Goal: Task Accomplishment & Management: Manage account settings

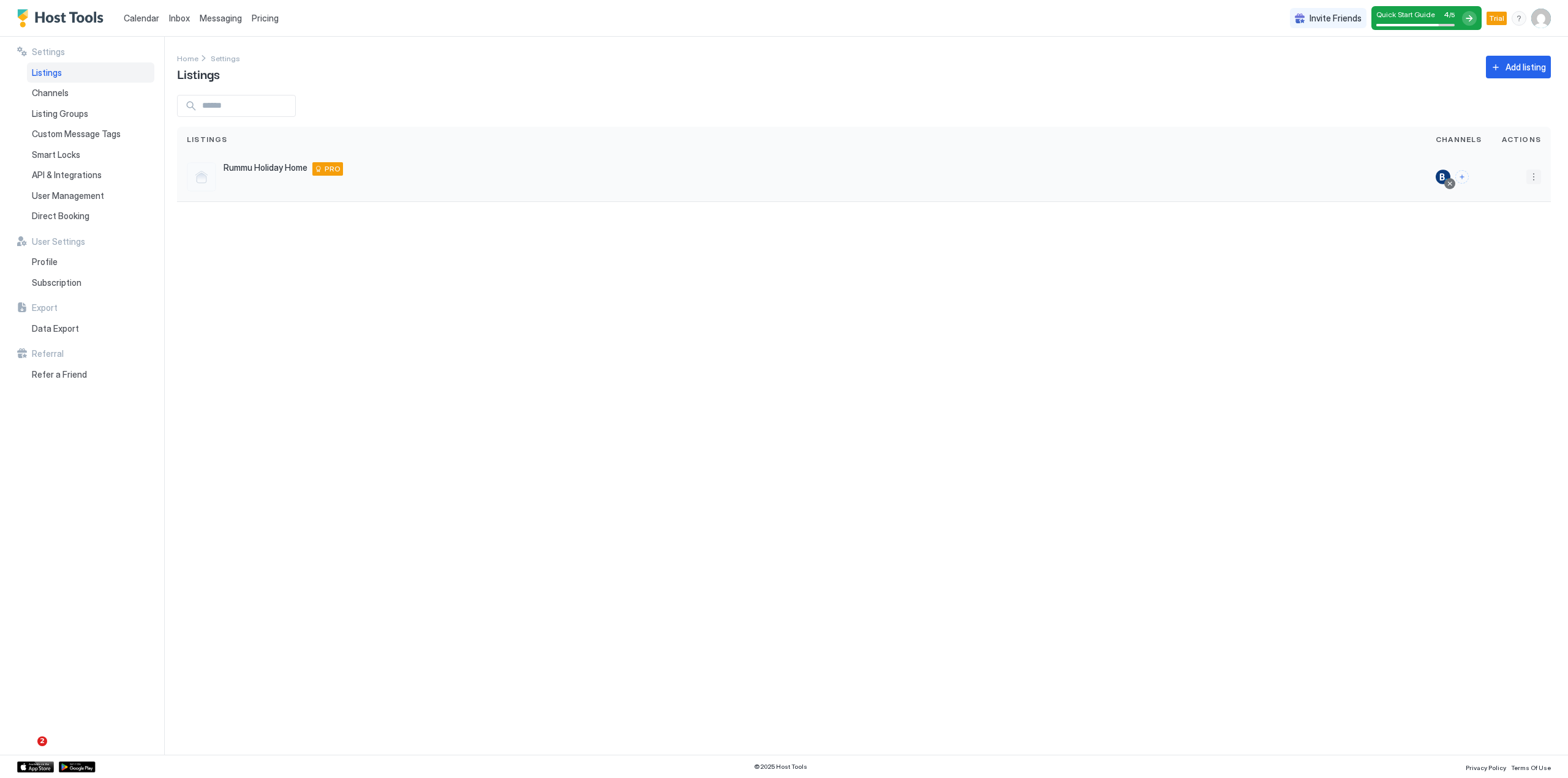
click at [1530, 175] on button "More options" at bounding box center [1533, 177] width 15 height 15
click at [1437, 10] on div at bounding box center [784, 389] width 1568 height 778
click at [1464, 16] on div at bounding box center [1469, 18] width 15 height 15
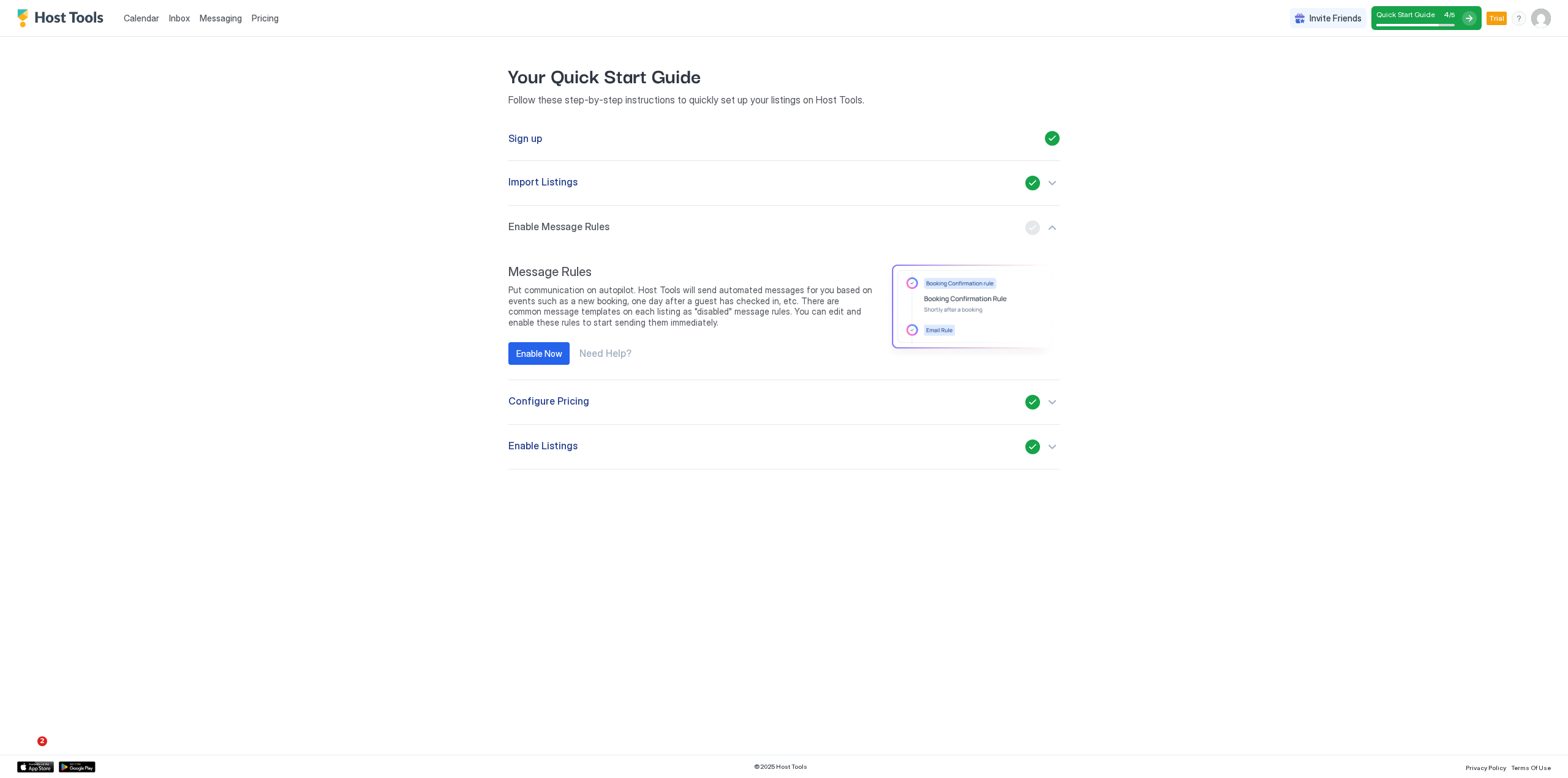
click at [635, 448] on div "Enable Listings" at bounding box center [784, 447] width 551 height 15
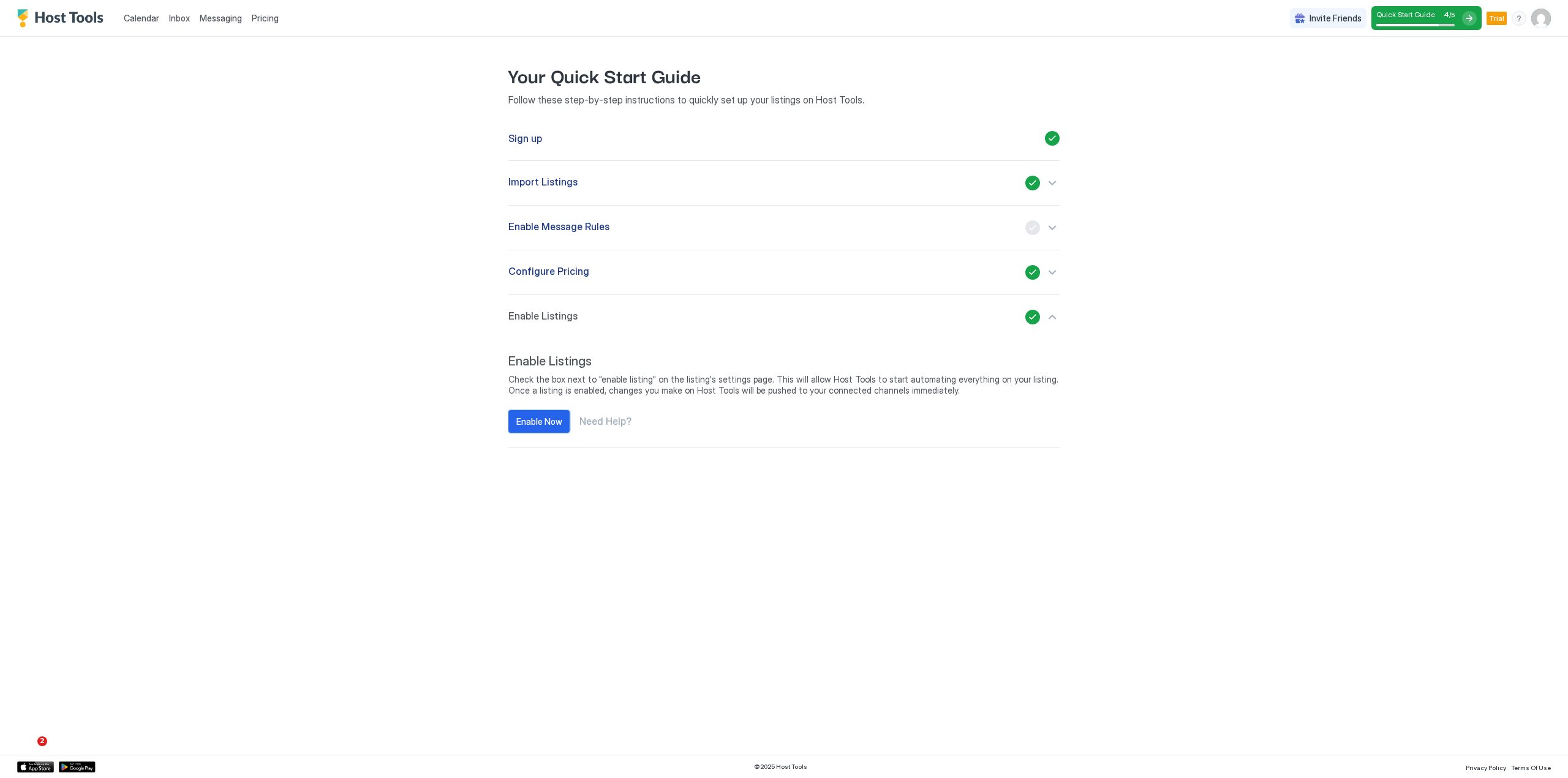
click at [528, 423] on div "Enable Now" at bounding box center [539, 421] width 46 height 13
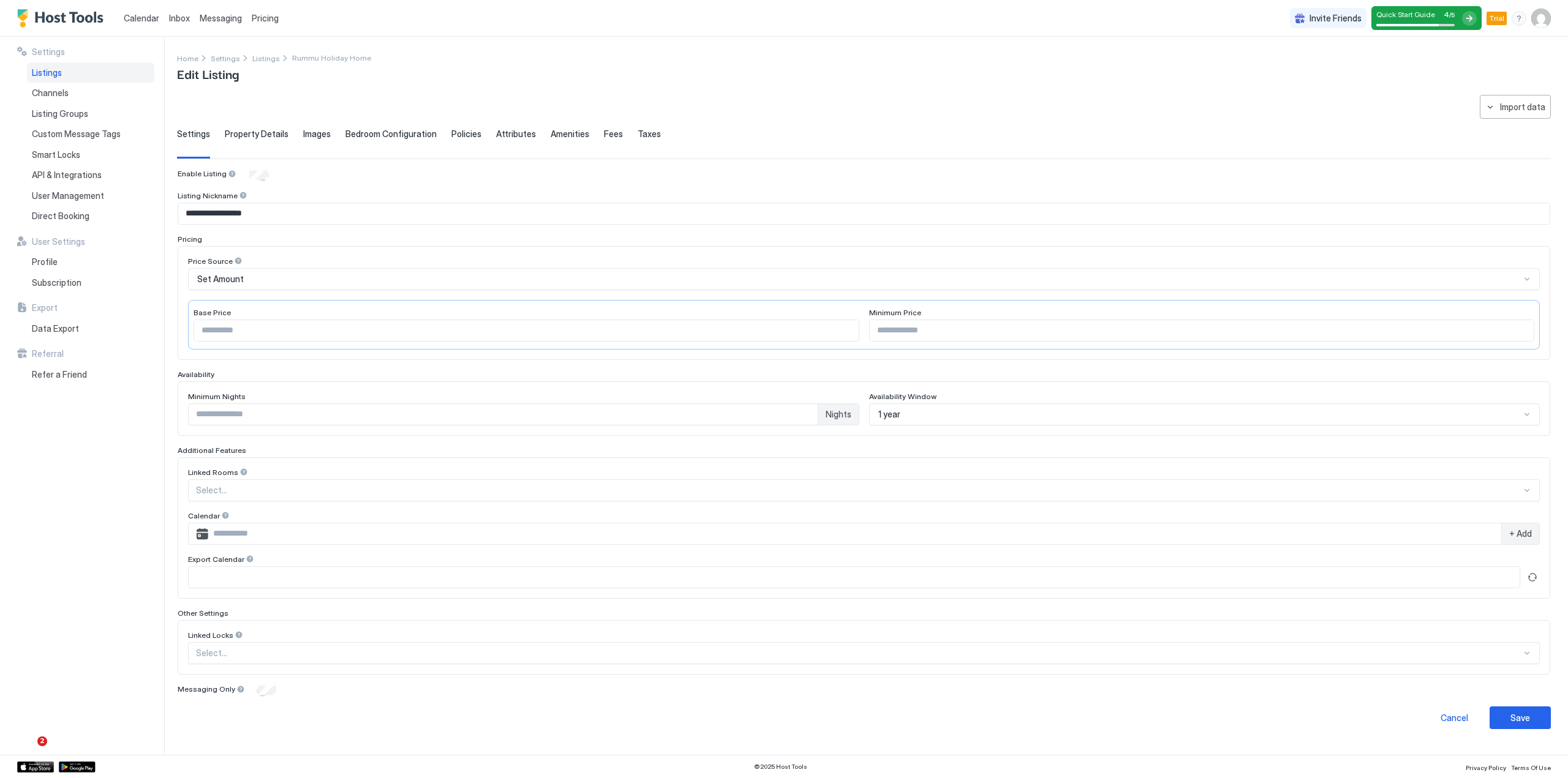
click at [251, 136] on span "Property Details" at bounding box center [257, 134] width 64 height 11
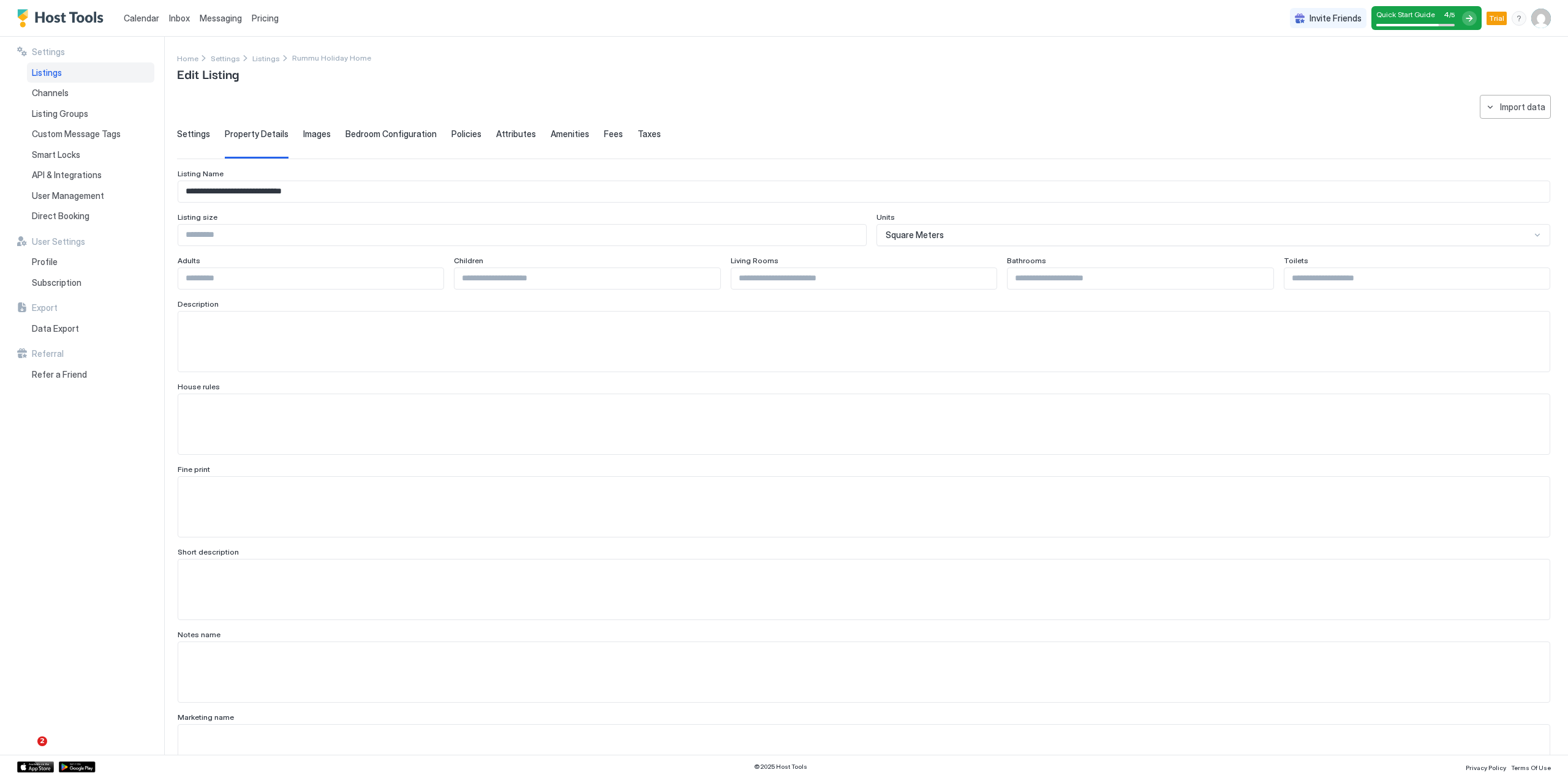
click at [195, 135] on span "Settings" at bounding box center [193, 134] width 33 height 11
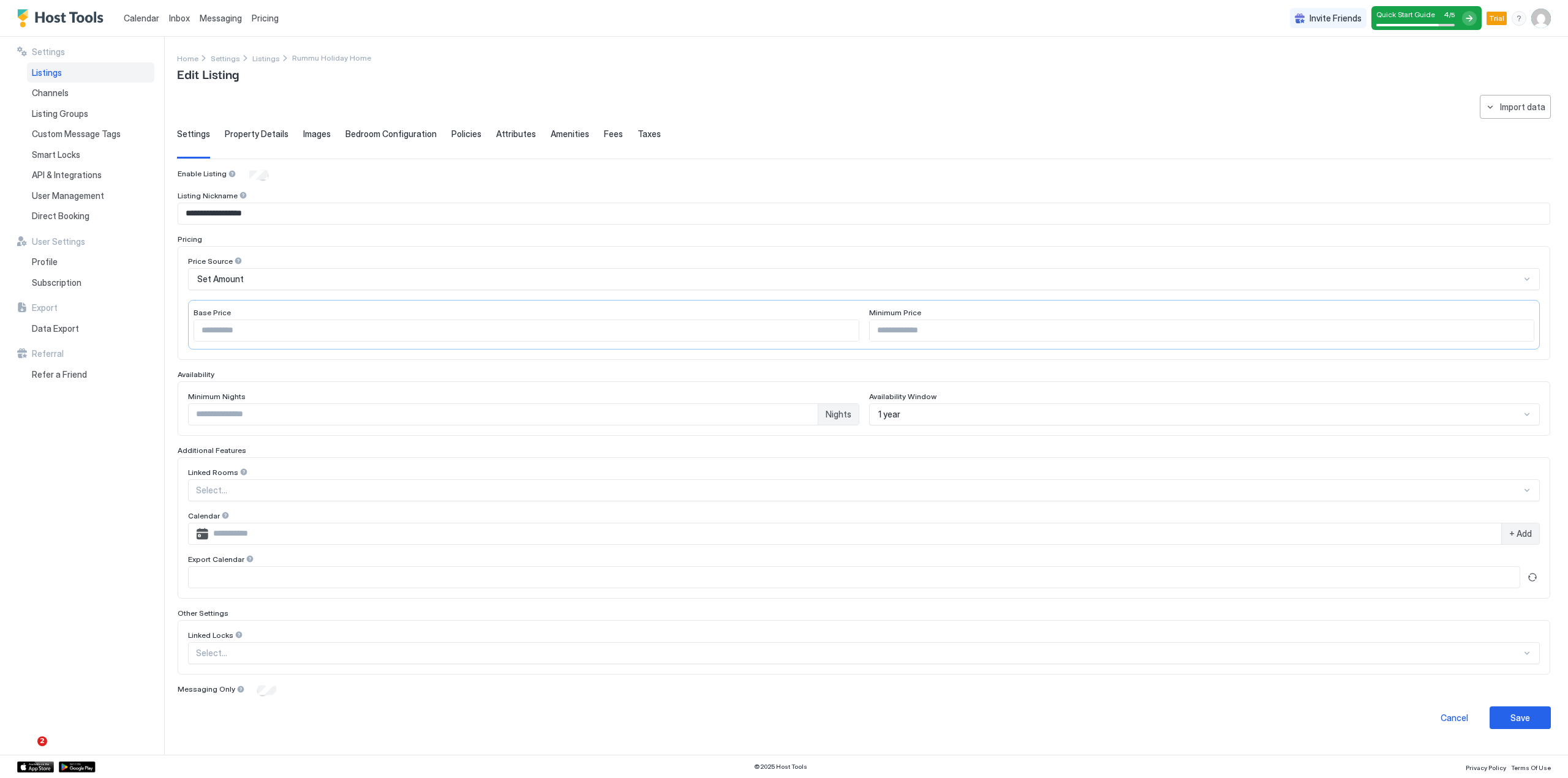
click at [1425, 12] on span "Quick Start Guide" at bounding box center [1405, 14] width 59 height 9
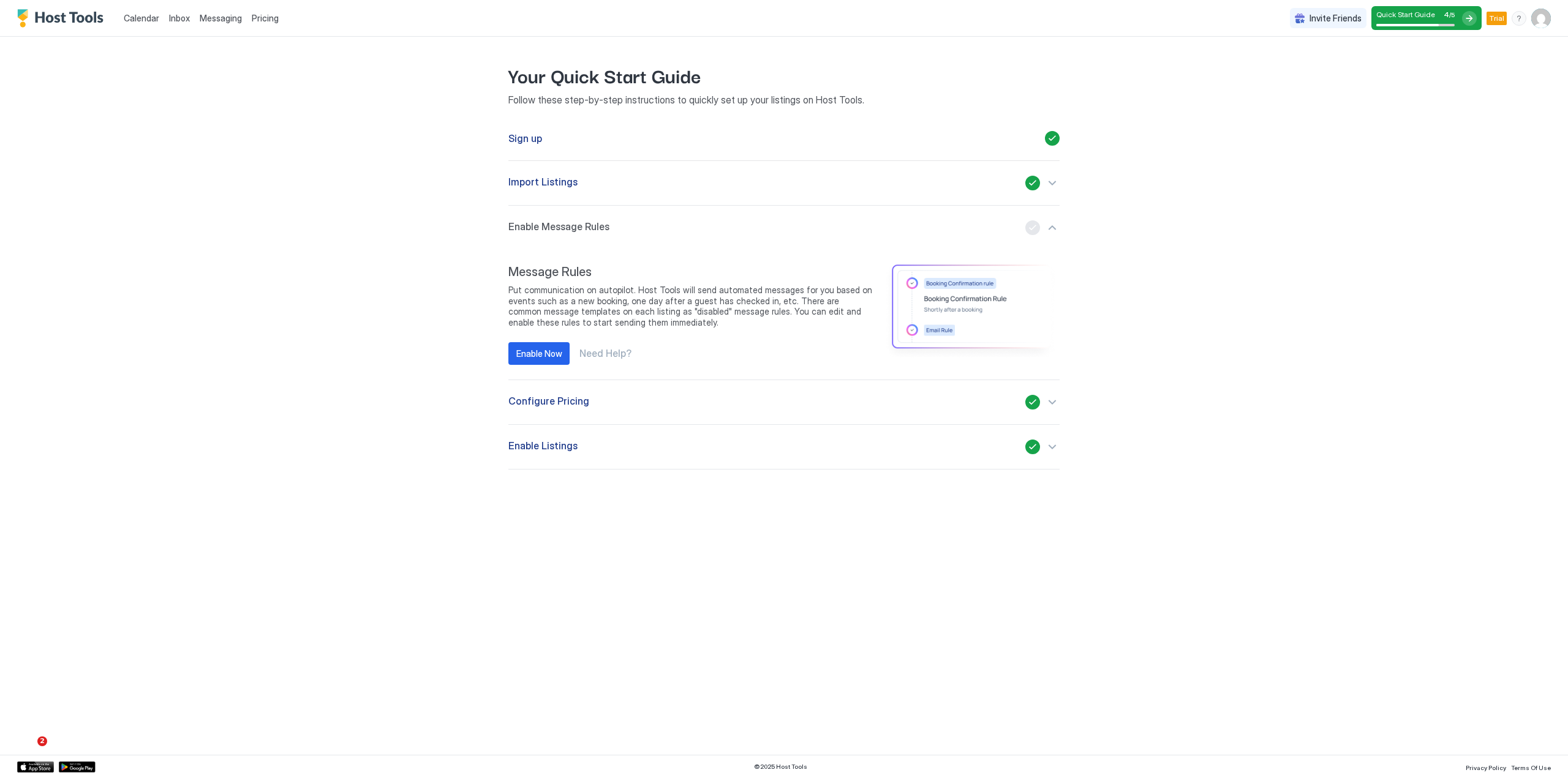
click at [1035, 446] on div "button" at bounding box center [1042, 447] width 35 height 15
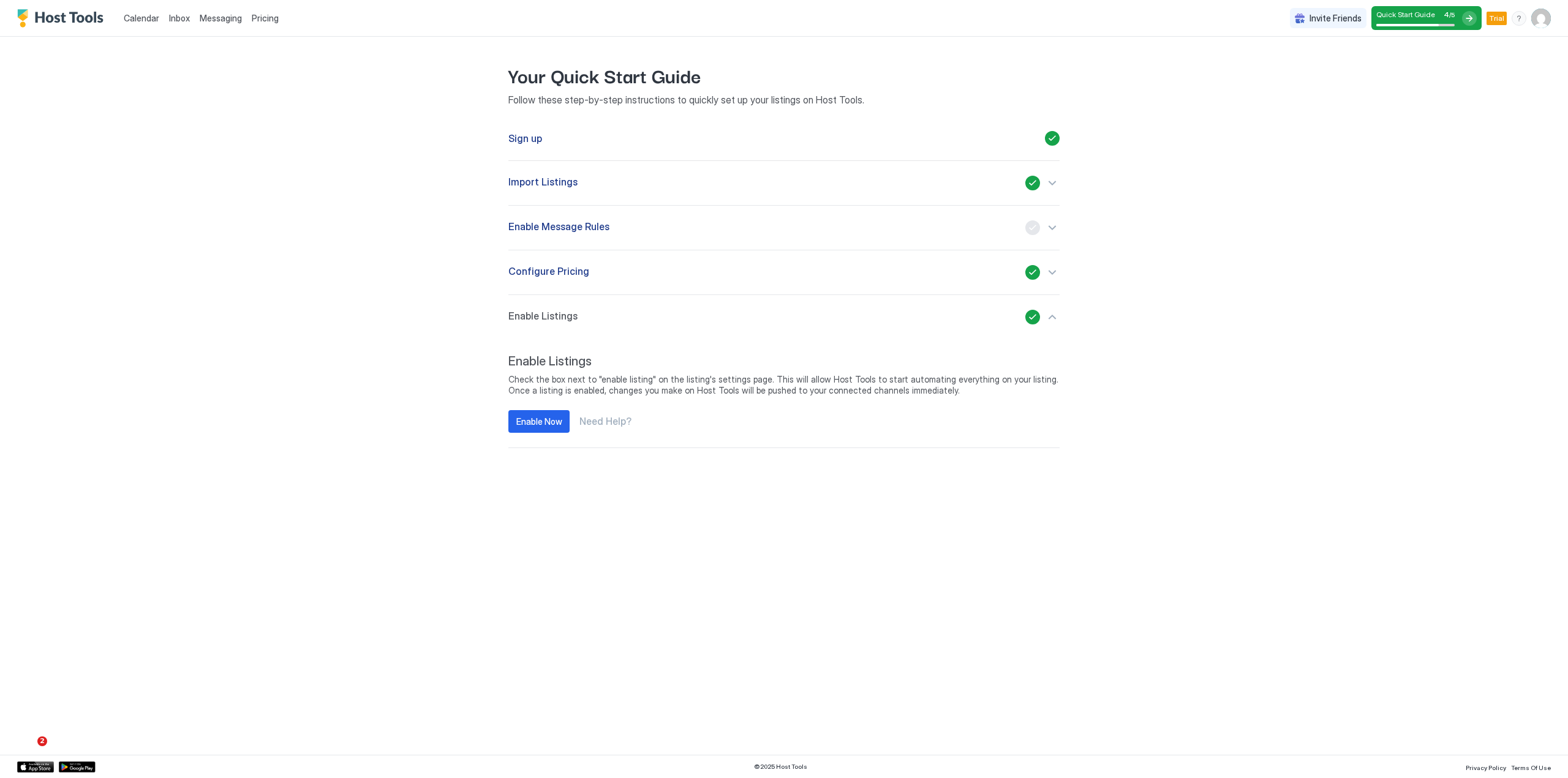
click at [1418, 14] on span "Quick Start Guide" at bounding box center [1405, 14] width 59 height 9
click at [144, 19] on span "Calendar" at bounding box center [142, 18] width 35 height 10
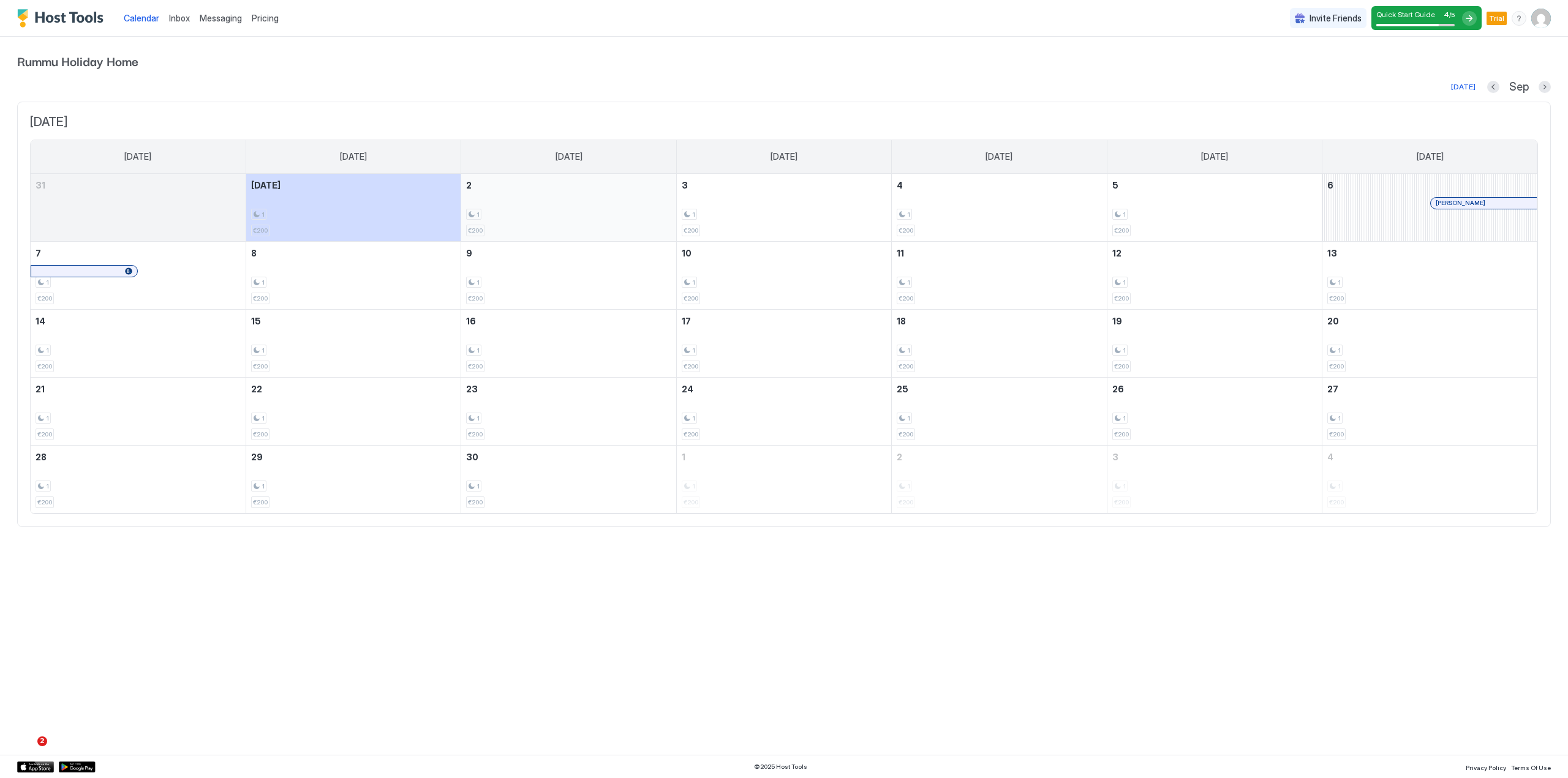
click at [534, 202] on div "1 €200" at bounding box center [568, 207] width 205 height 58
click at [534, 201] on div at bounding box center [784, 389] width 1568 height 778
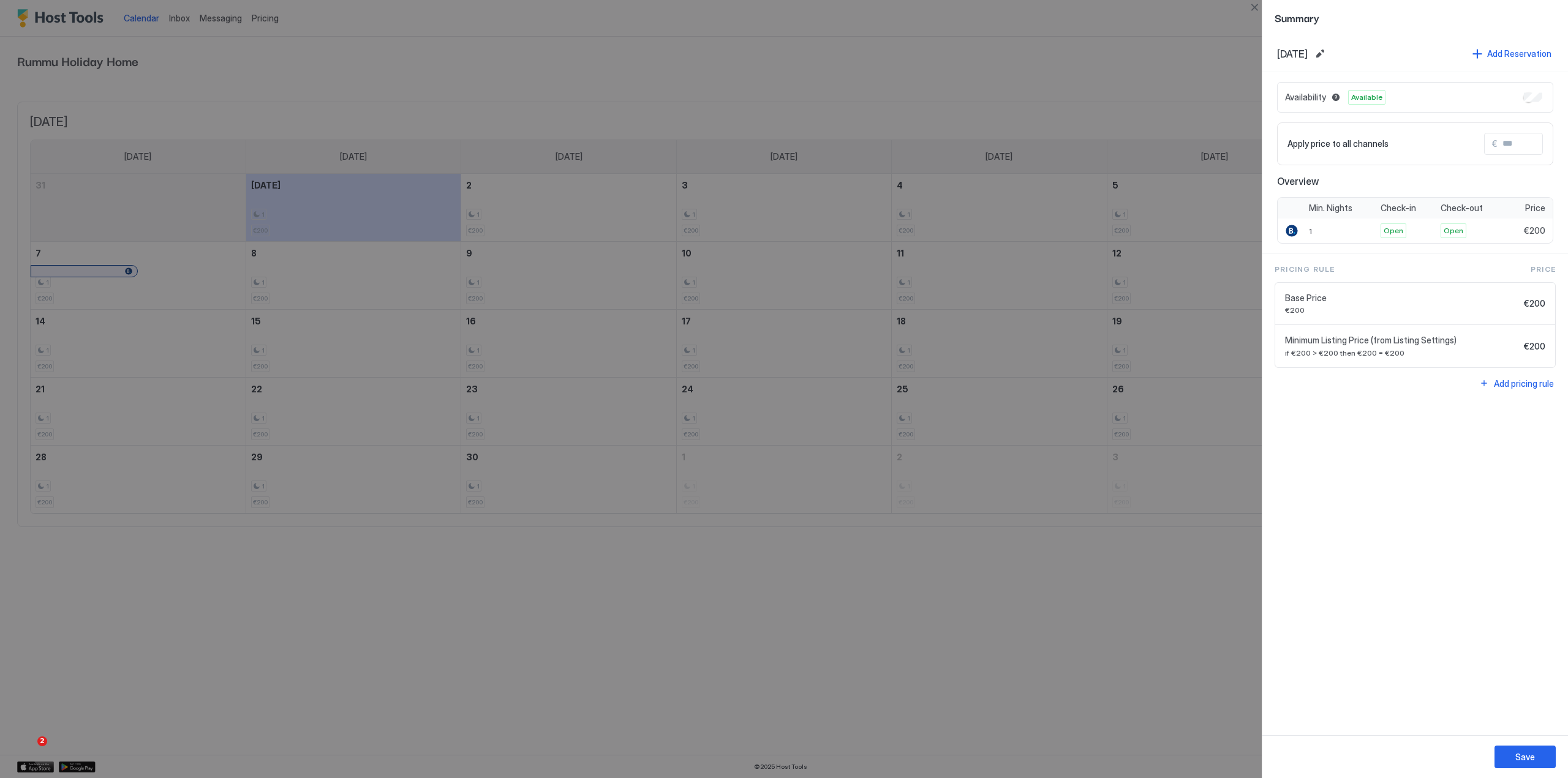
click at [1396, 348] on span "if €200 > €200 then €200 = €200" at bounding box center [1401, 353] width 234 height 9
click at [1402, 348] on span "if €200 > €200 then €200 = €200" at bounding box center [1401, 353] width 234 height 9
click at [1149, 51] on div at bounding box center [784, 389] width 1568 height 778
click at [1256, 9] on button "Close" at bounding box center [1254, 7] width 15 height 15
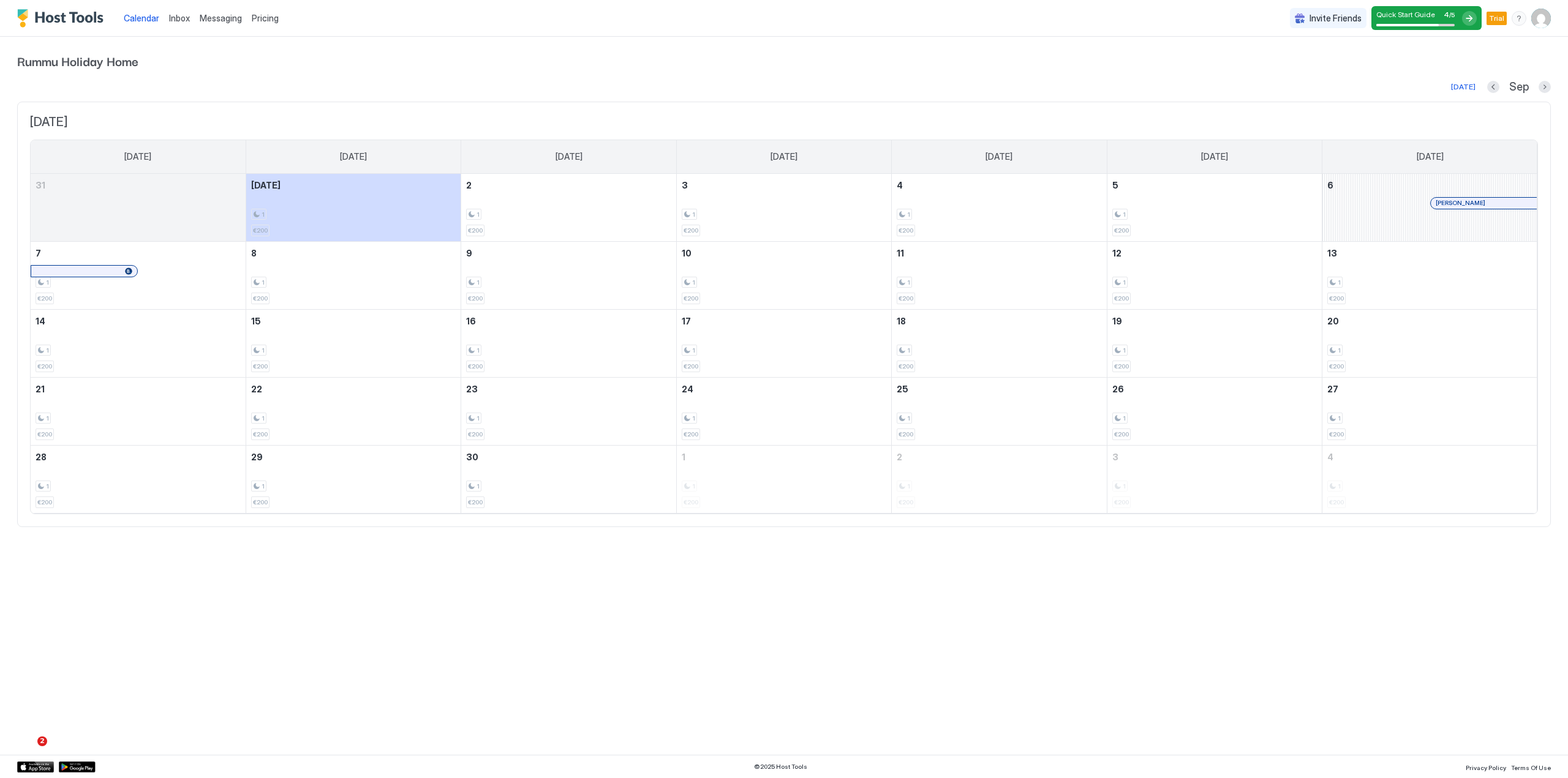
click at [1185, 52] on span "Rummu Holiday Home" at bounding box center [784, 60] width 1533 height 18
click at [1452, 201] on div at bounding box center [1452, 203] width 9 height 9
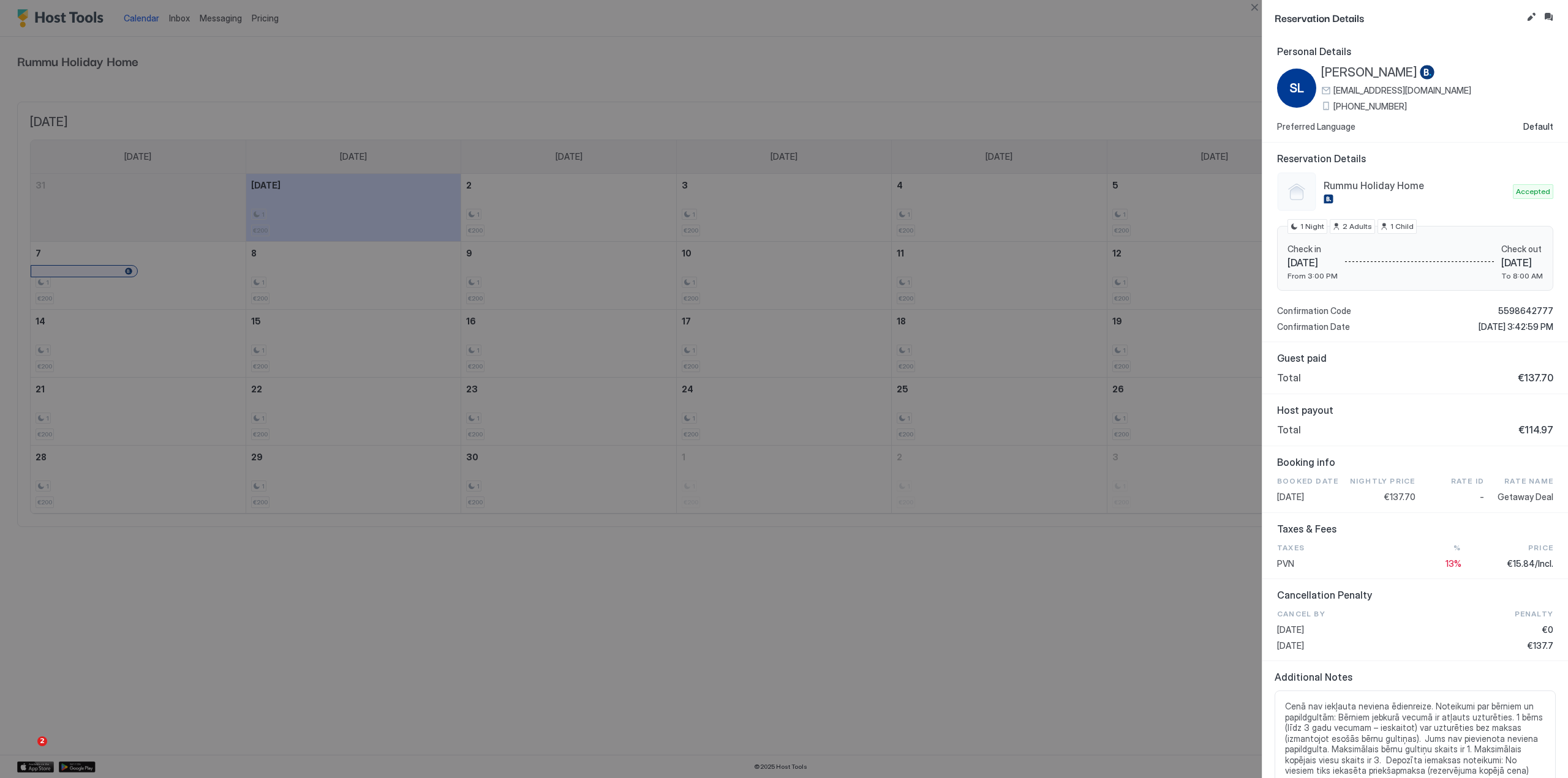
click at [1189, 76] on div at bounding box center [784, 389] width 1568 height 778
click at [1258, 7] on button "Close" at bounding box center [1254, 7] width 15 height 15
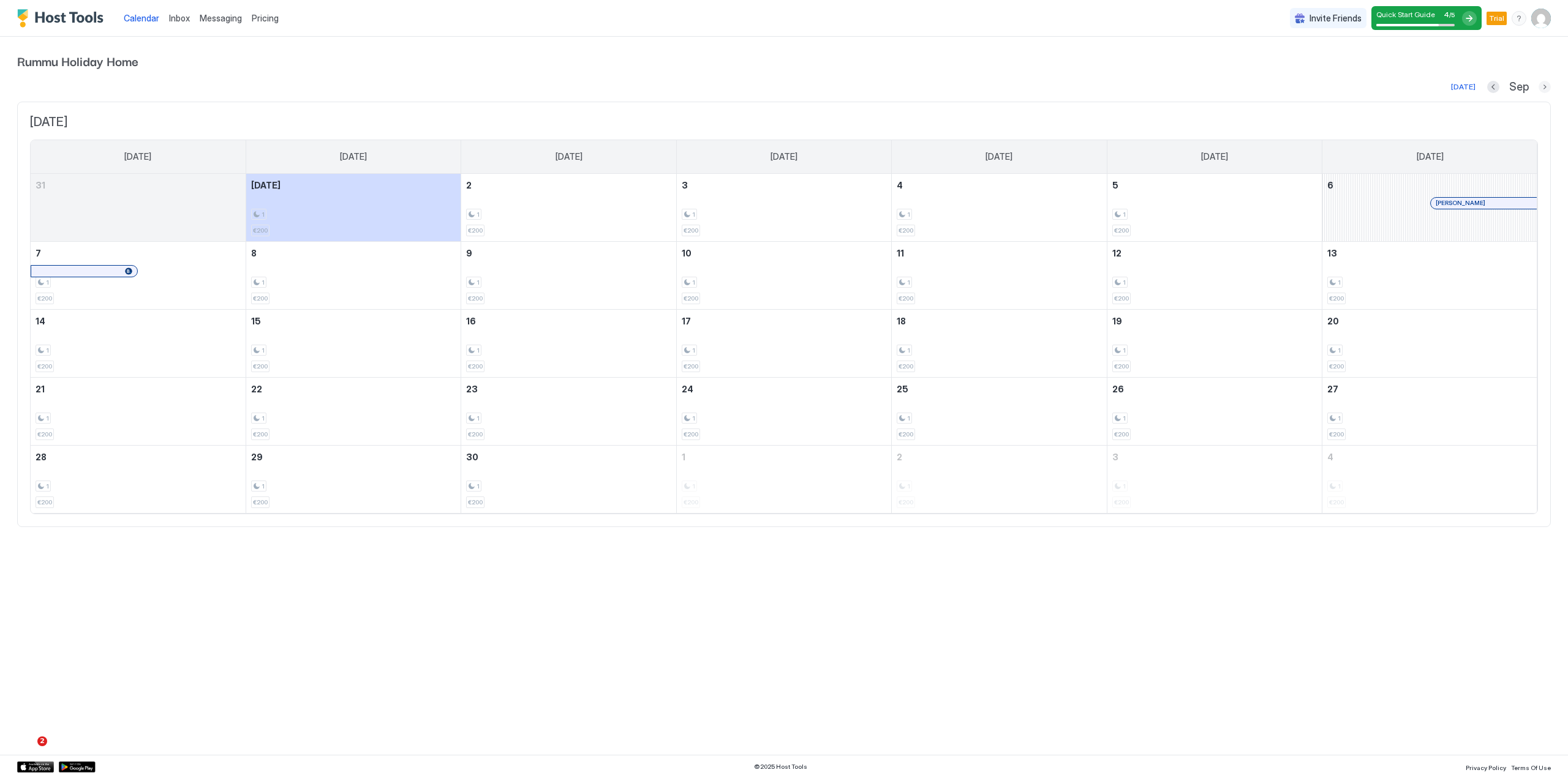
click at [1544, 87] on button "Next month" at bounding box center [1544, 87] width 12 height 12
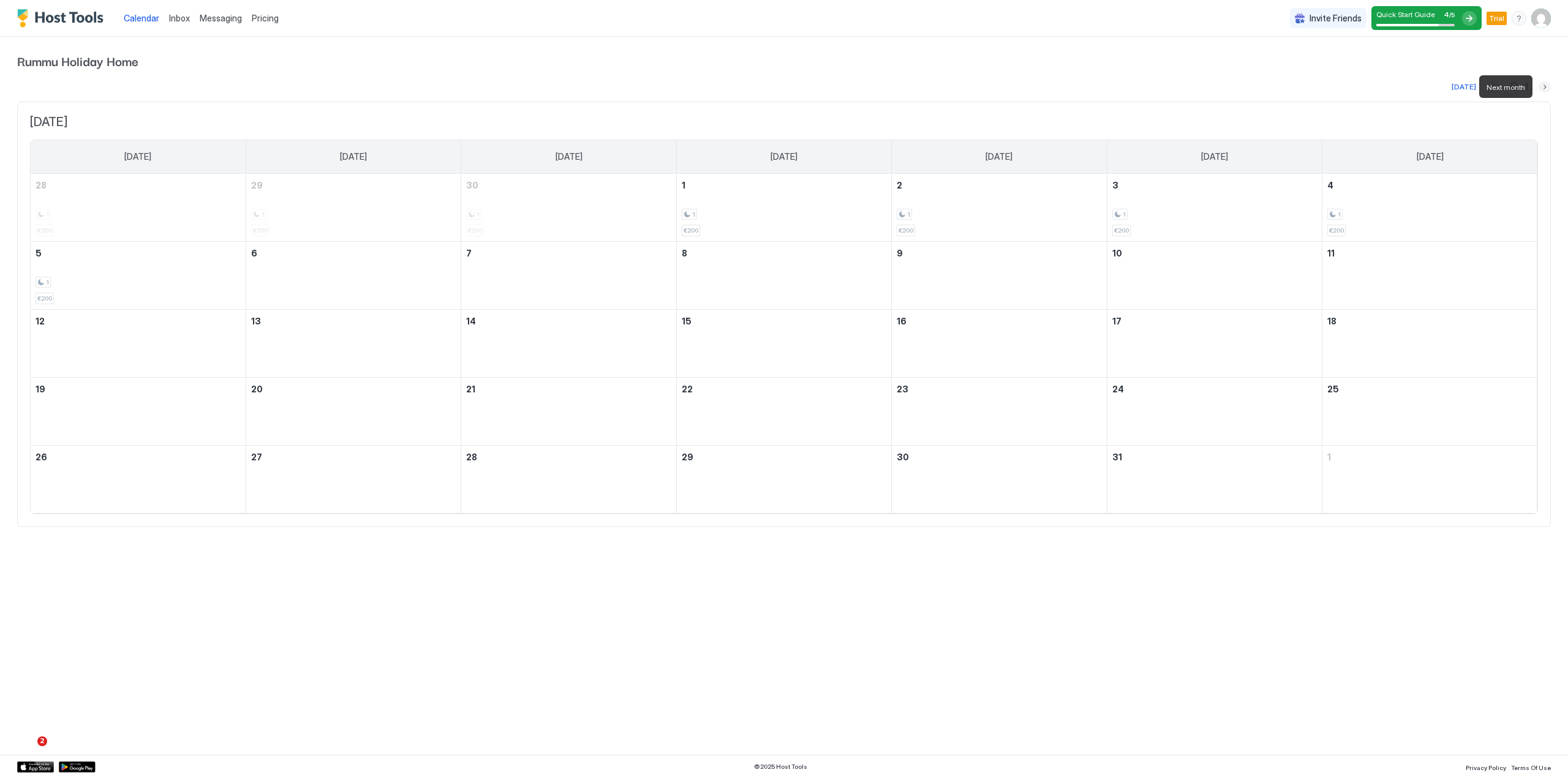
click at [1544, 87] on button "Next month" at bounding box center [1544, 87] width 12 height 12
click at [1493, 87] on button "Previous month" at bounding box center [1492, 87] width 12 height 12
click at [1493, 87] on button "Previous month" at bounding box center [1493, 87] width 12 height 12
click at [1493, 87] on button "Previous month" at bounding box center [1493, 87] width 12 height 12
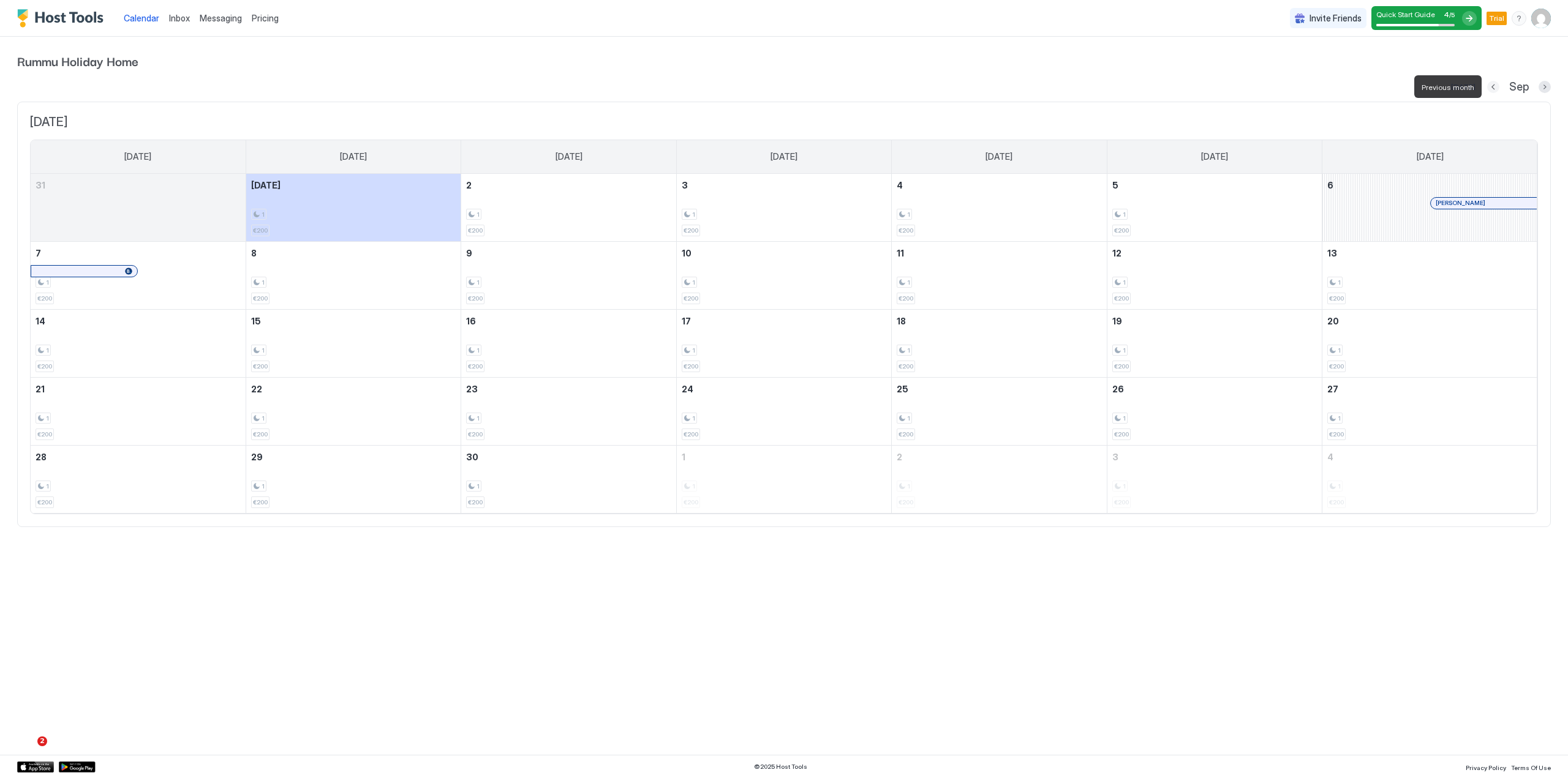
click at [1493, 87] on button "Previous month" at bounding box center [1493, 87] width 12 height 12
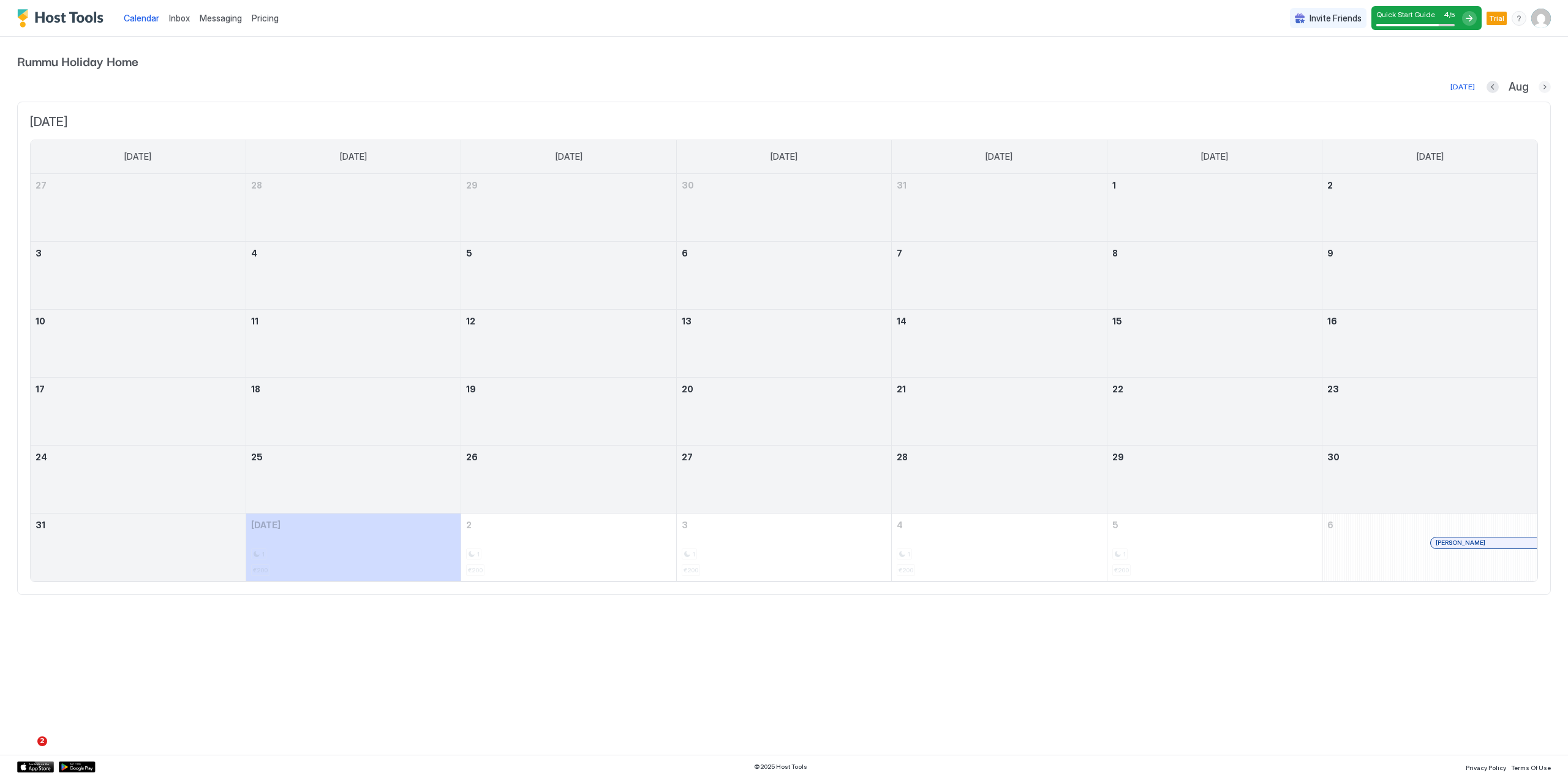
click at [1544, 88] on button "Next month" at bounding box center [1544, 87] width 12 height 12
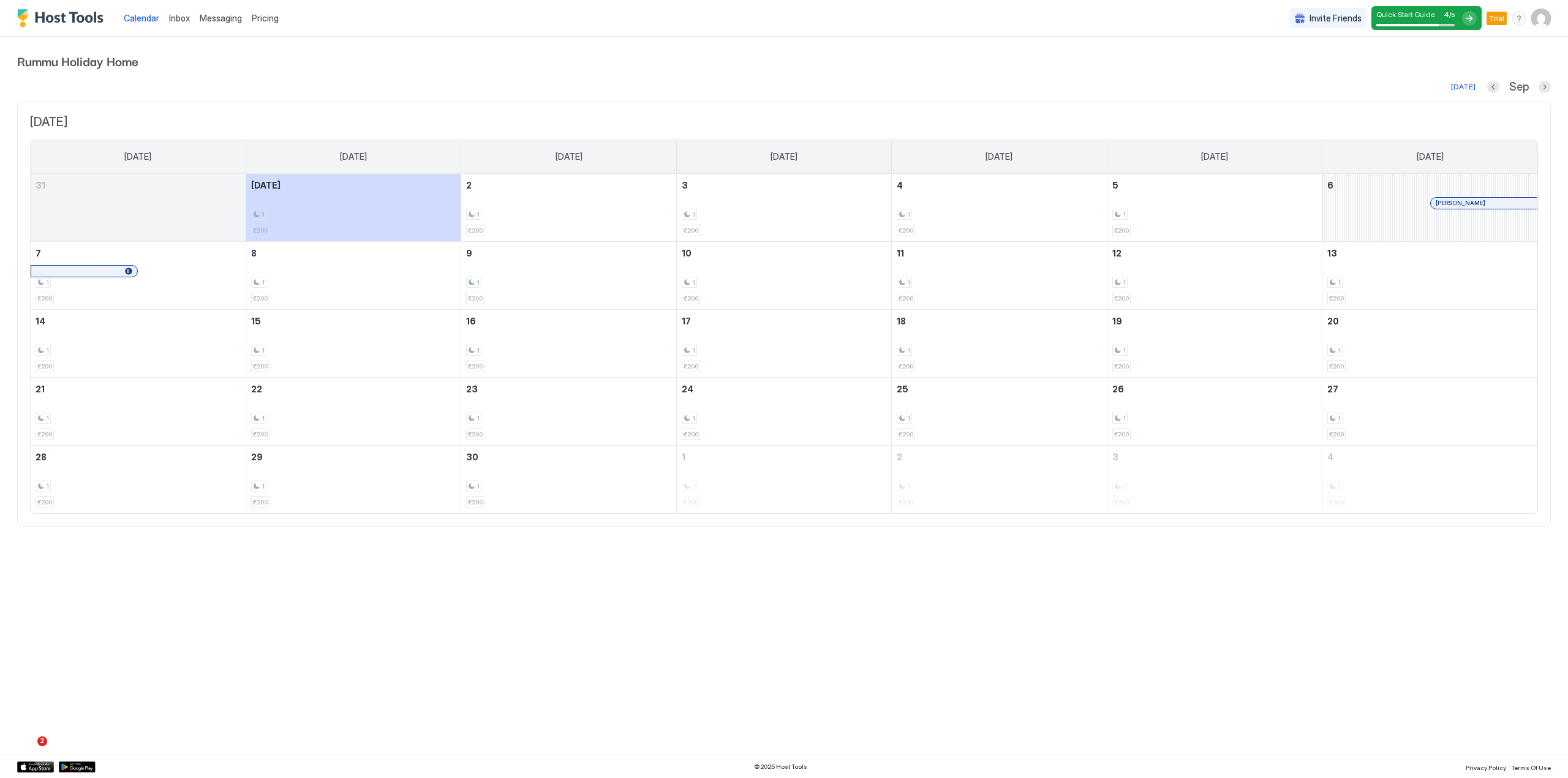
click at [771, 74] on div "Rummu Holiday Home [DATE] Sep [DATE] [DATE] [DATE] [DATE] [DATE] [DATE] [DATE] …" at bounding box center [784, 289] width 1533 height 505
click at [268, 18] on span "Pricing" at bounding box center [266, 18] width 27 height 11
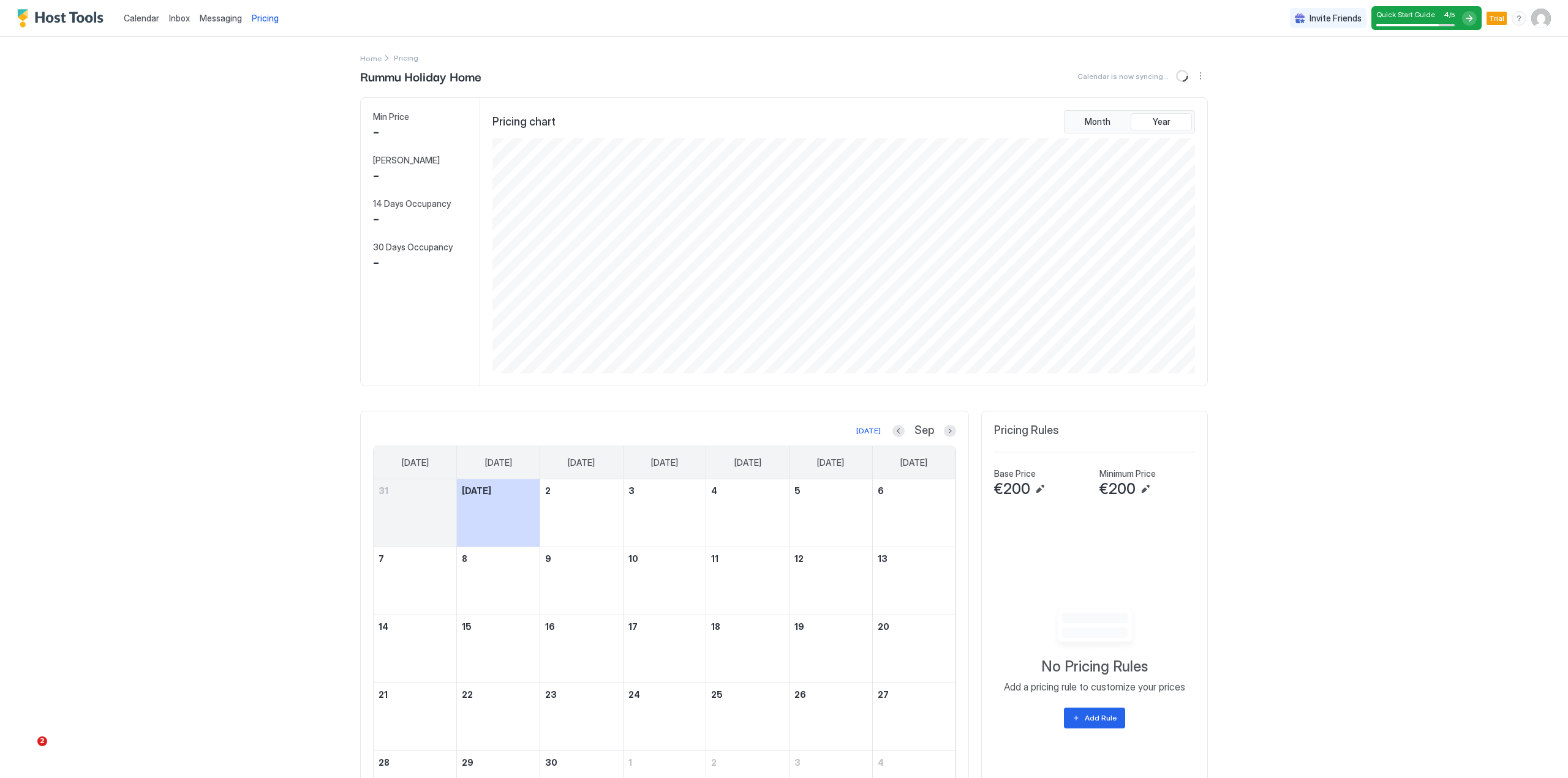
scroll to position [235, 706]
click at [1511, 19] on div "menu" at bounding box center [1519, 18] width 15 height 15
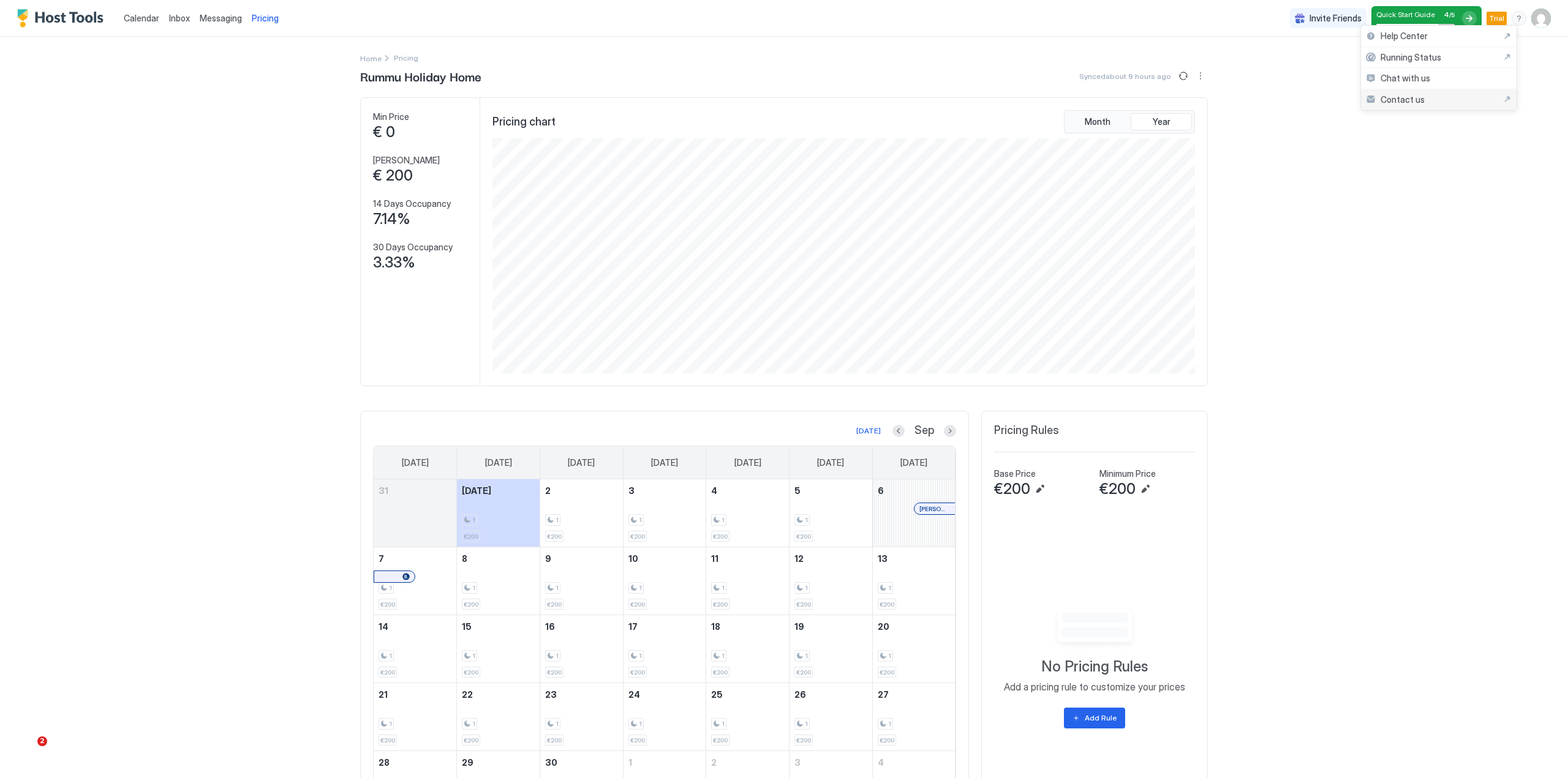
click at [1402, 99] on span "Contact us" at bounding box center [1402, 100] width 44 height 11
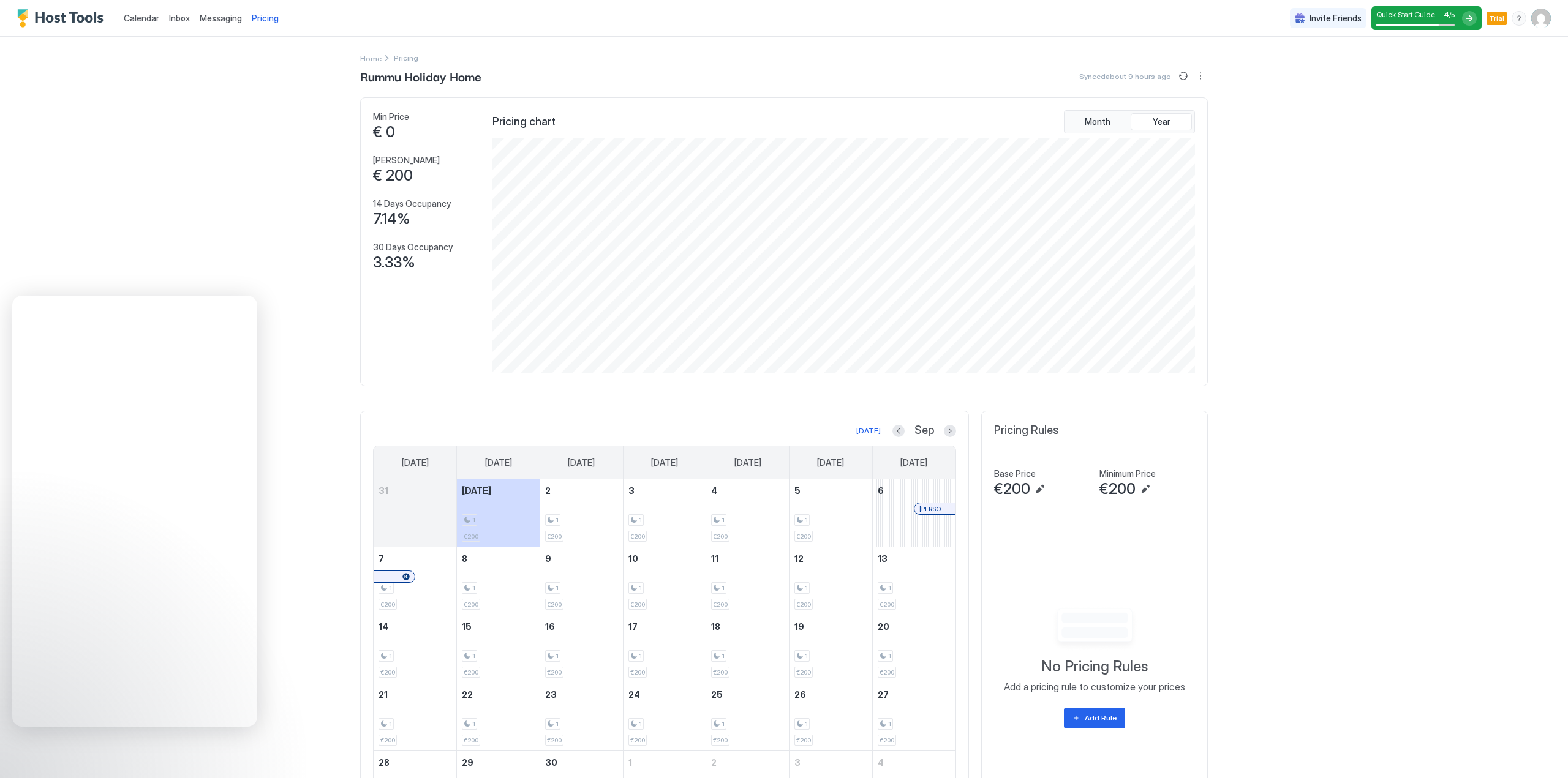
click at [1434, 14] on div "Quick Start Guide 4 / 5" at bounding box center [1416, 14] width 79 height 9
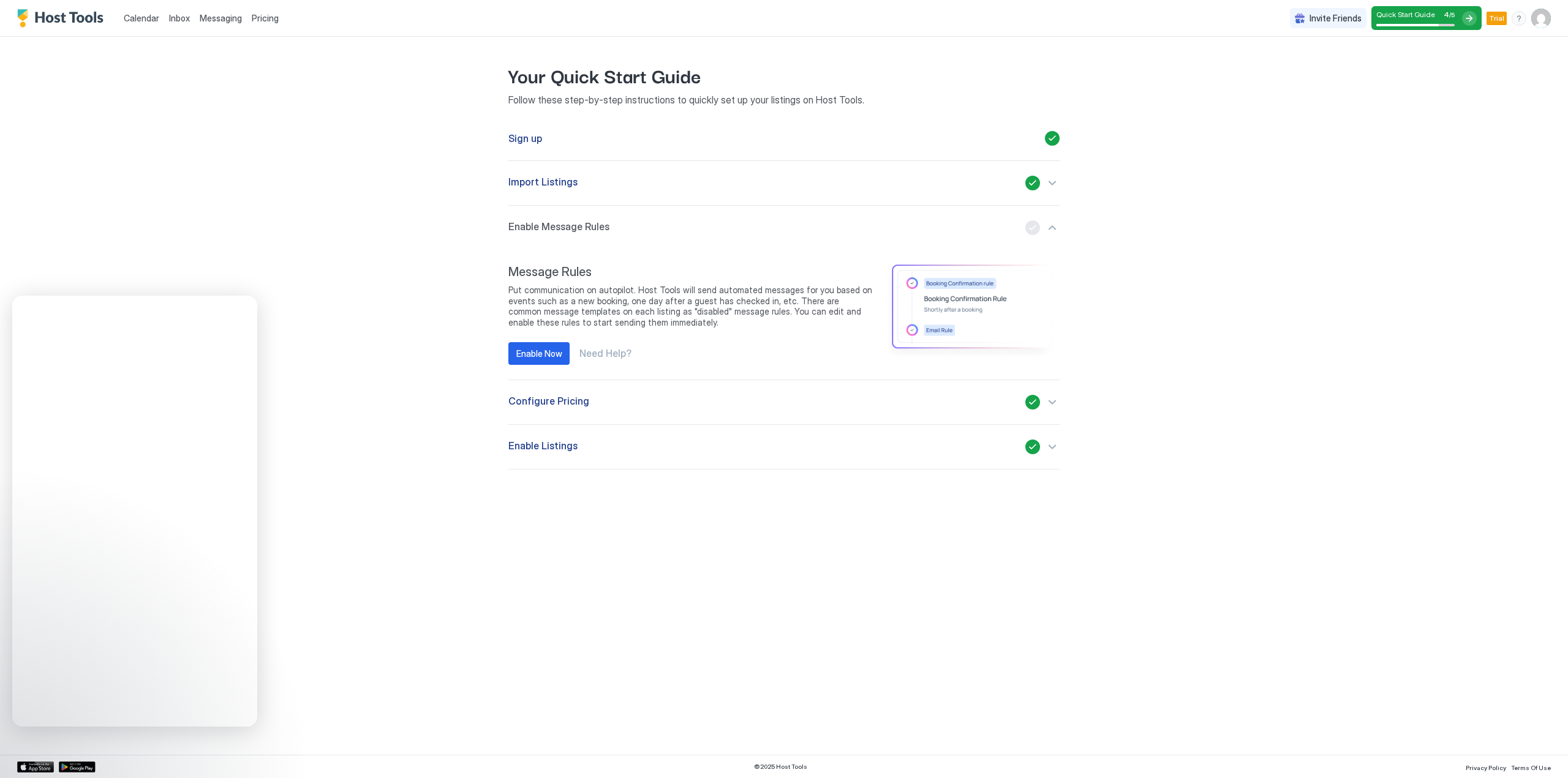
click at [572, 181] on span "Import Listings" at bounding box center [543, 183] width 69 height 15
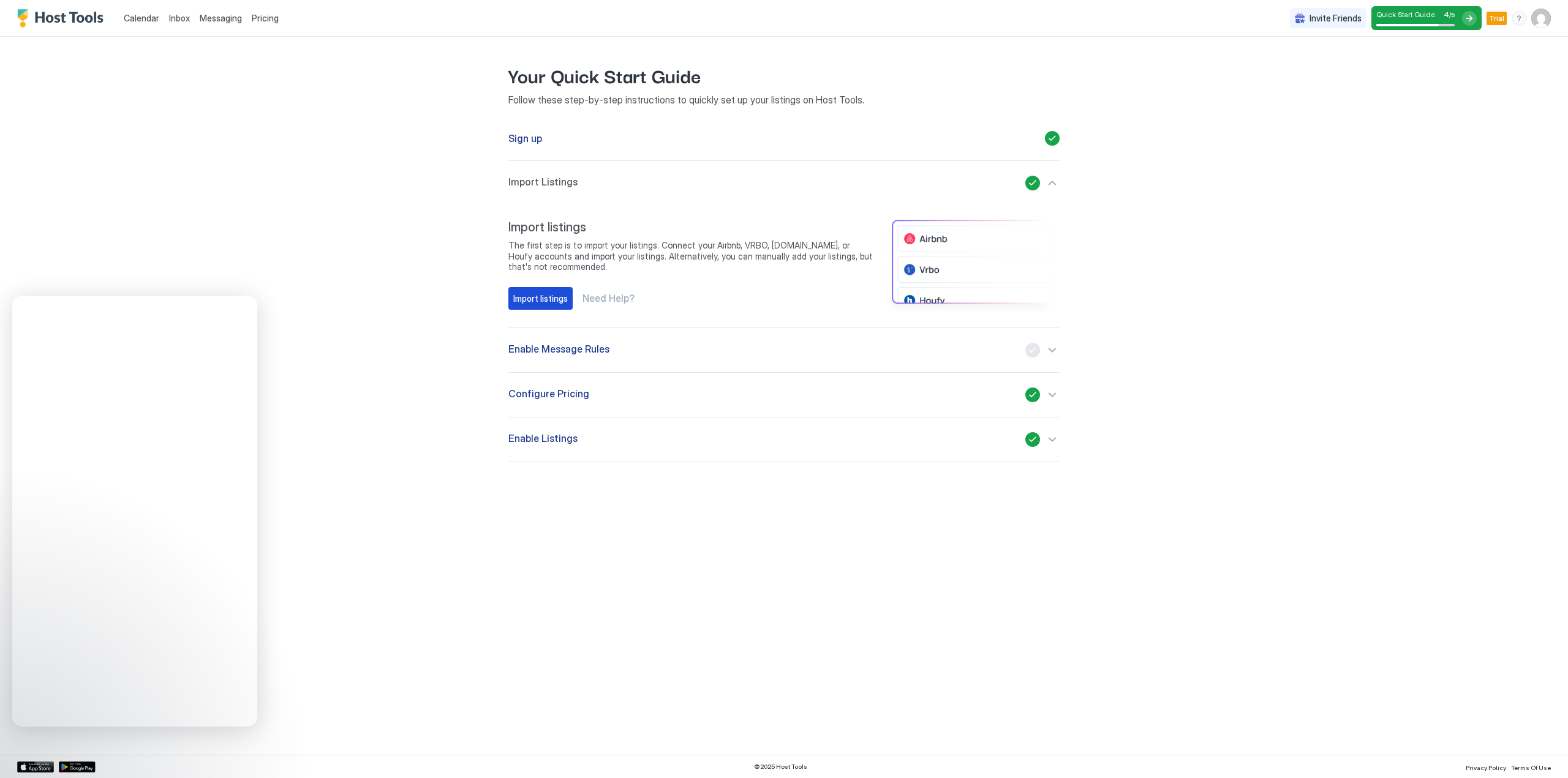
click at [534, 303] on div "Import listings" at bounding box center [541, 298] width 54 height 13
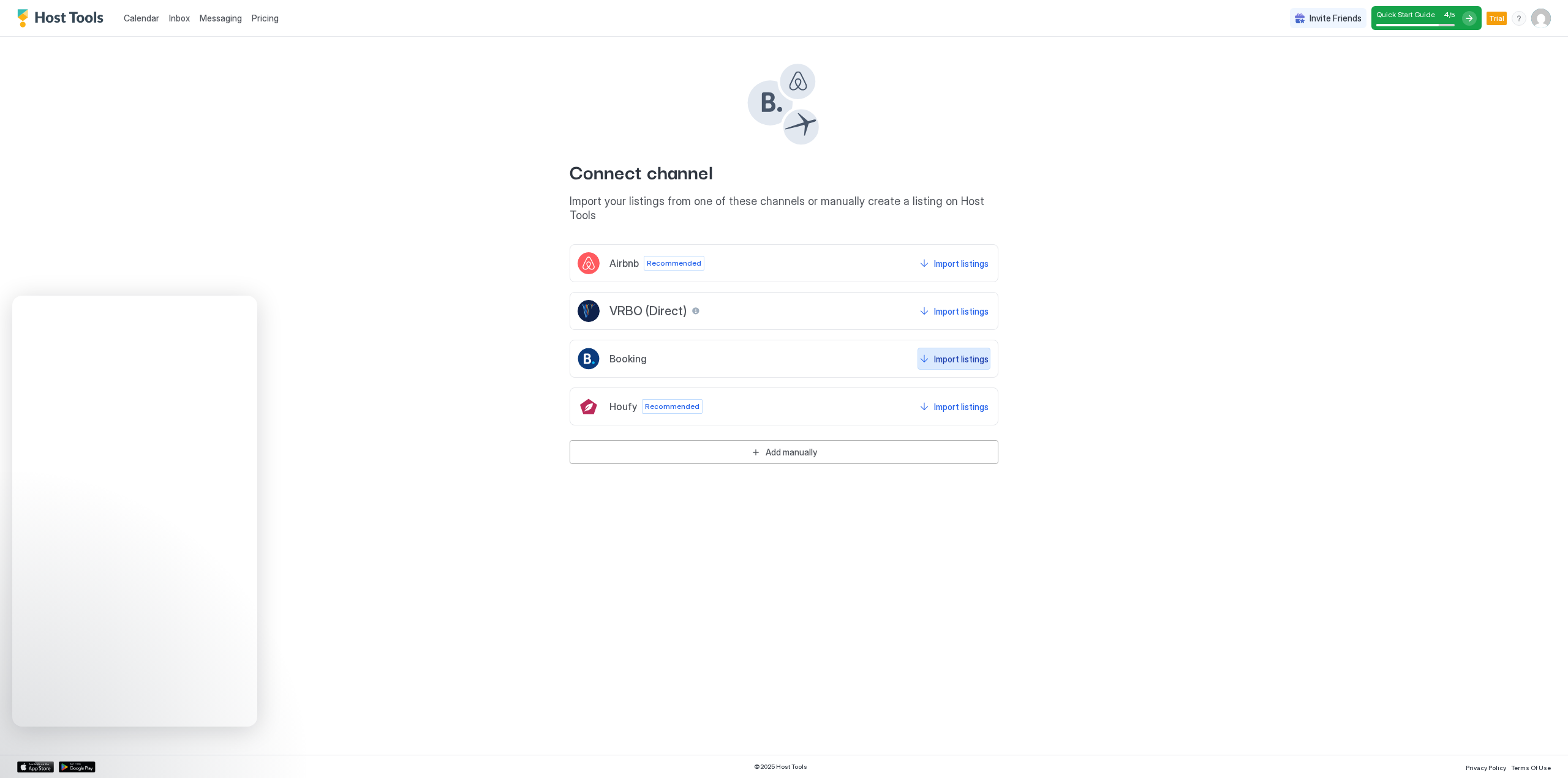
click at [961, 353] on div "Import listings" at bounding box center [961, 359] width 54 height 13
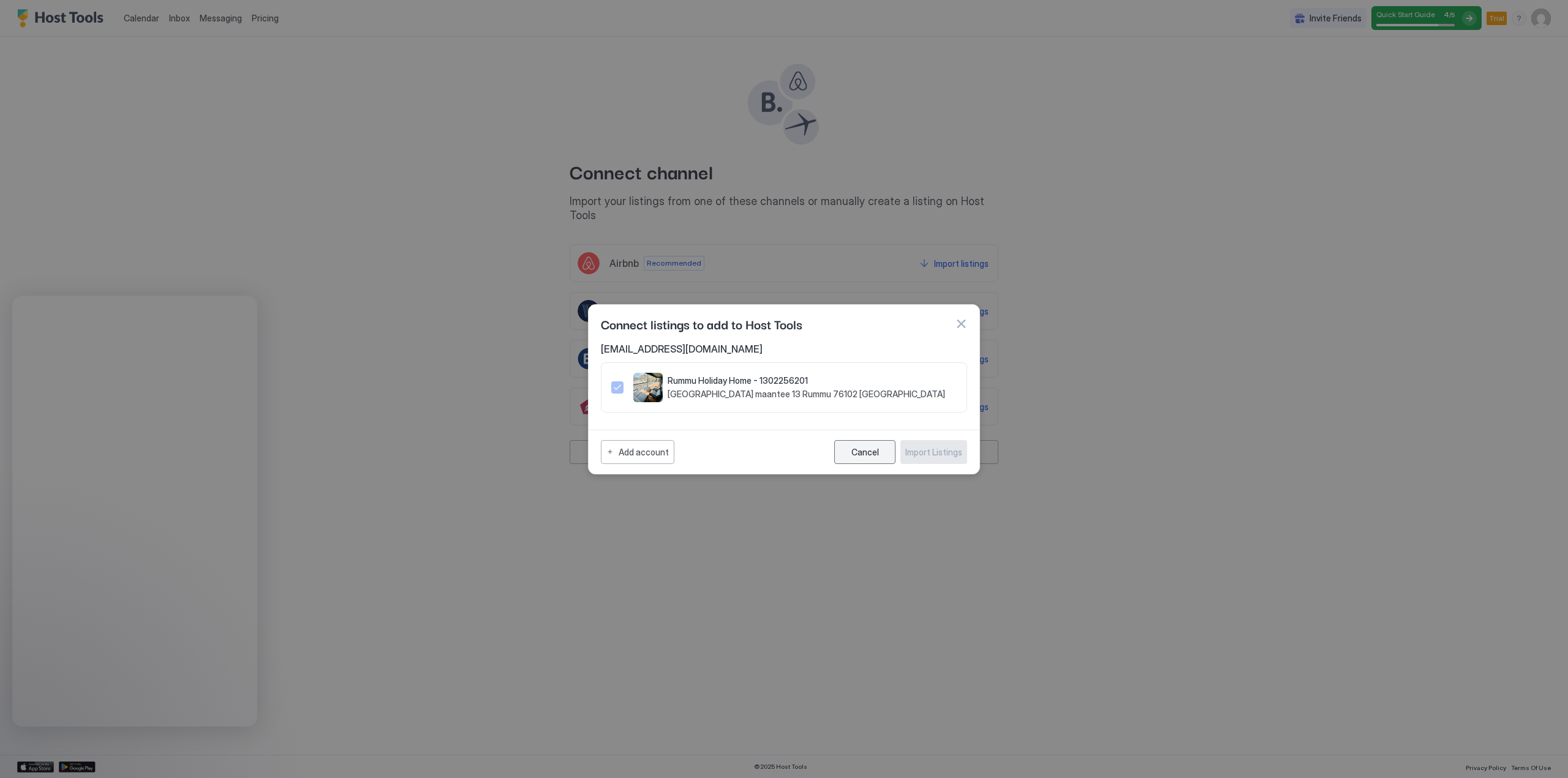
click at [876, 450] on div "Cancel" at bounding box center [865, 452] width 28 height 10
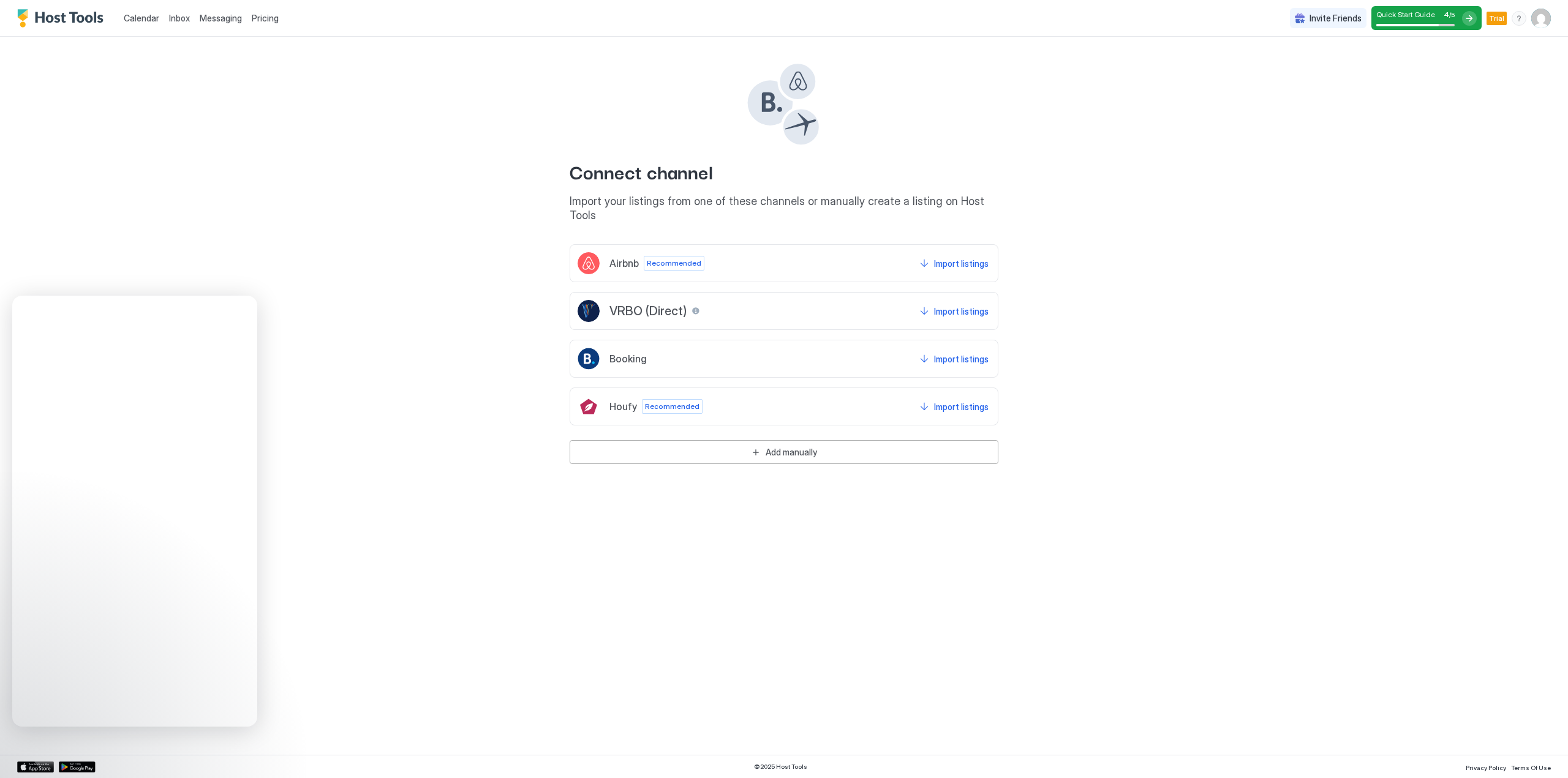
click at [1541, 20] on img "User profile" at bounding box center [1540, 18] width 20 height 20
click at [1540, 18] on div at bounding box center [784, 389] width 1568 height 778
click at [60, 19] on img "Host Tools Logo" at bounding box center [63, 18] width 92 height 18
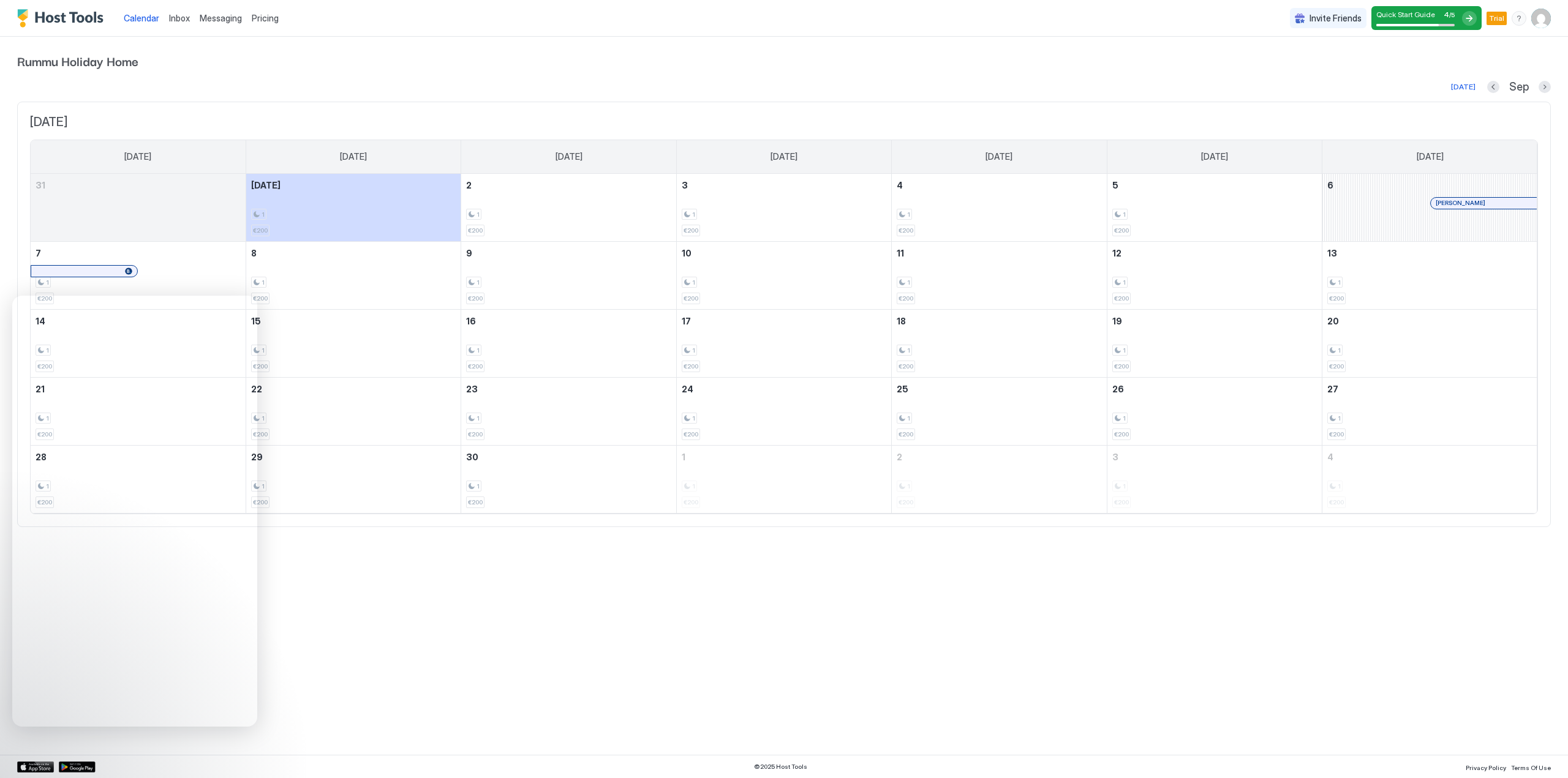
click at [1453, 12] on span "/ 5" at bounding box center [1452, 15] width 5 height 8
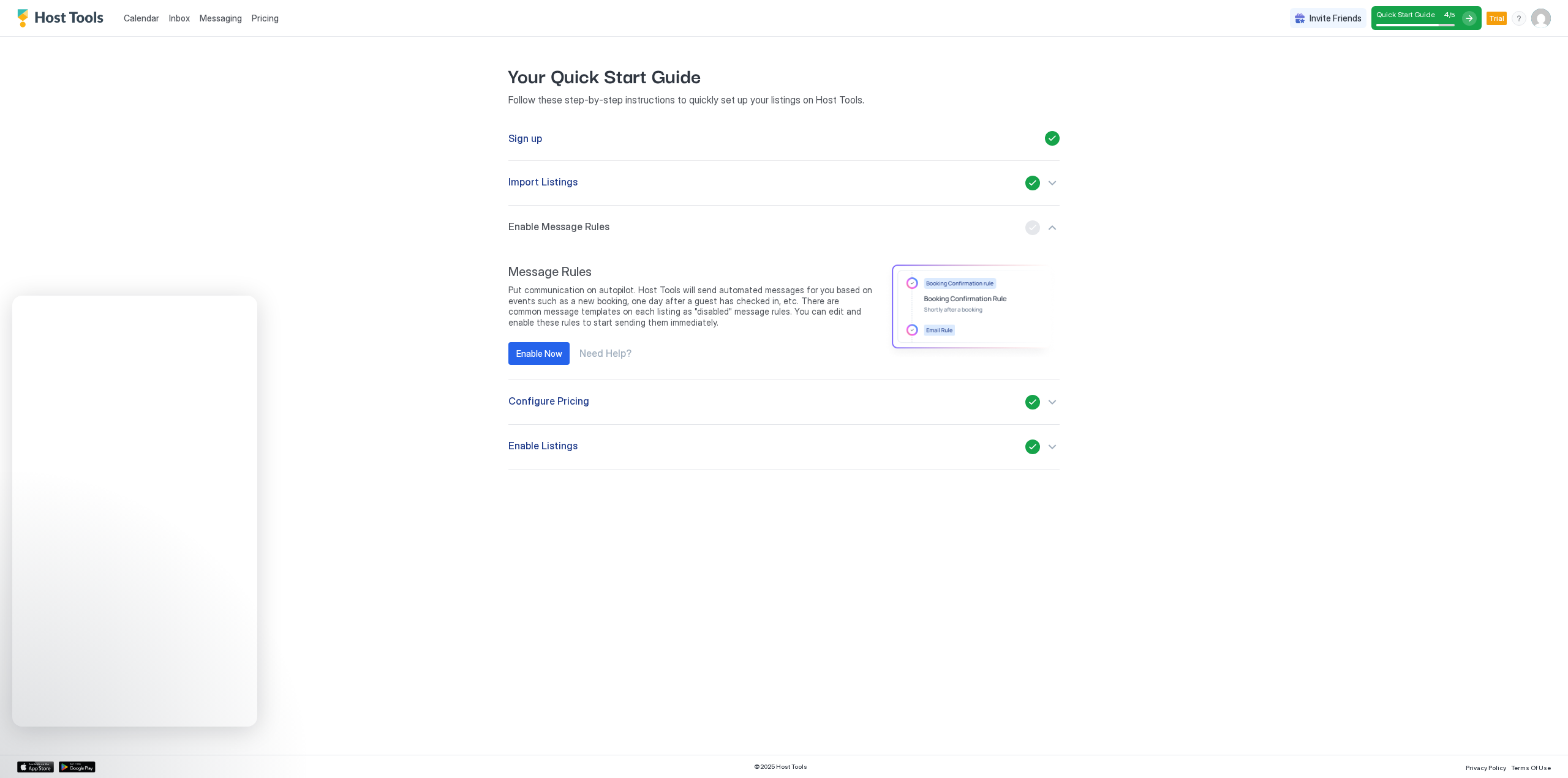
click at [541, 450] on span "Enable Listings" at bounding box center [543, 447] width 69 height 15
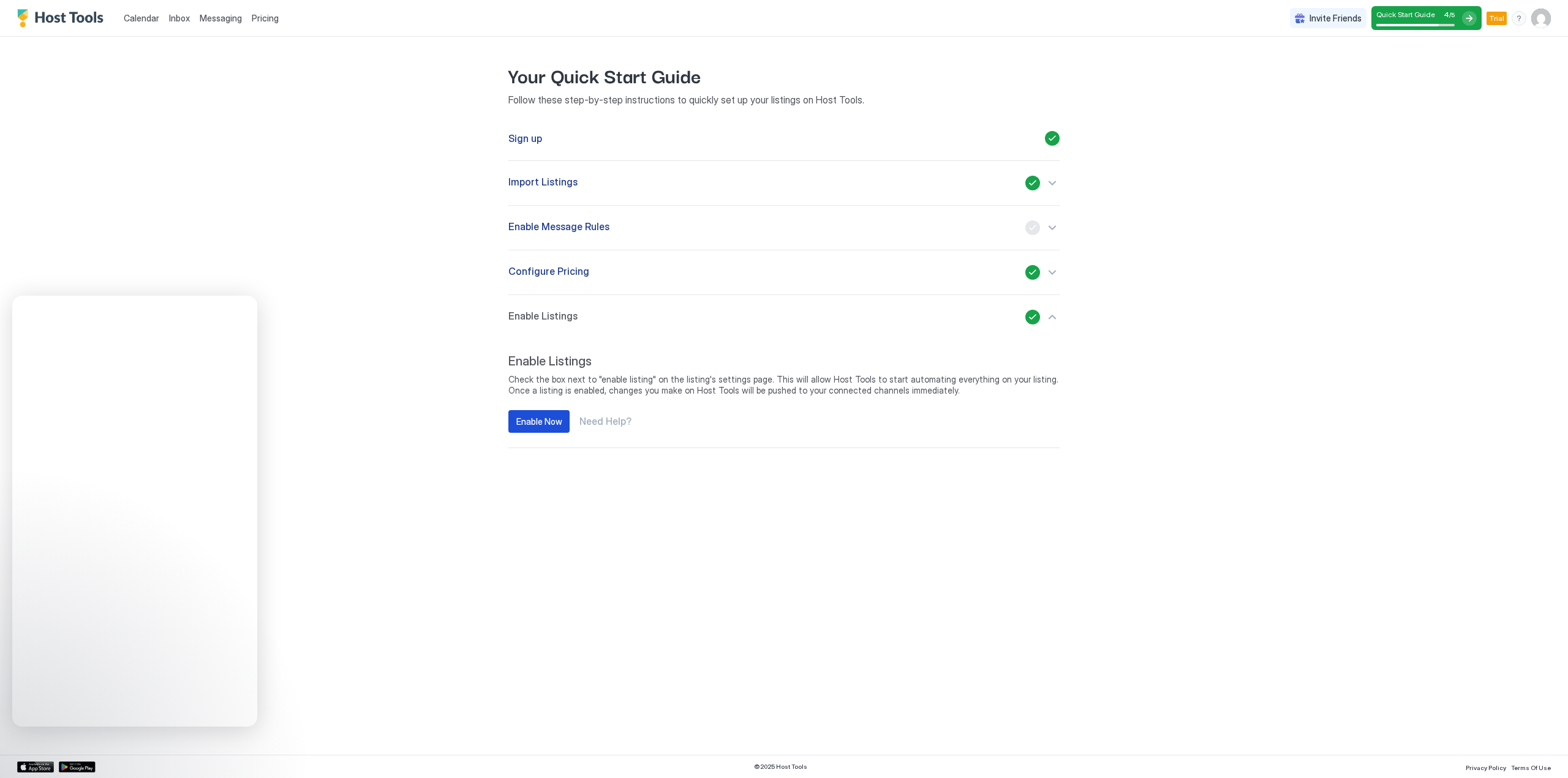
click at [540, 425] on div "Enable Now" at bounding box center [539, 421] width 46 height 13
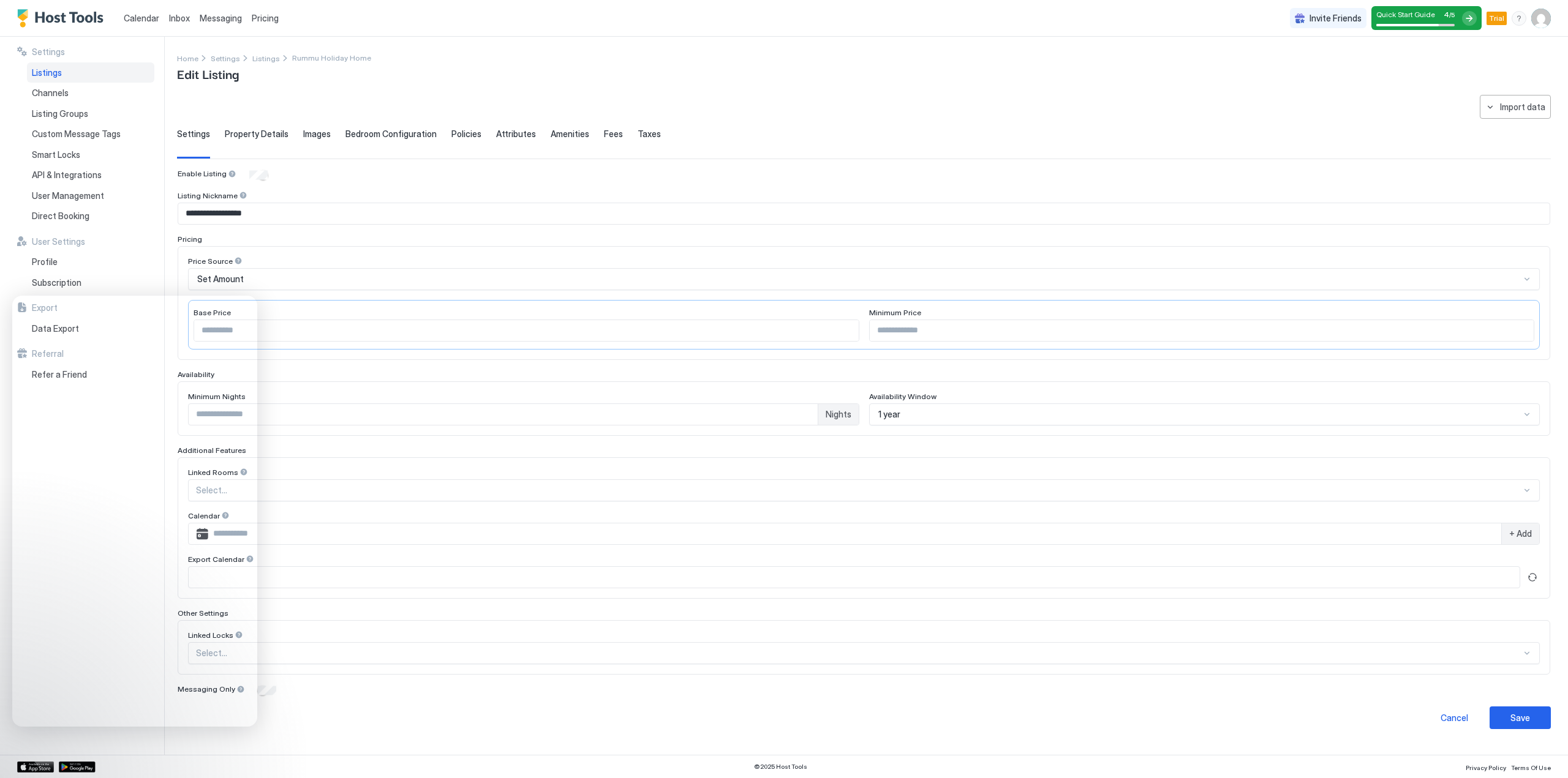
click at [251, 133] on span "Property Details" at bounding box center [257, 134] width 64 height 11
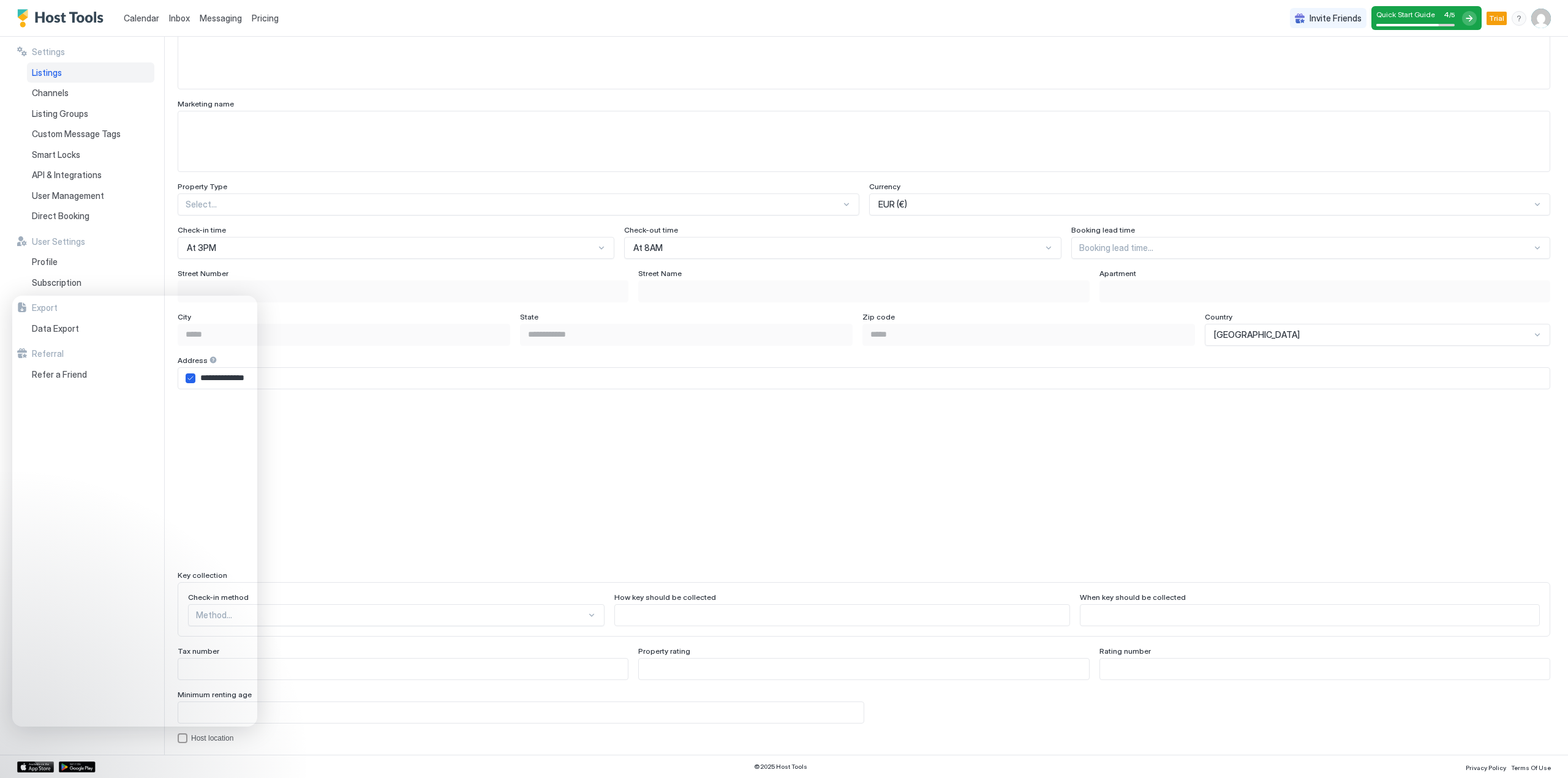
scroll to position [612, 0]
click at [303, 176] on div "**********" at bounding box center [864, 233] width 1372 height 1353
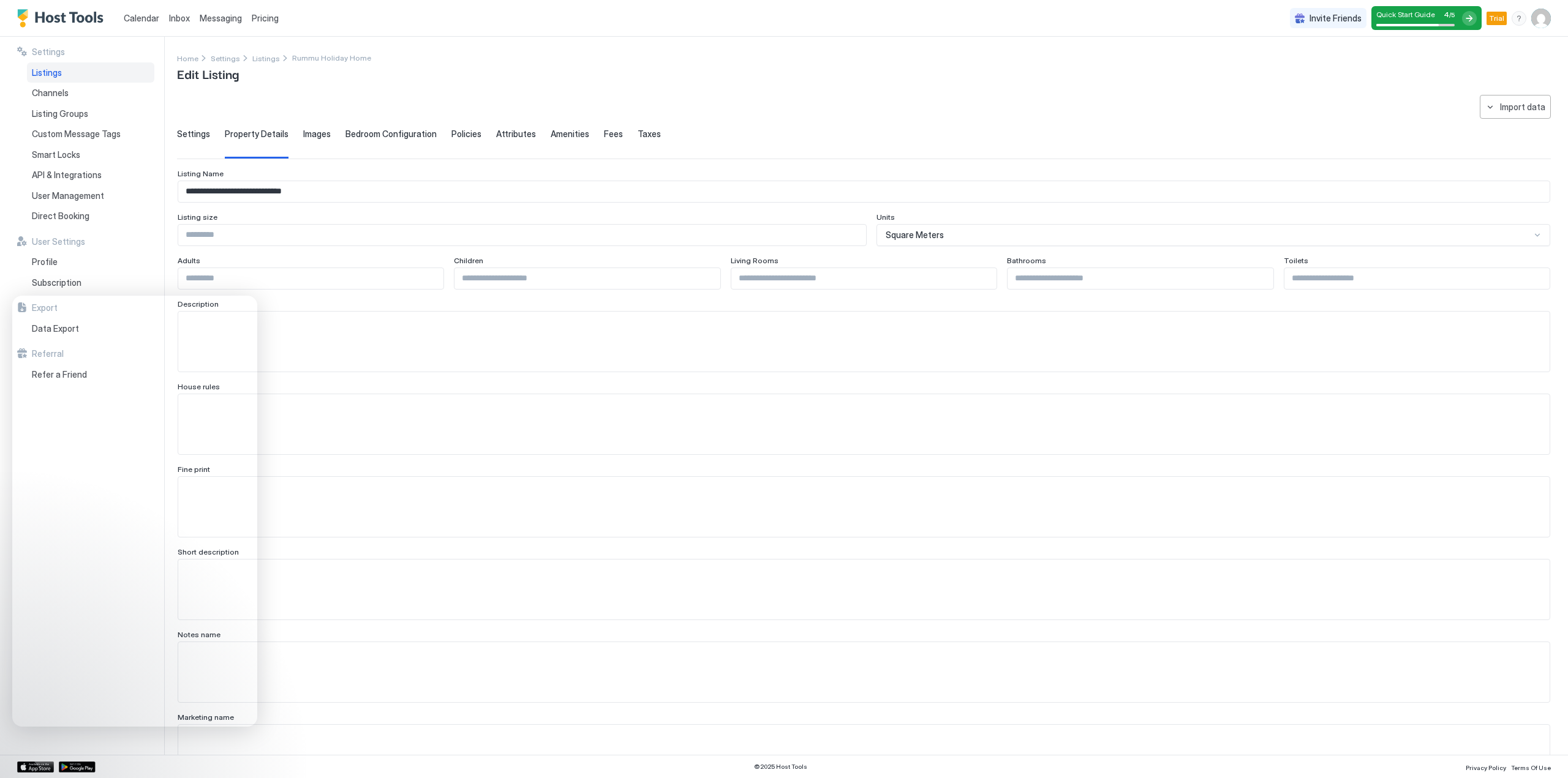
scroll to position [0, 0]
click at [195, 133] on span "Settings" at bounding box center [193, 134] width 33 height 11
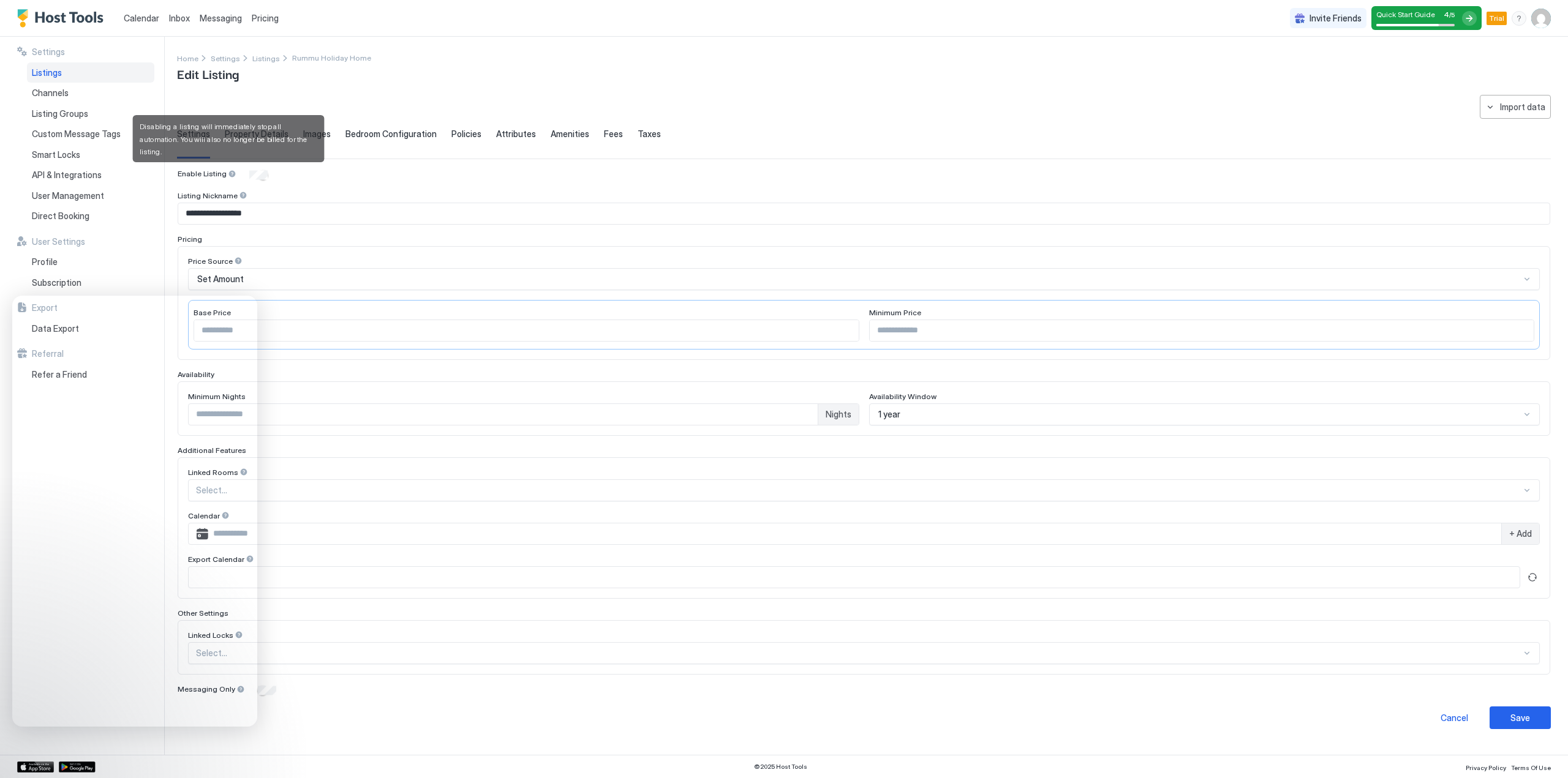
click at [228, 171] on div at bounding box center [232, 173] width 9 height 9
click at [375, 134] on span "Bedroom Configuration" at bounding box center [391, 134] width 91 height 11
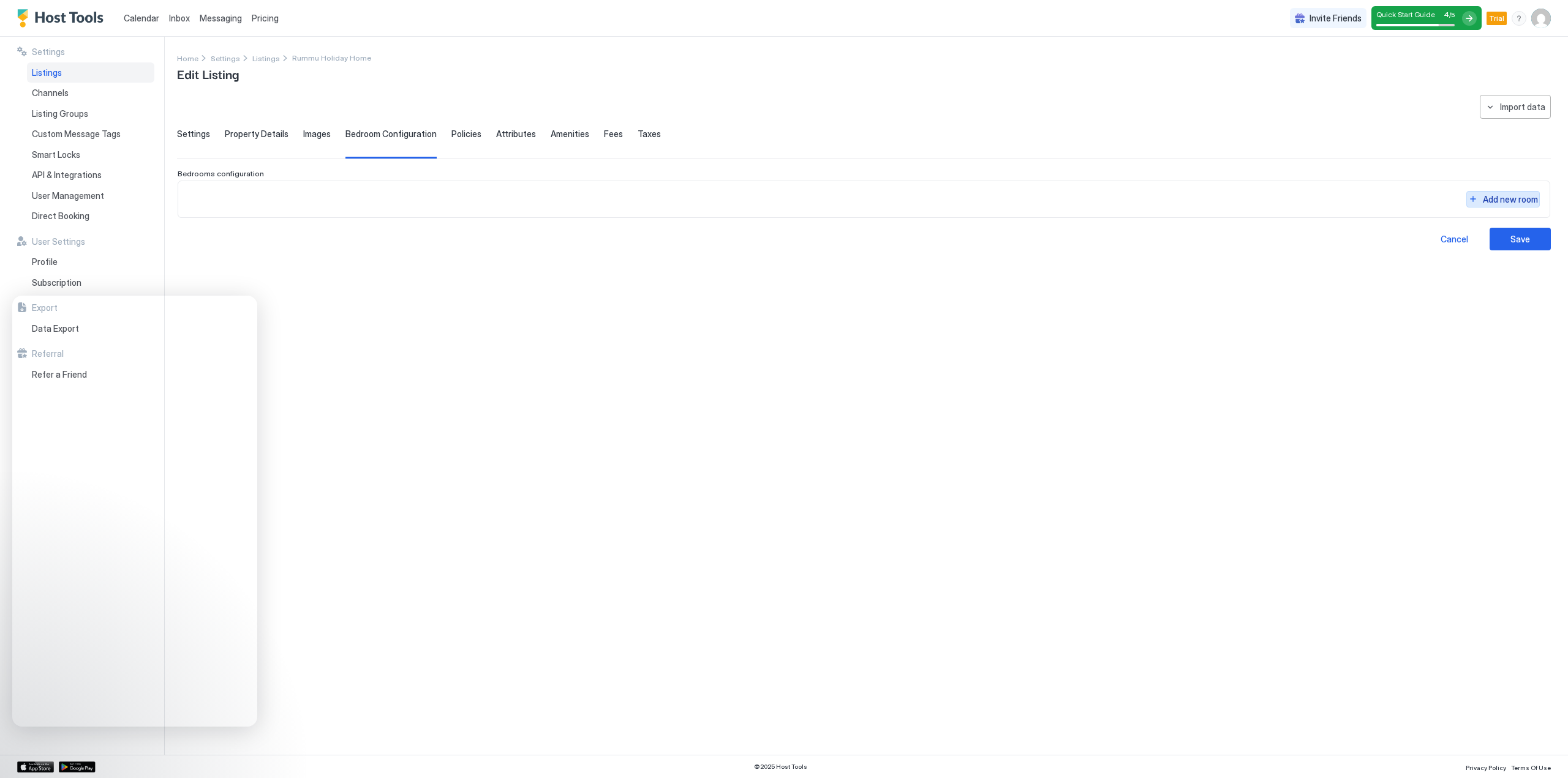
click at [1508, 198] on div "Add new room" at bounding box center [1510, 199] width 55 height 13
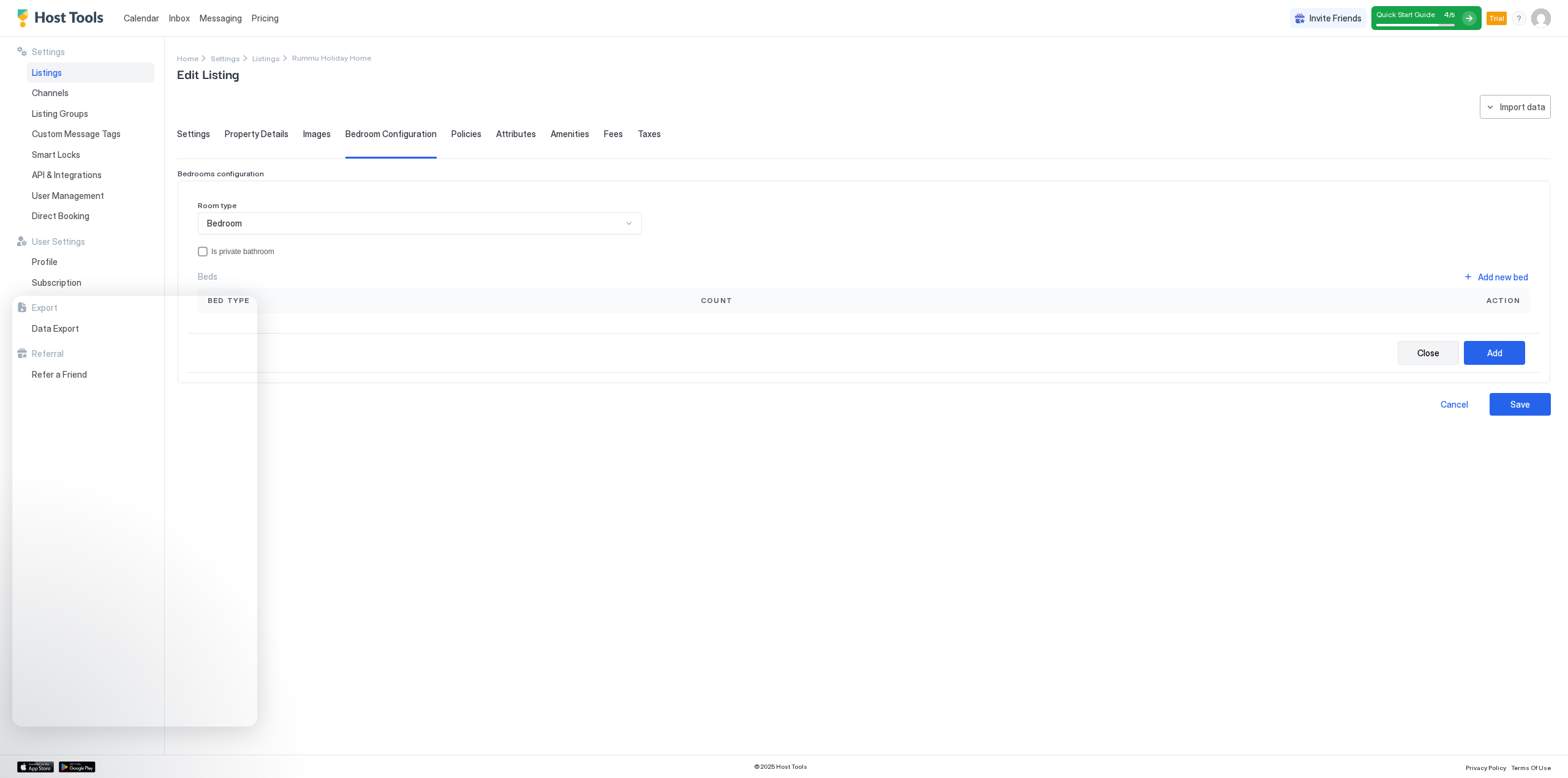
click at [1436, 351] on div "Close" at bounding box center [1428, 353] width 22 height 13
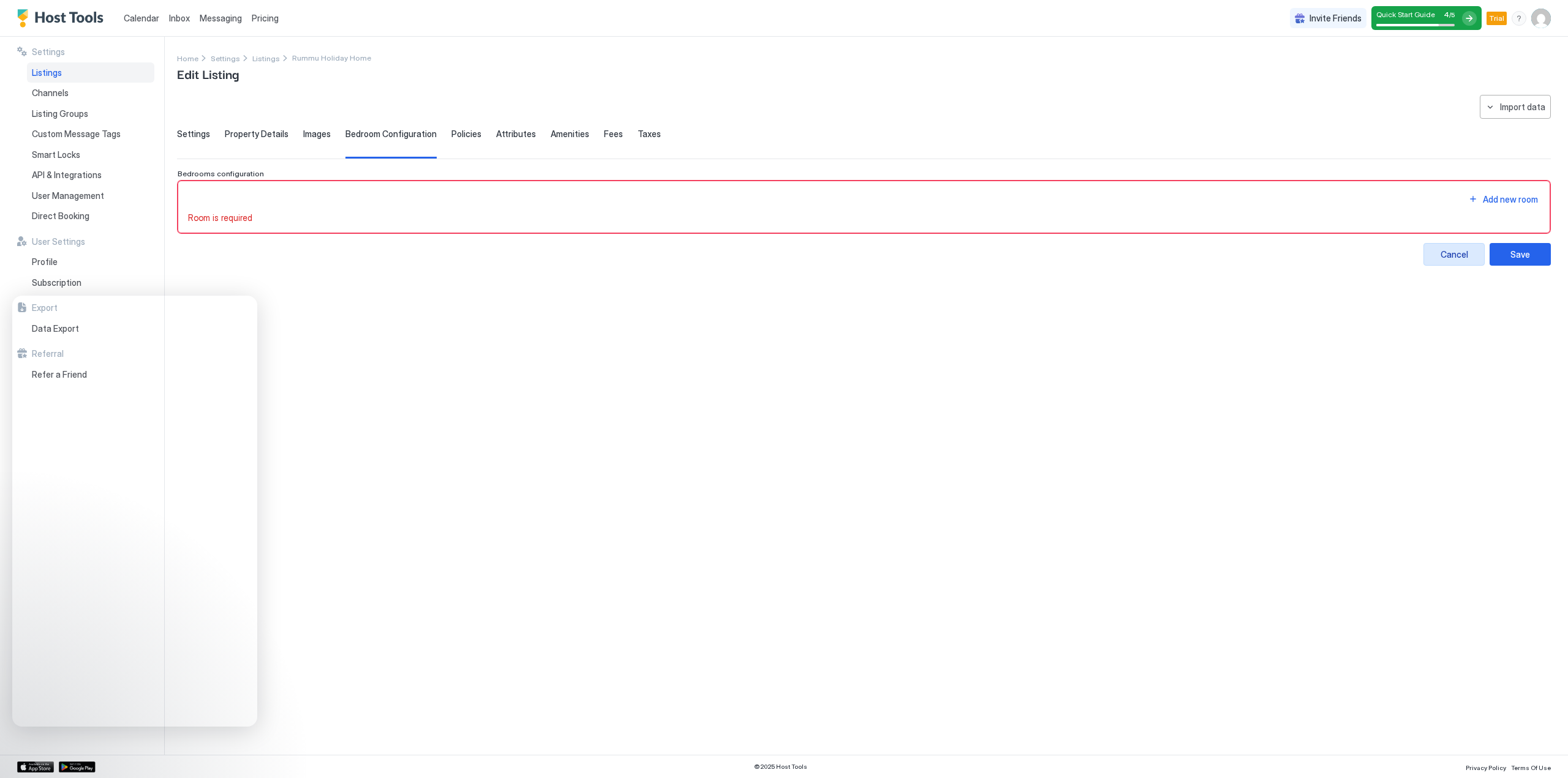
click at [1445, 254] on div "Cancel" at bounding box center [1454, 254] width 28 height 13
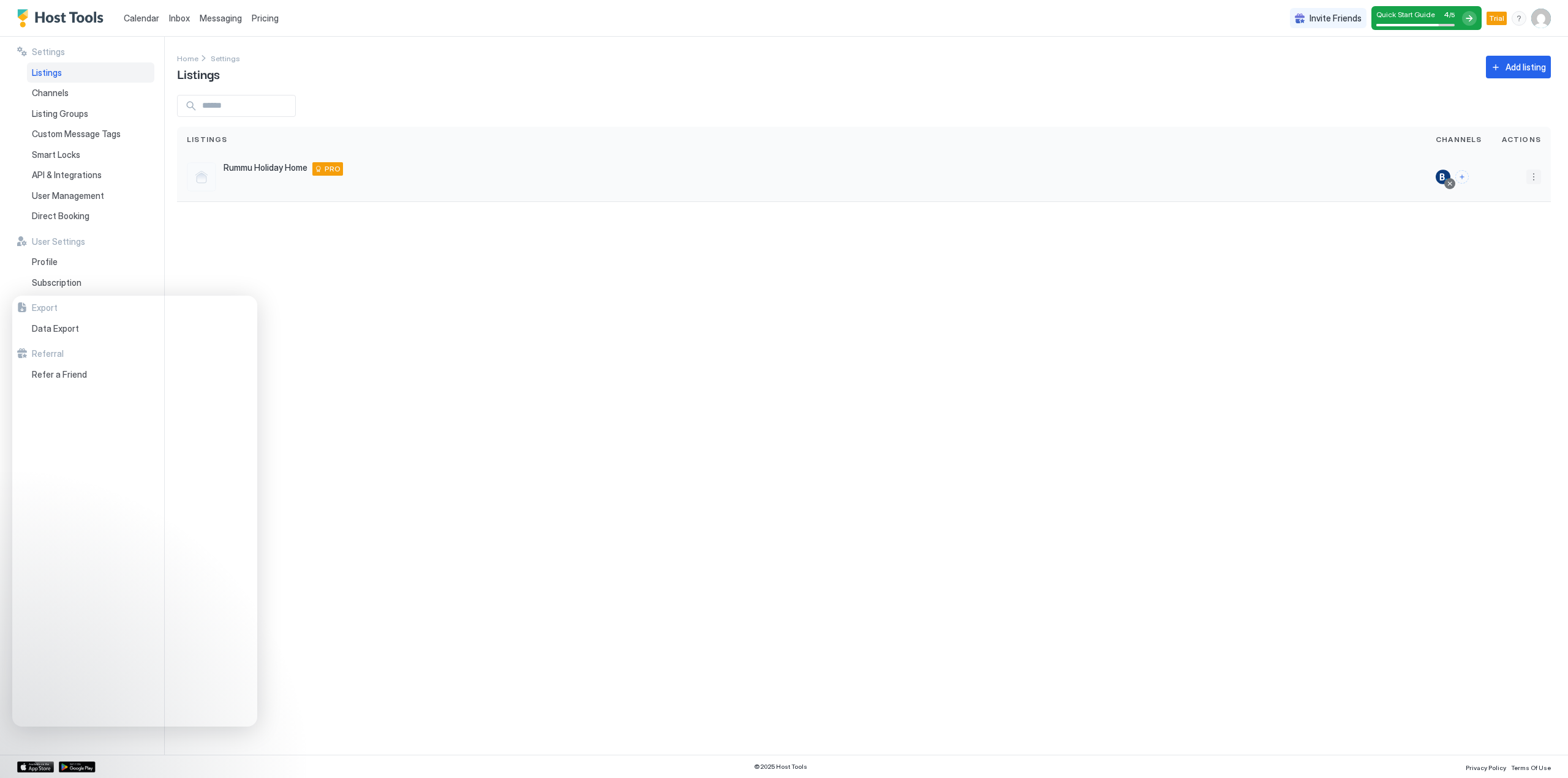
click at [1533, 175] on button "More options" at bounding box center [1533, 177] width 15 height 15
click at [1506, 227] on div "Listing Settings" at bounding box center [1502, 234] width 84 height 20
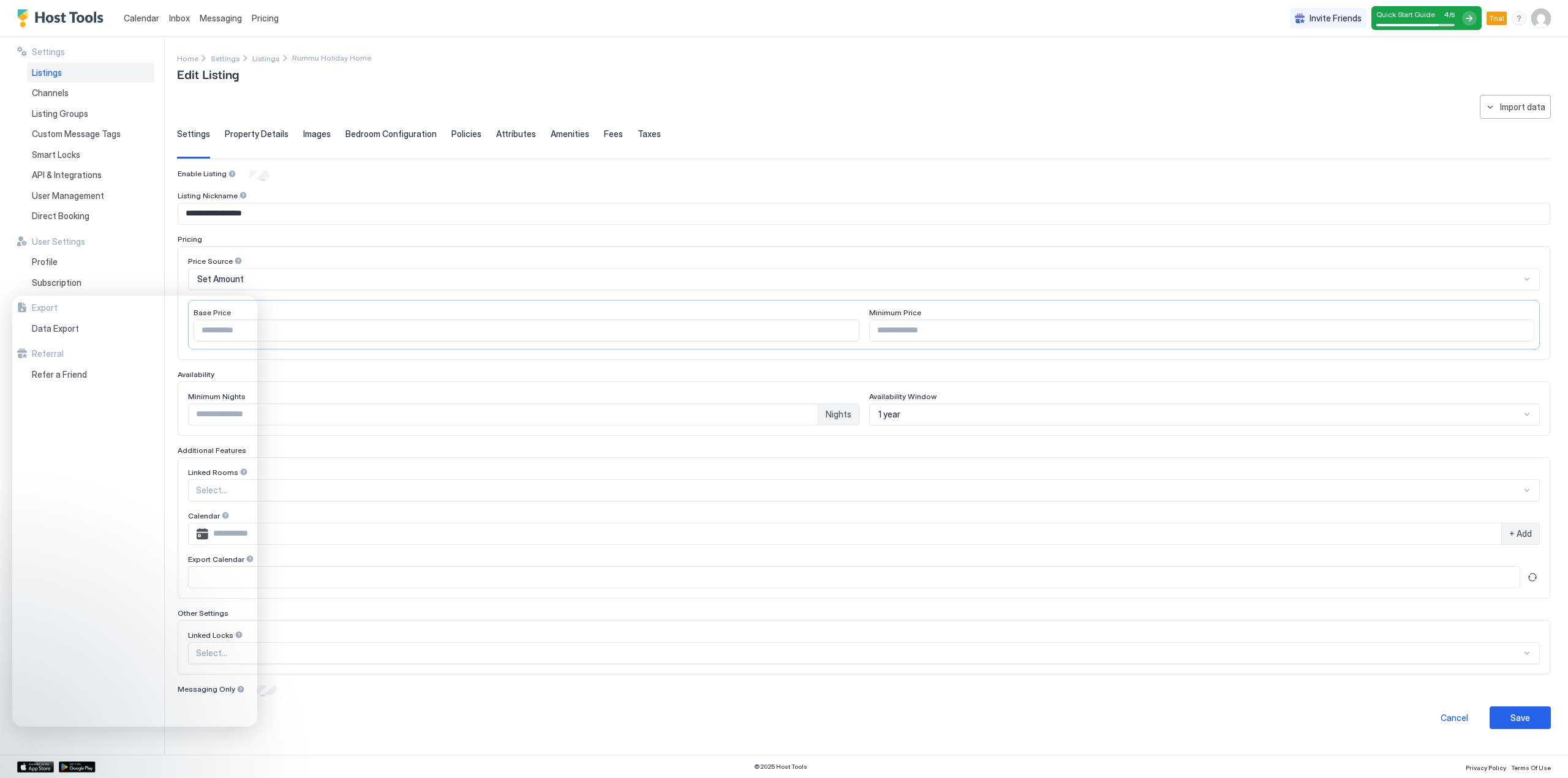
click at [224, 277] on span "Set Amount" at bounding box center [220, 279] width 47 height 11
click at [224, 277] on span "Set Amount" at bounding box center [220, 279] width 47 height 11
click at [236, 260] on div at bounding box center [238, 261] width 9 height 9
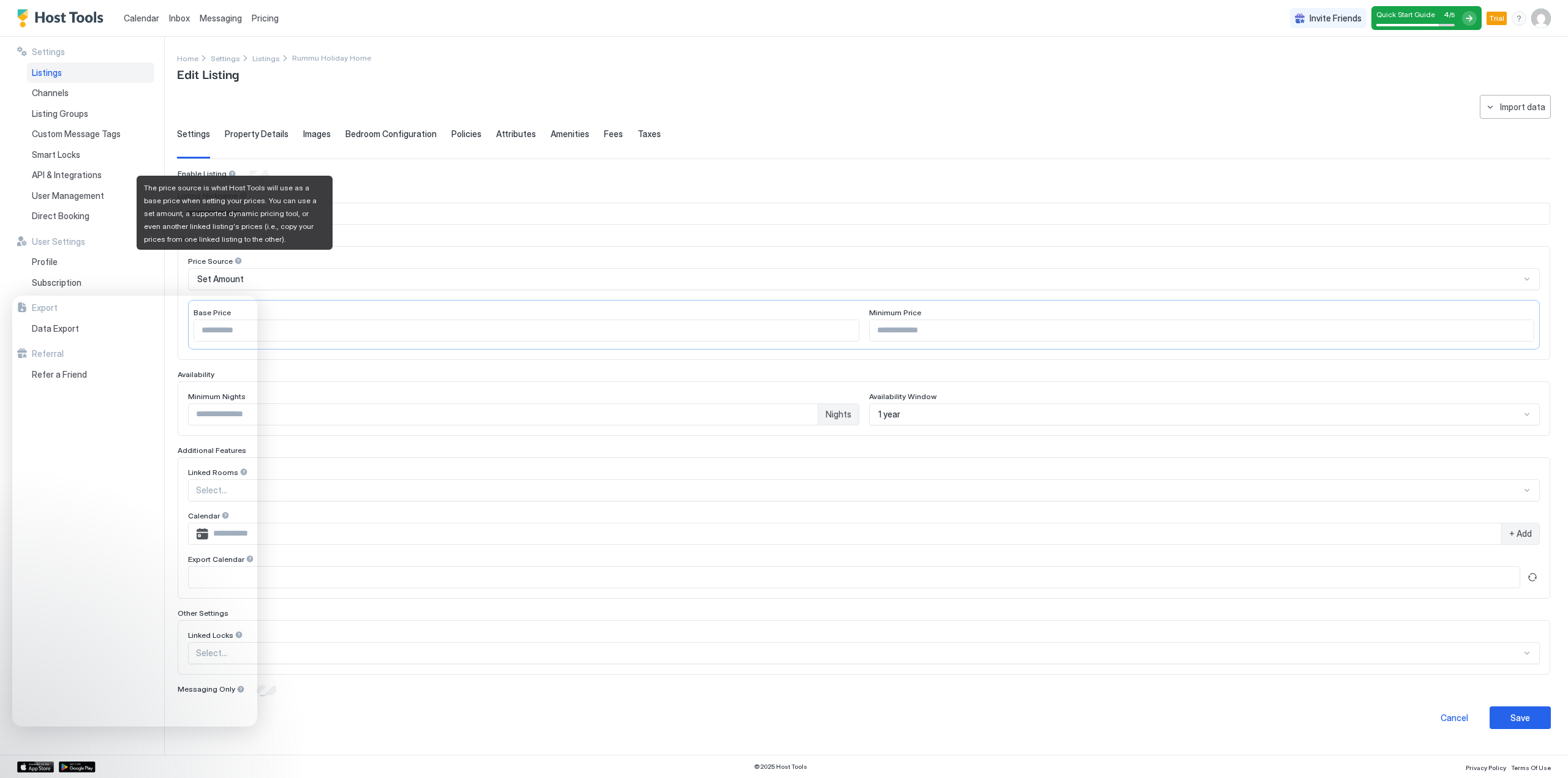
click at [234, 259] on div at bounding box center [238, 261] width 9 height 9
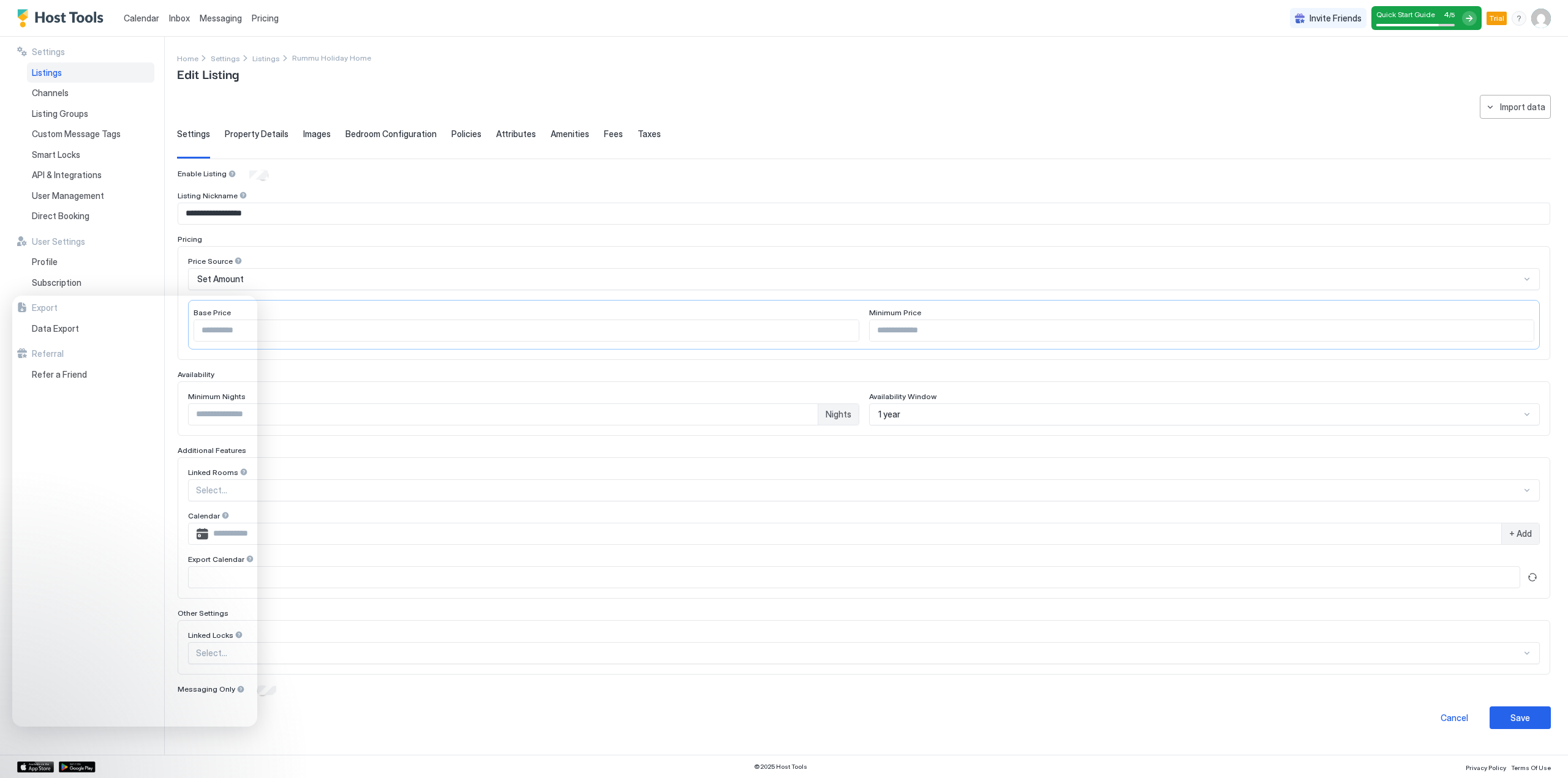
click at [331, 249] on div "Price Source Set Amount Base Price *** Minimum Price ***" at bounding box center [864, 303] width 1372 height 114
click at [373, 130] on span "Bedroom Configuration" at bounding box center [391, 134] width 91 height 11
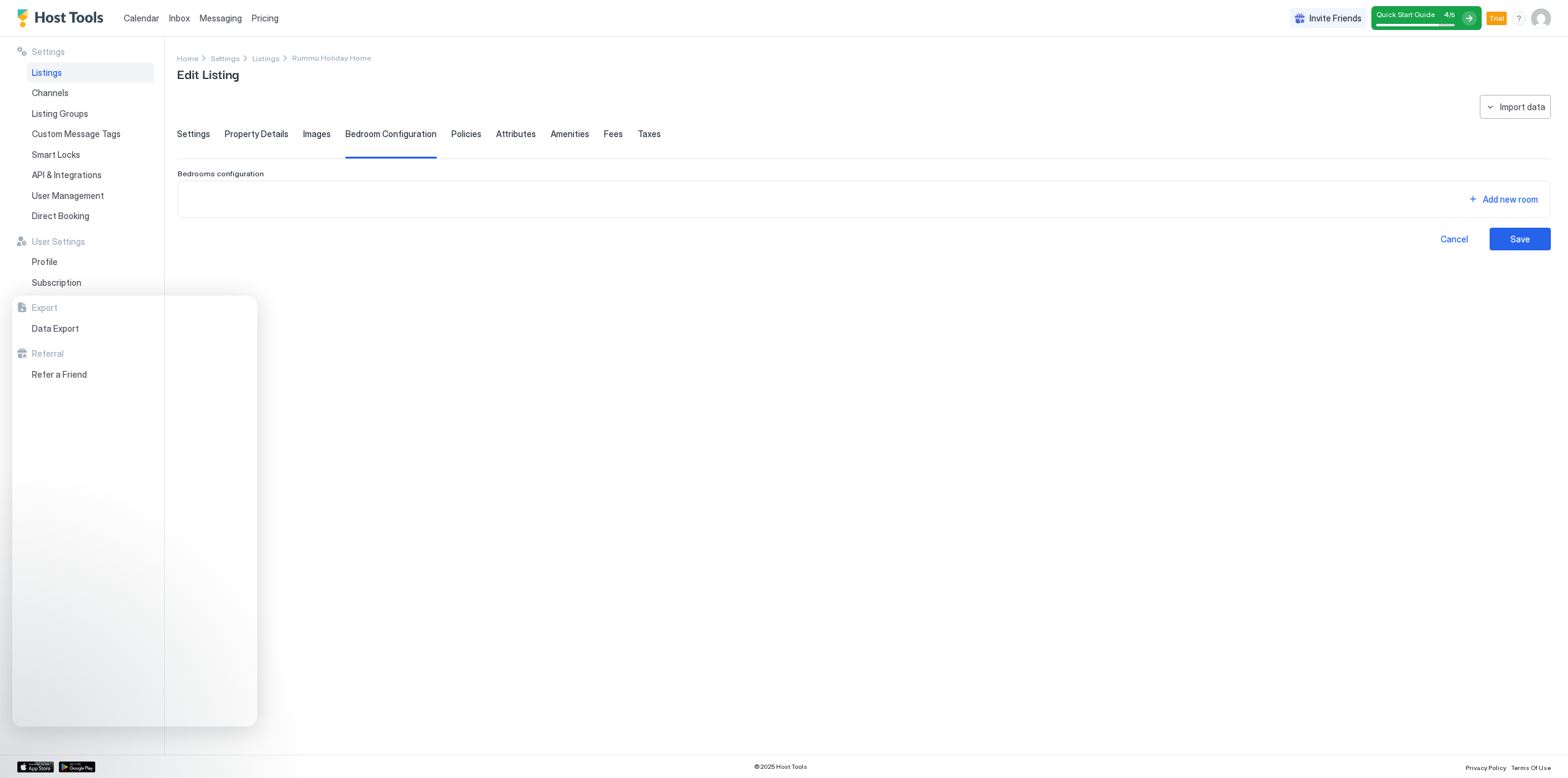
click at [265, 132] on span "Property Details" at bounding box center [257, 134] width 64 height 11
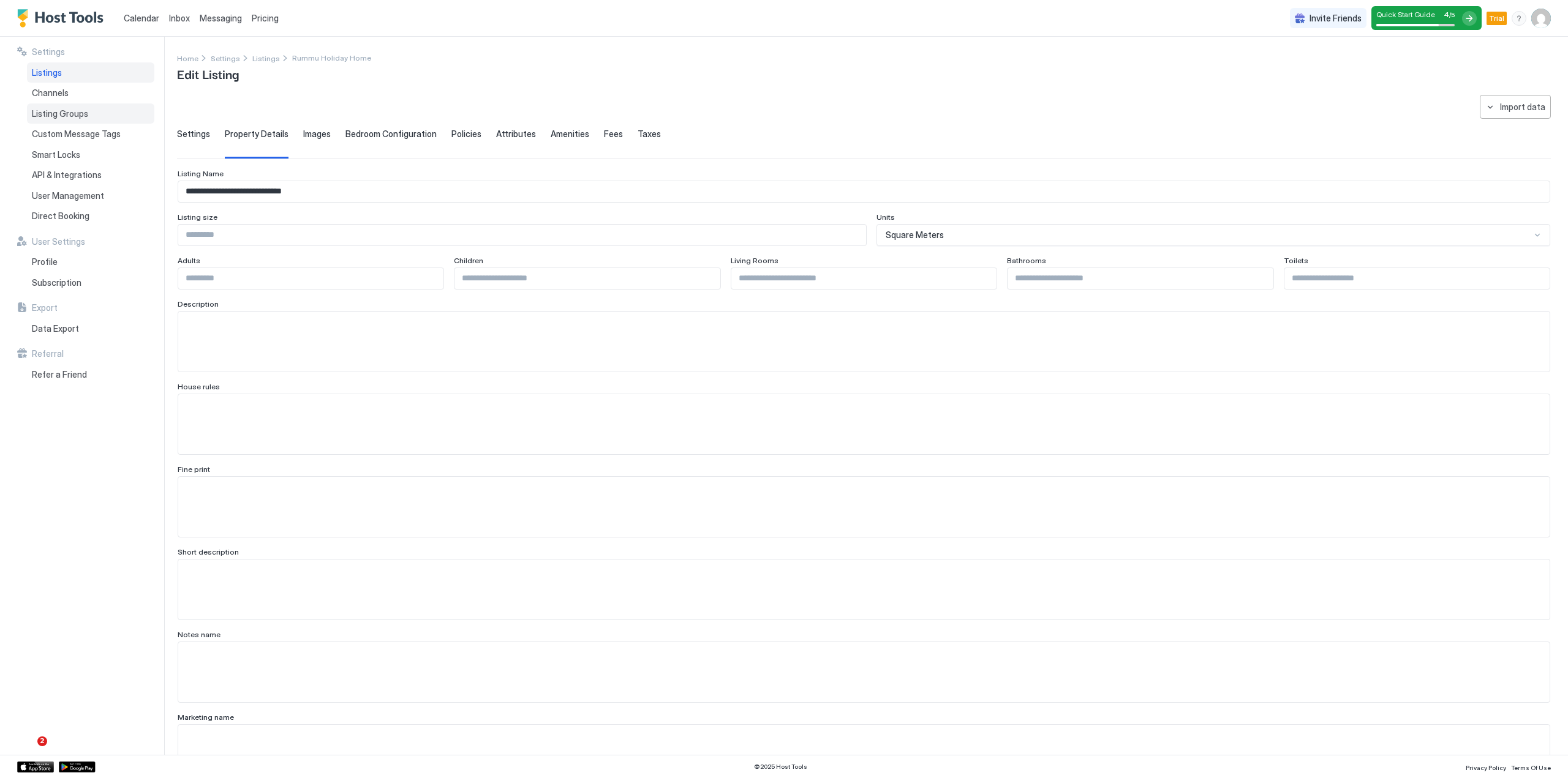
click at [56, 112] on span "Listing Groups" at bounding box center [60, 114] width 56 height 11
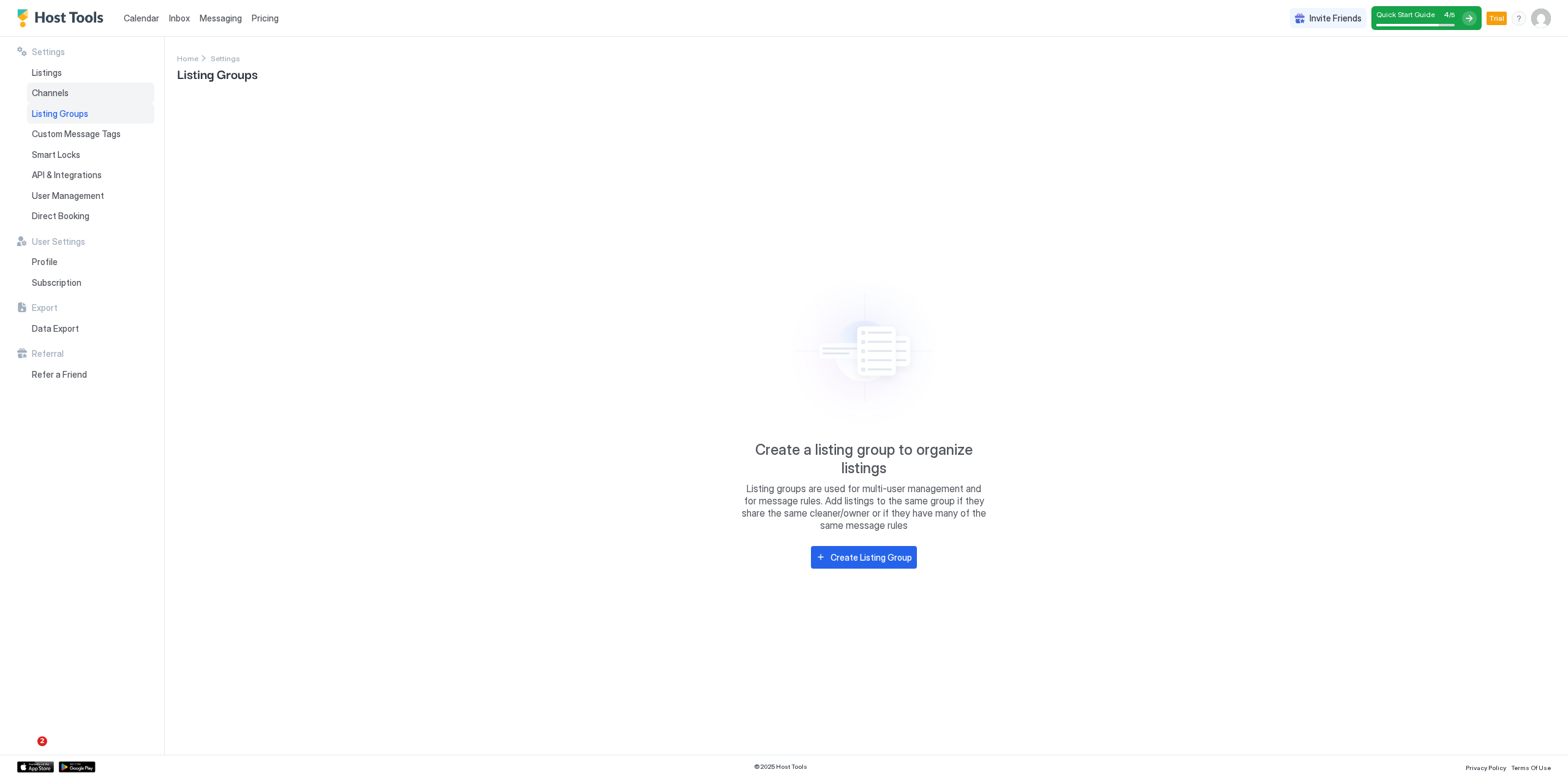
click at [56, 94] on span "Channels" at bounding box center [50, 93] width 37 height 11
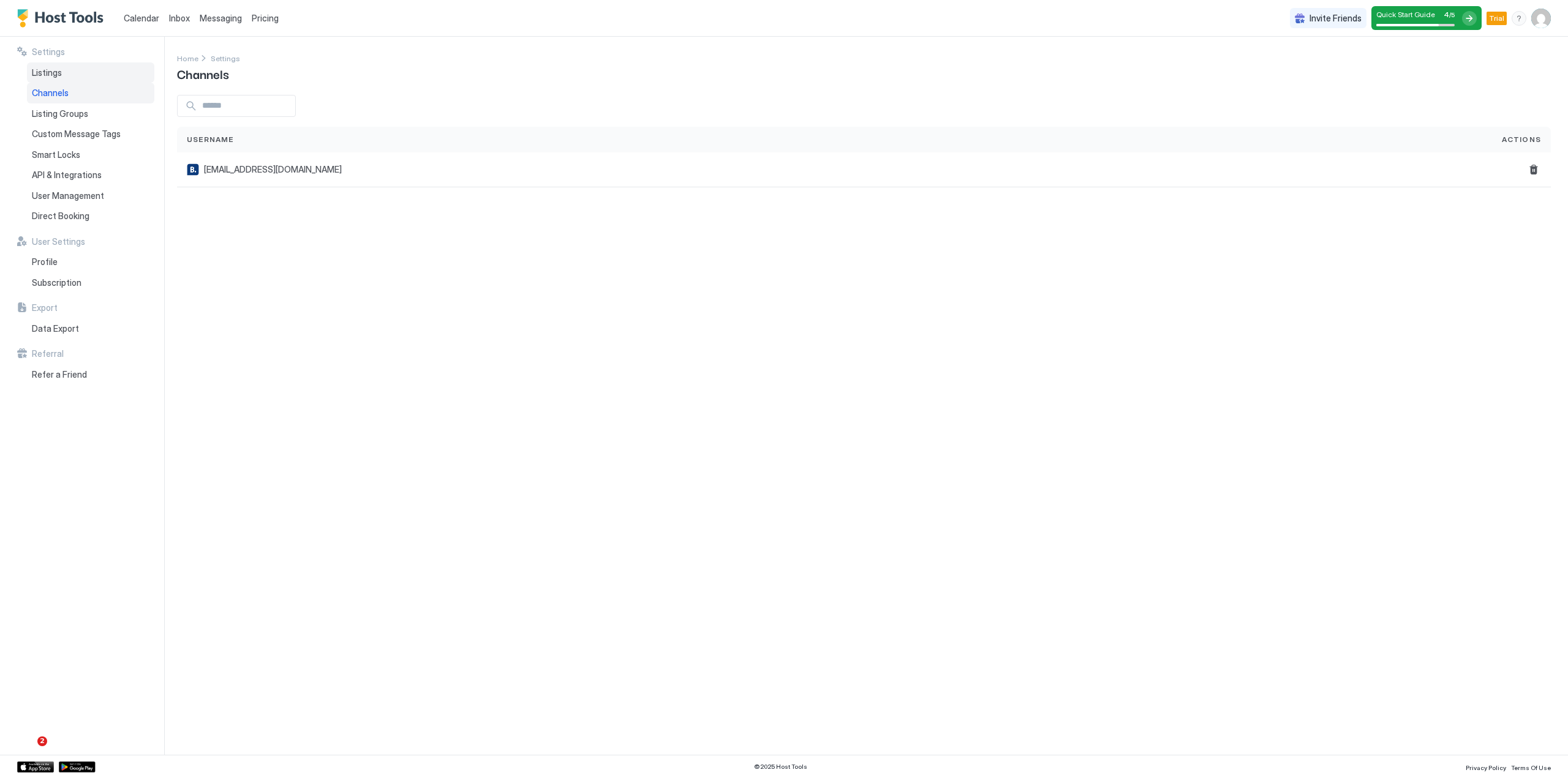
click at [40, 67] on span "Listings" at bounding box center [47, 72] width 30 height 11
click at [1536, 176] on button "More options" at bounding box center [1533, 177] width 15 height 15
click at [1501, 233] on span "Listing Settings" at bounding box center [1506, 234] width 54 height 9
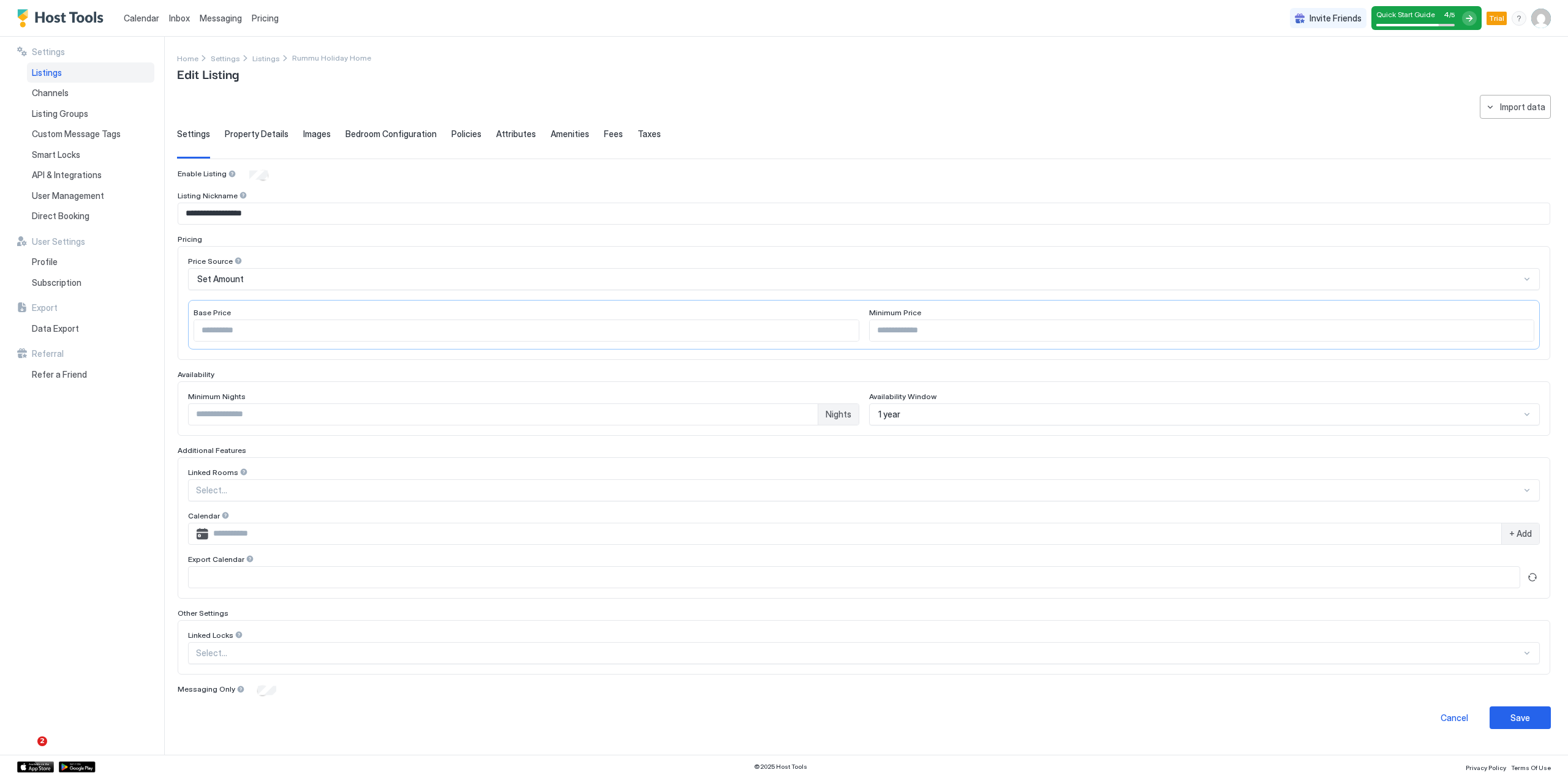
click at [185, 129] on span "Settings" at bounding box center [193, 134] width 33 height 11
click at [240, 496] on div at bounding box center [858, 490] width 1326 height 11
click at [239, 648] on div at bounding box center [858, 653] width 1326 height 11
click at [240, 476] on div at bounding box center [244, 472] width 9 height 9
click at [255, 133] on span "Property Details" at bounding box center [257, 134] width 64 height 11
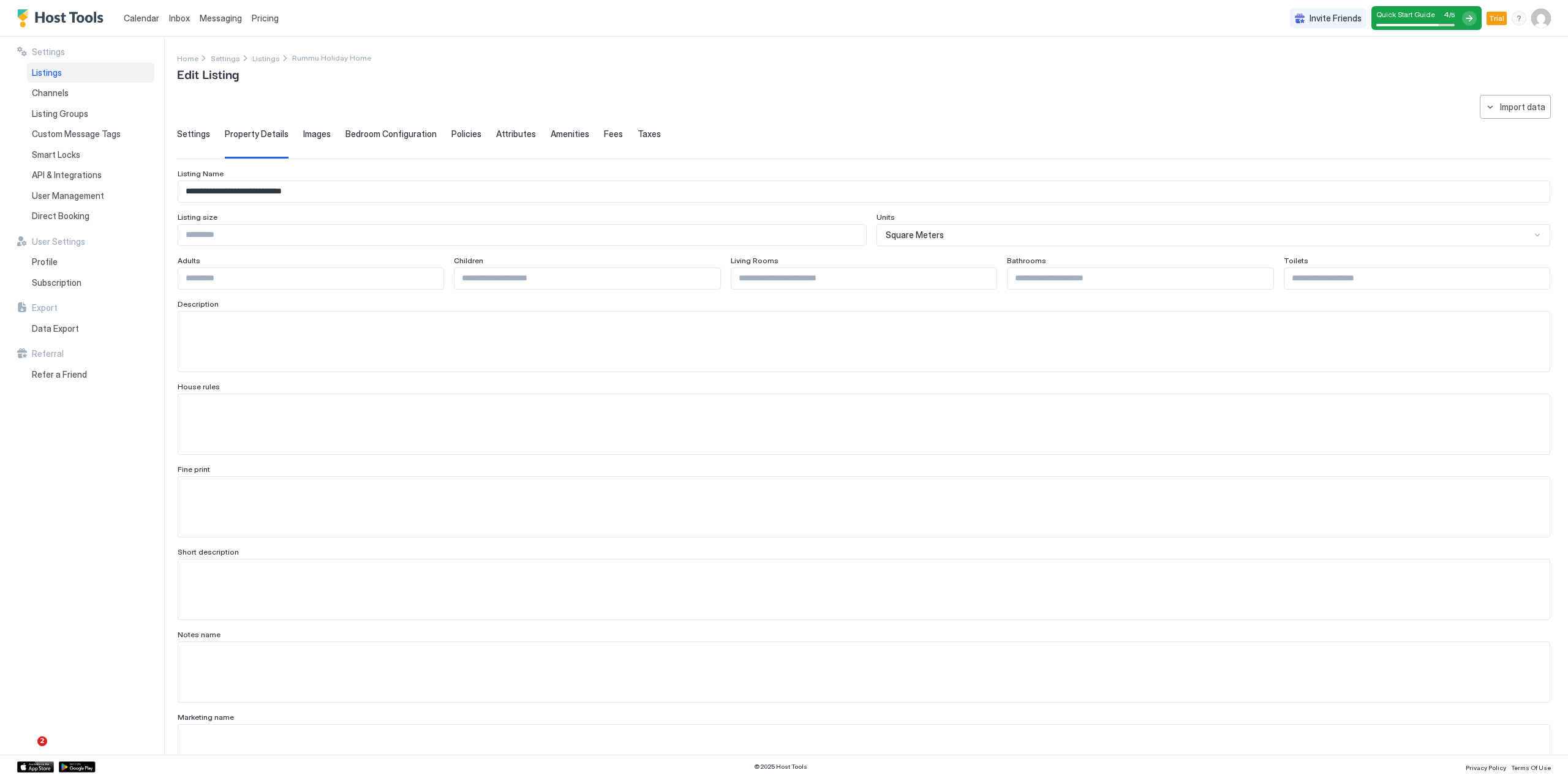
click at [317, 131] on span "Images" at bounding box center [317, 134] width 28 height 11
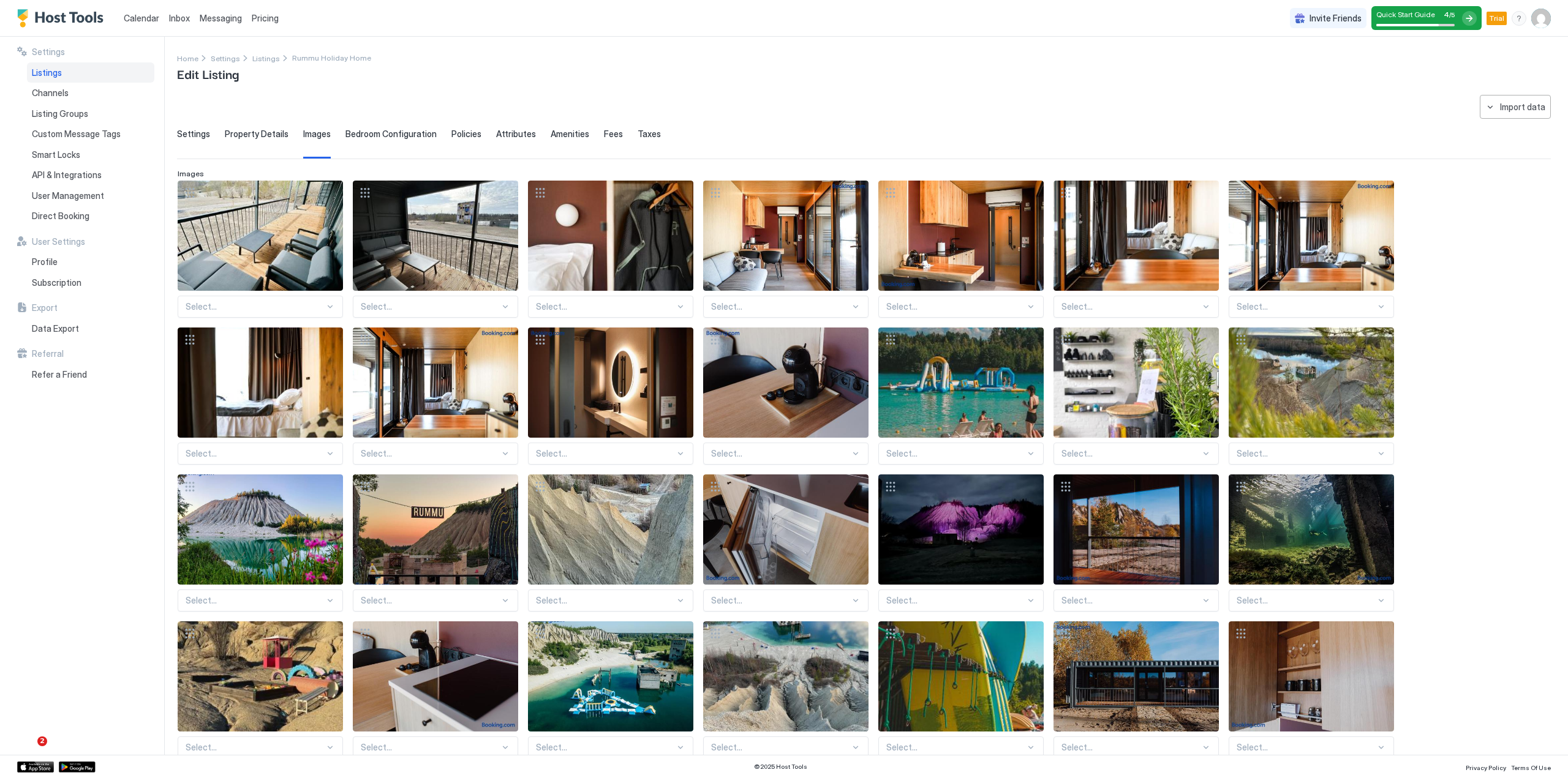
click at [257, 135] on span "Property Details" at bounding box center [257, 134] width 64 height 11
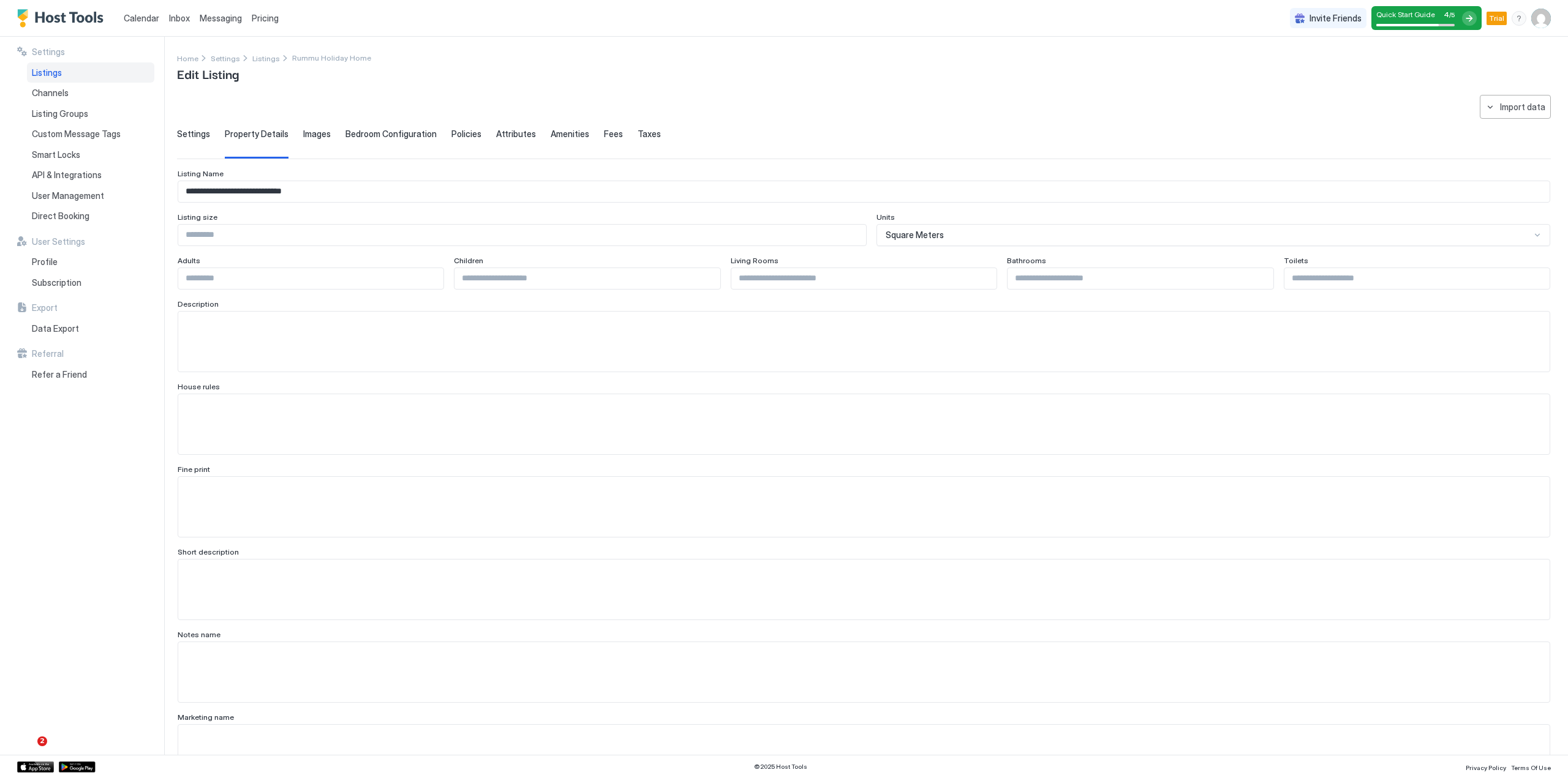
click at [190, 135] on span "Settings" at bounding box center [193, 134] width 33 height 11
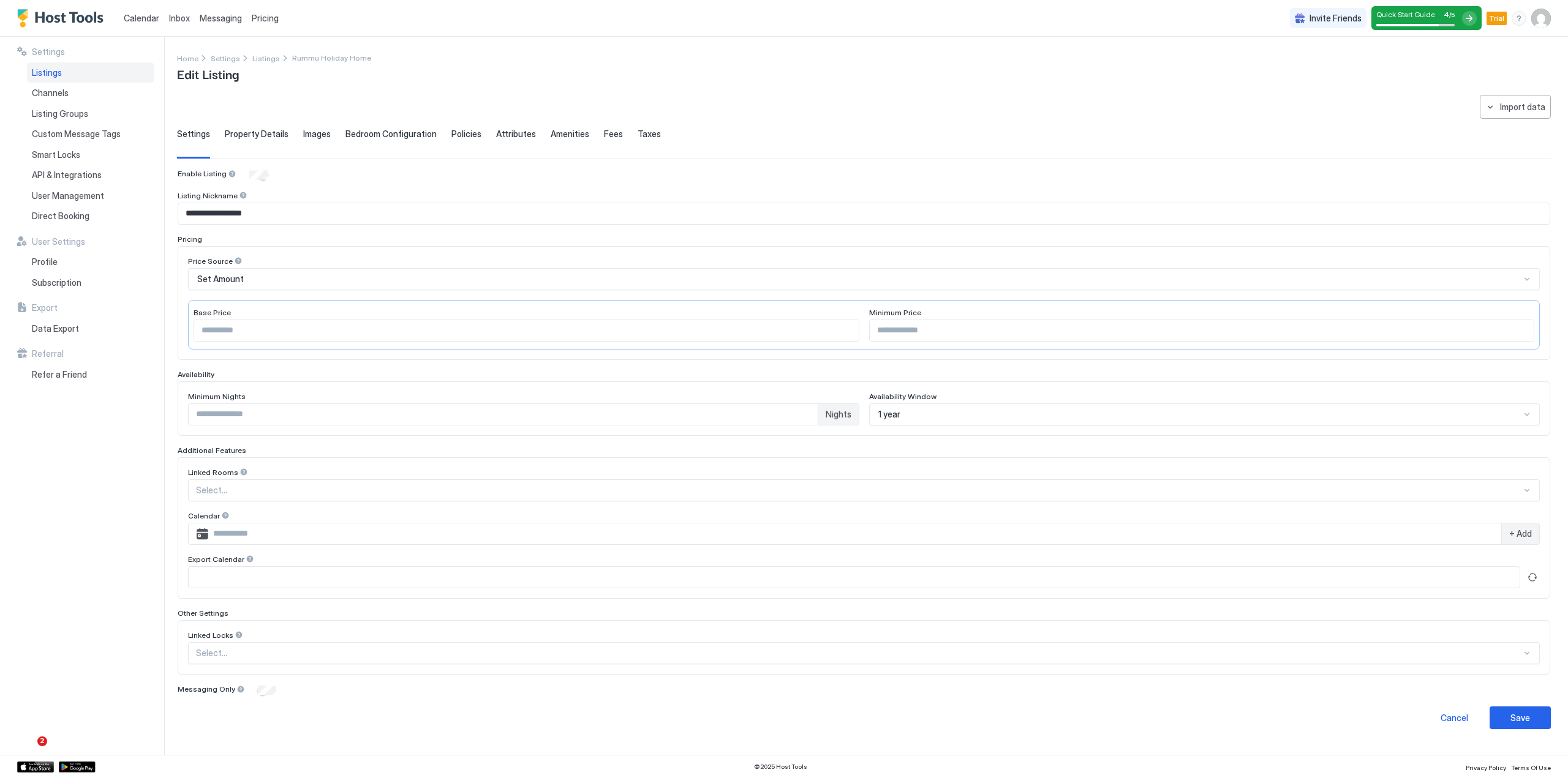
click at [253, 131] on span "Property Details" at bounding box center [257, 134] width 64 height 11
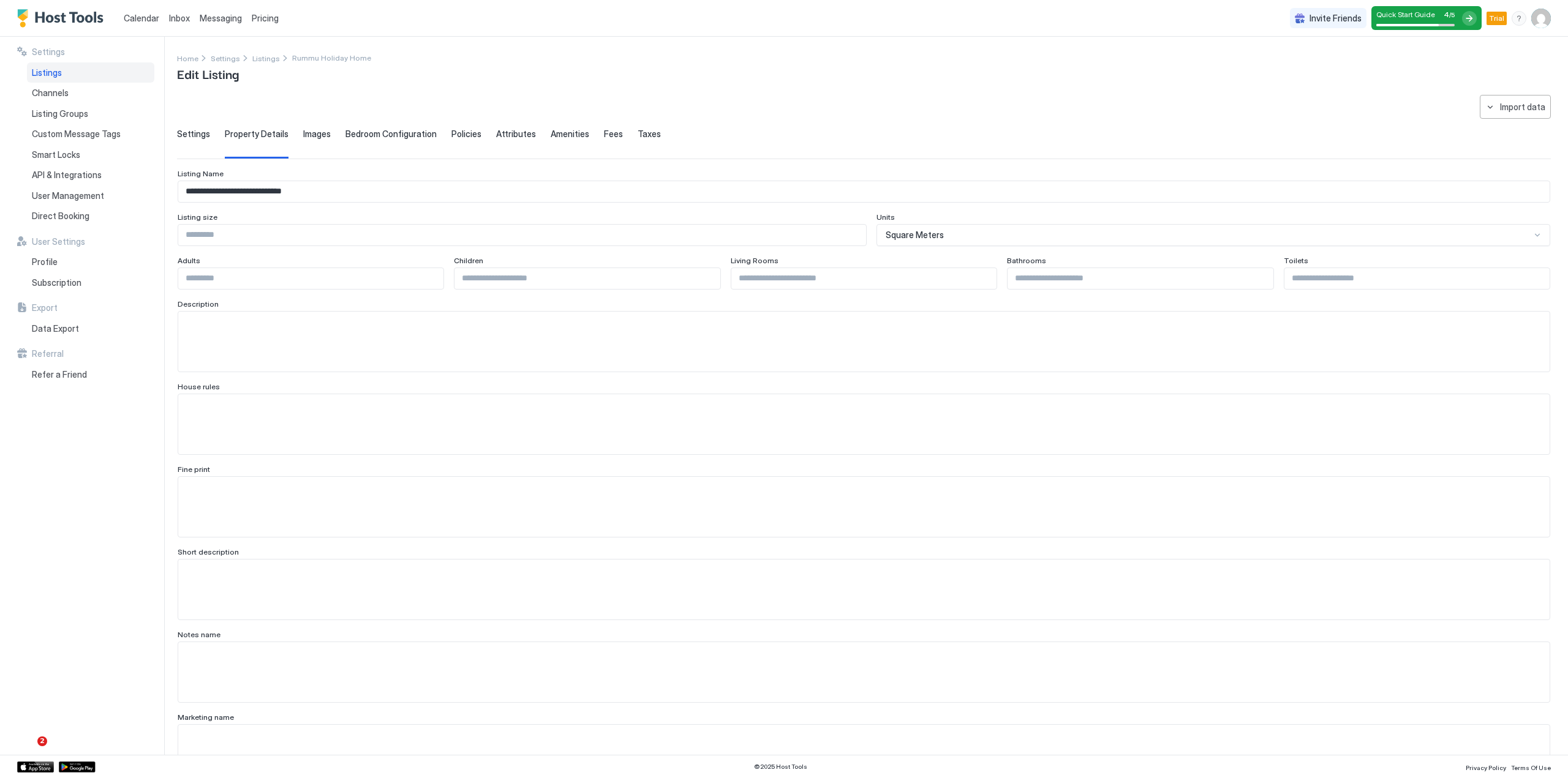
click at [191, 133] on span "Settings" at bounding box center [193, 134] width 33 height 11
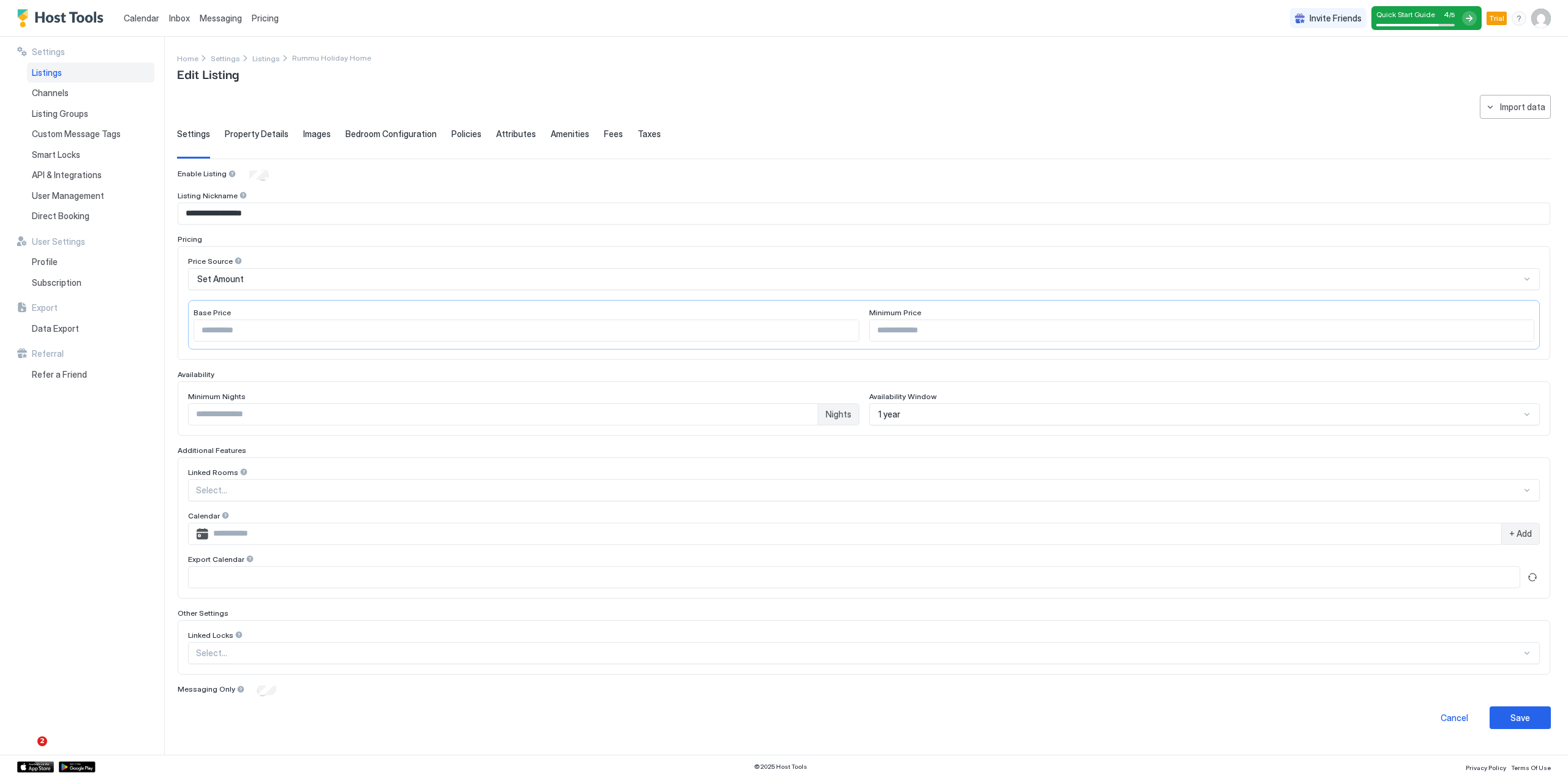
click at [262, 132] on span "Property Details" at bounding box center [257, 134] width 64 height 11
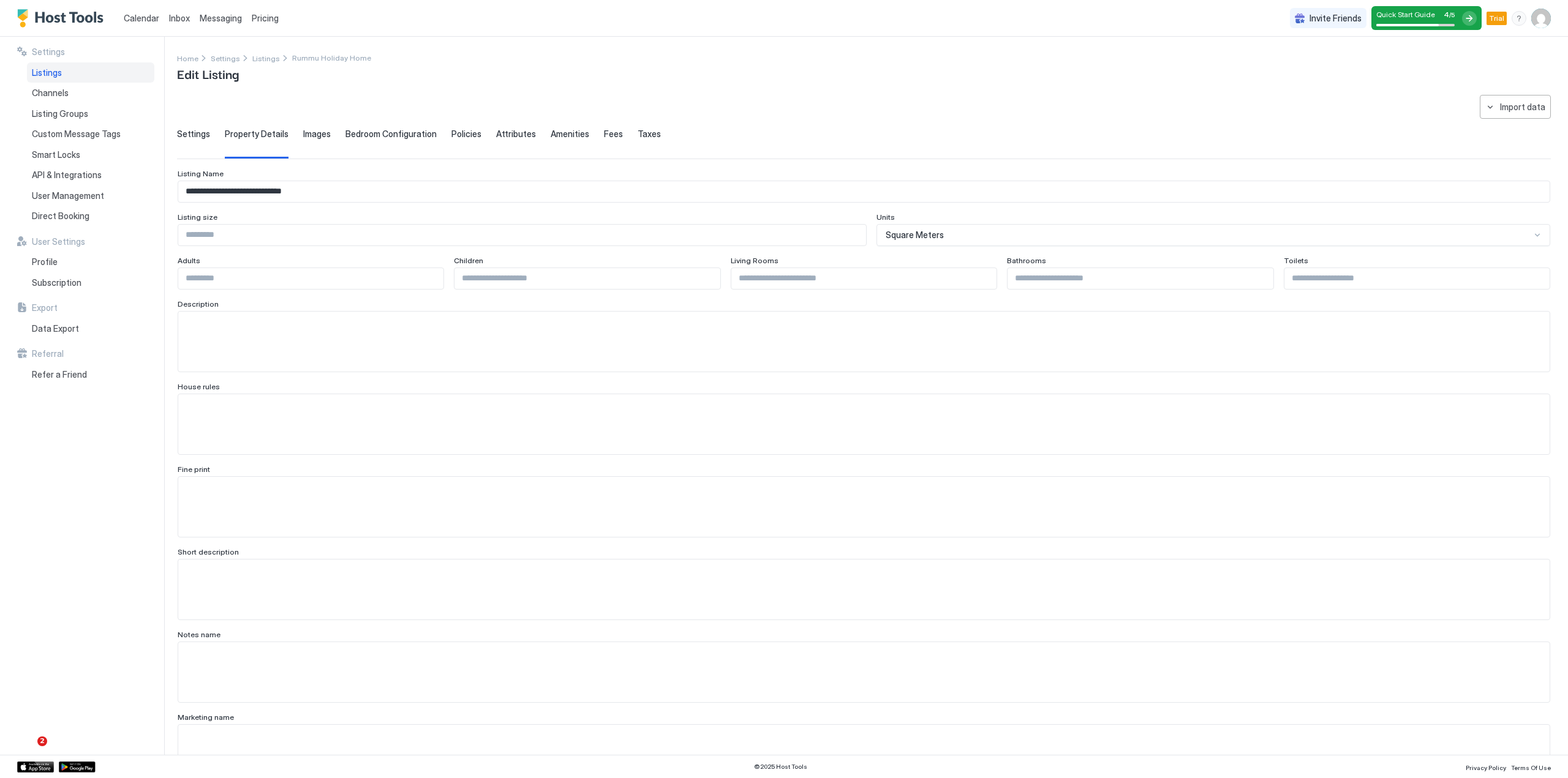
click at [383, 133] on span "Bedroom Configuration" at bounding box center [391, 134] width 91 height 11
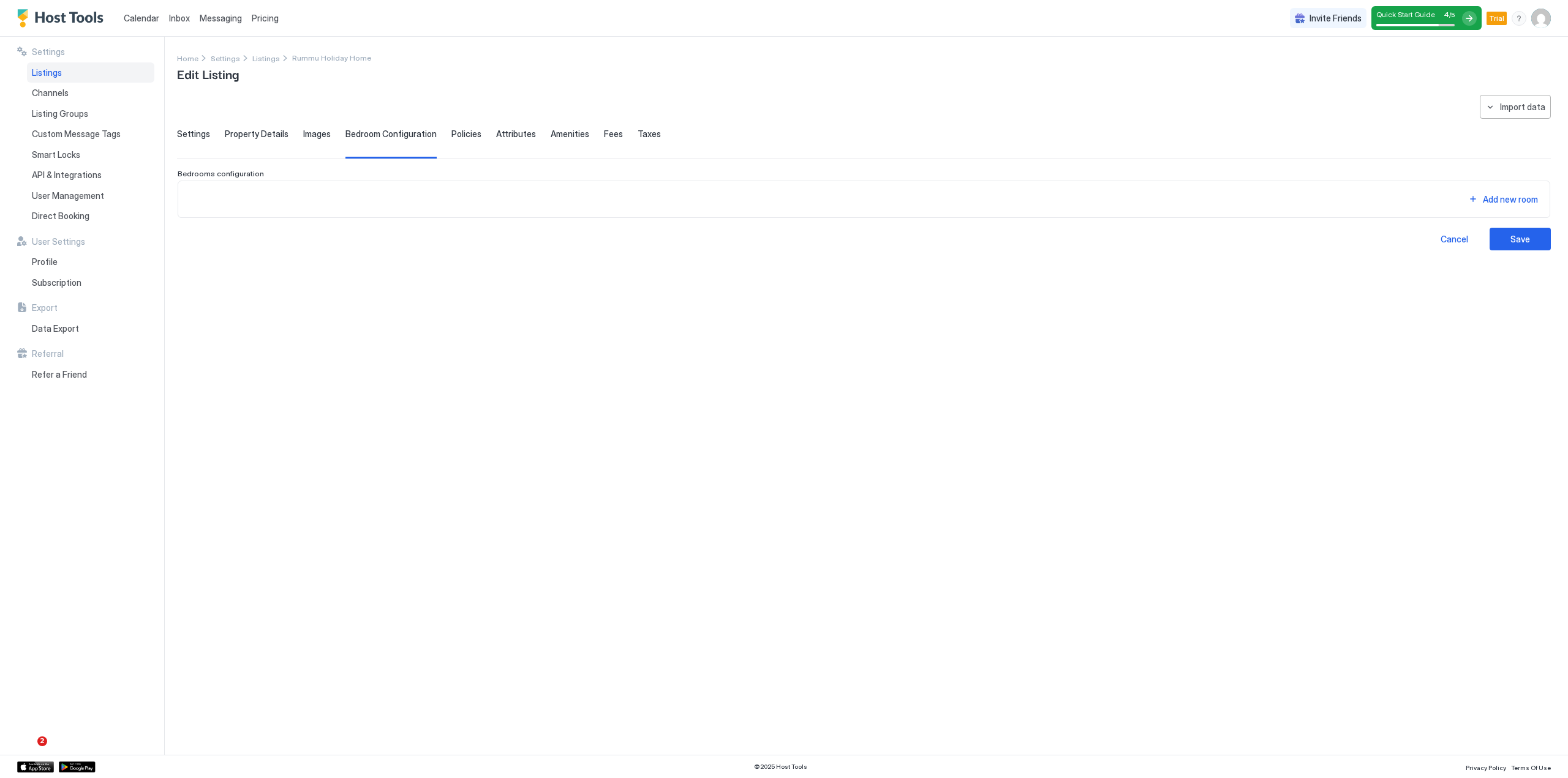
click at [469, 130] on span "Policies" at bounding box center [466, 134] width 30 height 11
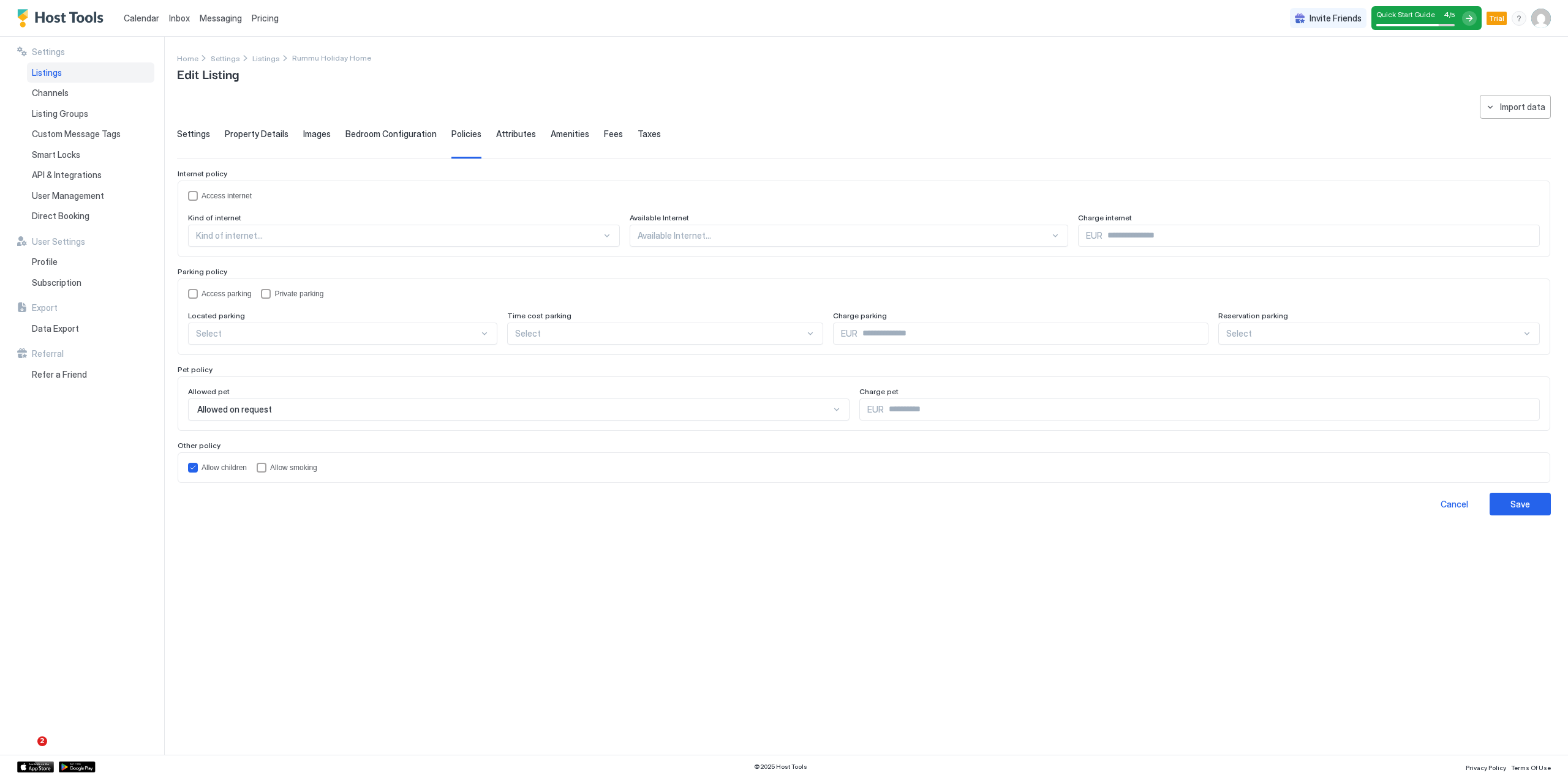
click at [516, 133] on span "Attributes" at bounding box center [515, 134] width 40 height 11
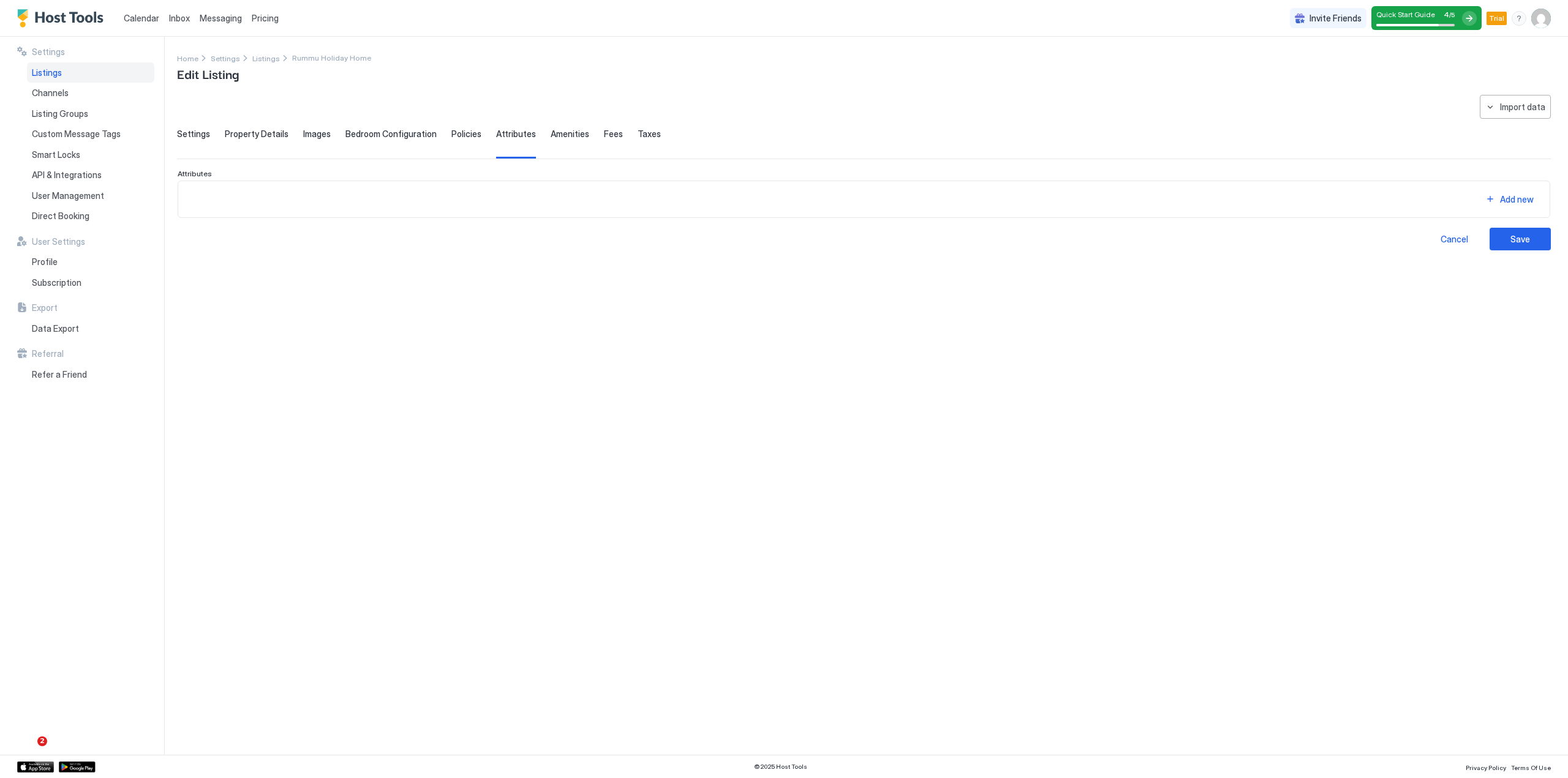
click at [559, 136] on span "Amenities" at bounding box center [570, 134] width 39 height 11
click at [603, 133] on span "Fees" at bounding box center [613, 134] width 19 height 11
click at [641, 135] on span "Taxes" at bounding box center [649, 134] width 23 height 11
click at [194, 131] on span "Settings" at bounding box center [193, 134] width 33 height 11
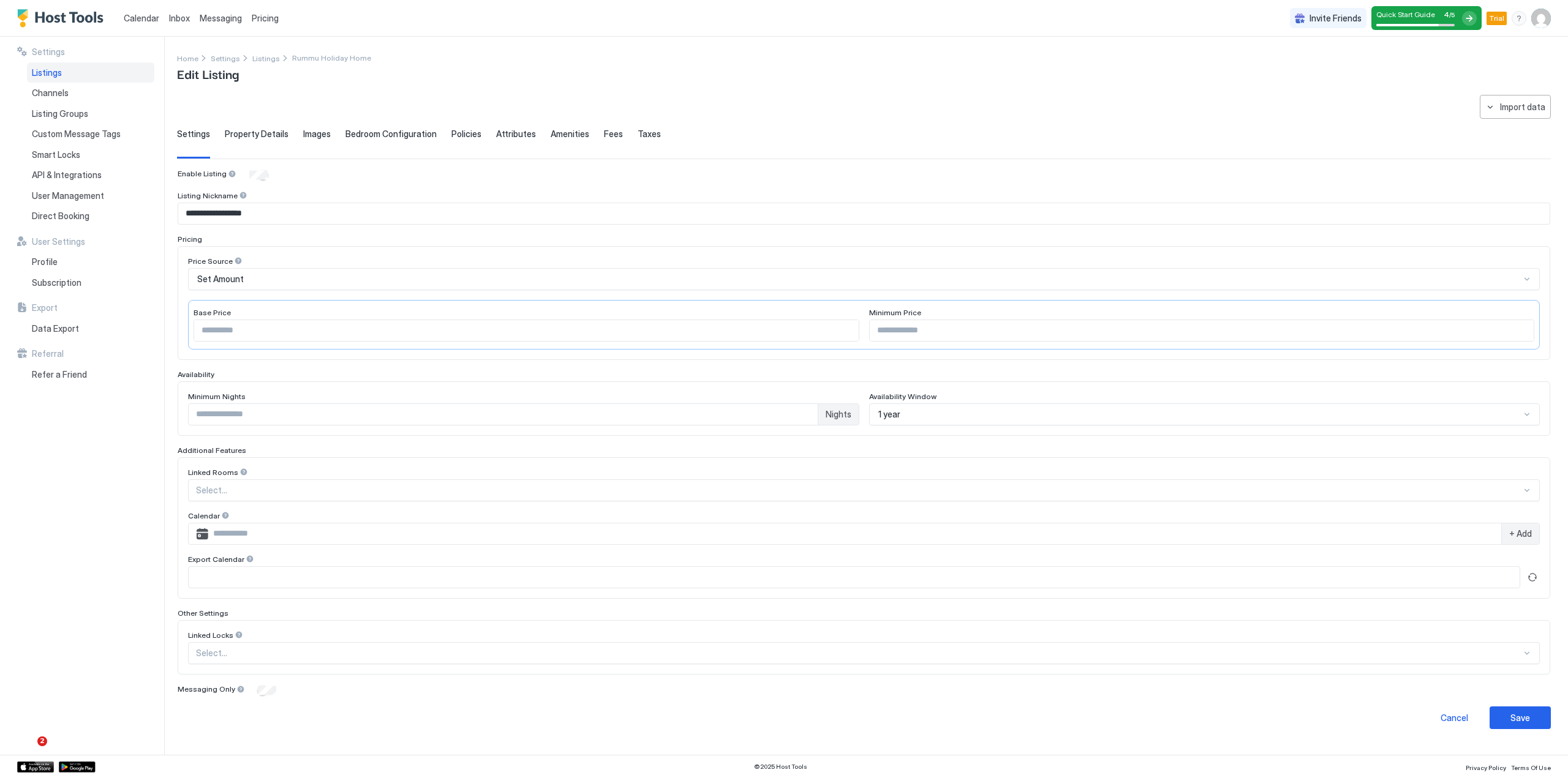
click at [454, 730] on div "**********" at bounding box center [864, 417] width 1374 height 645
click at [728, 706] on div "Cancel Save" at bounding box center [864, 717] width 1374 height 22
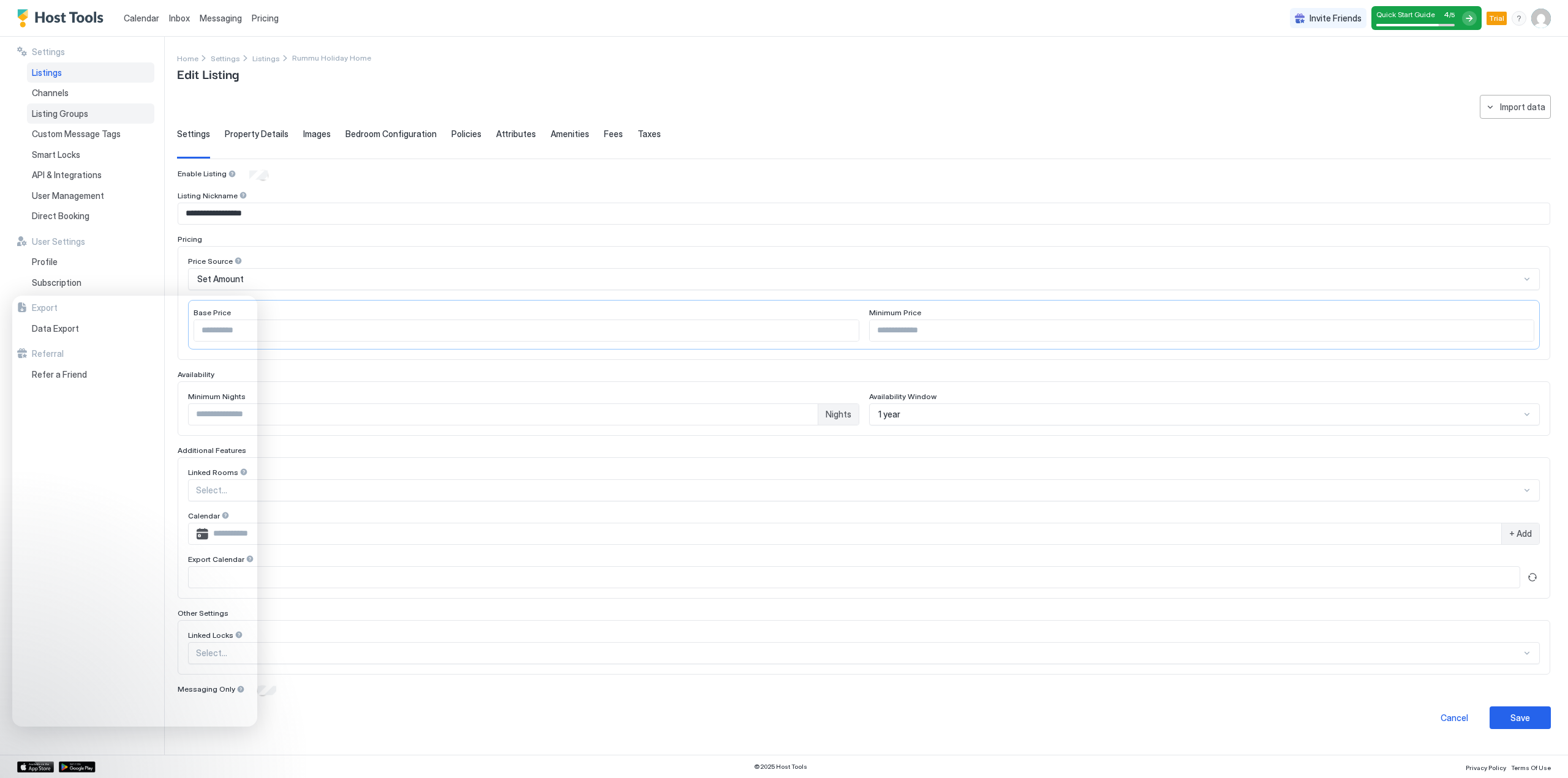
click at [44, 117] on span "Listing Groups" at bounding box center [60, 114] width 56 height 11
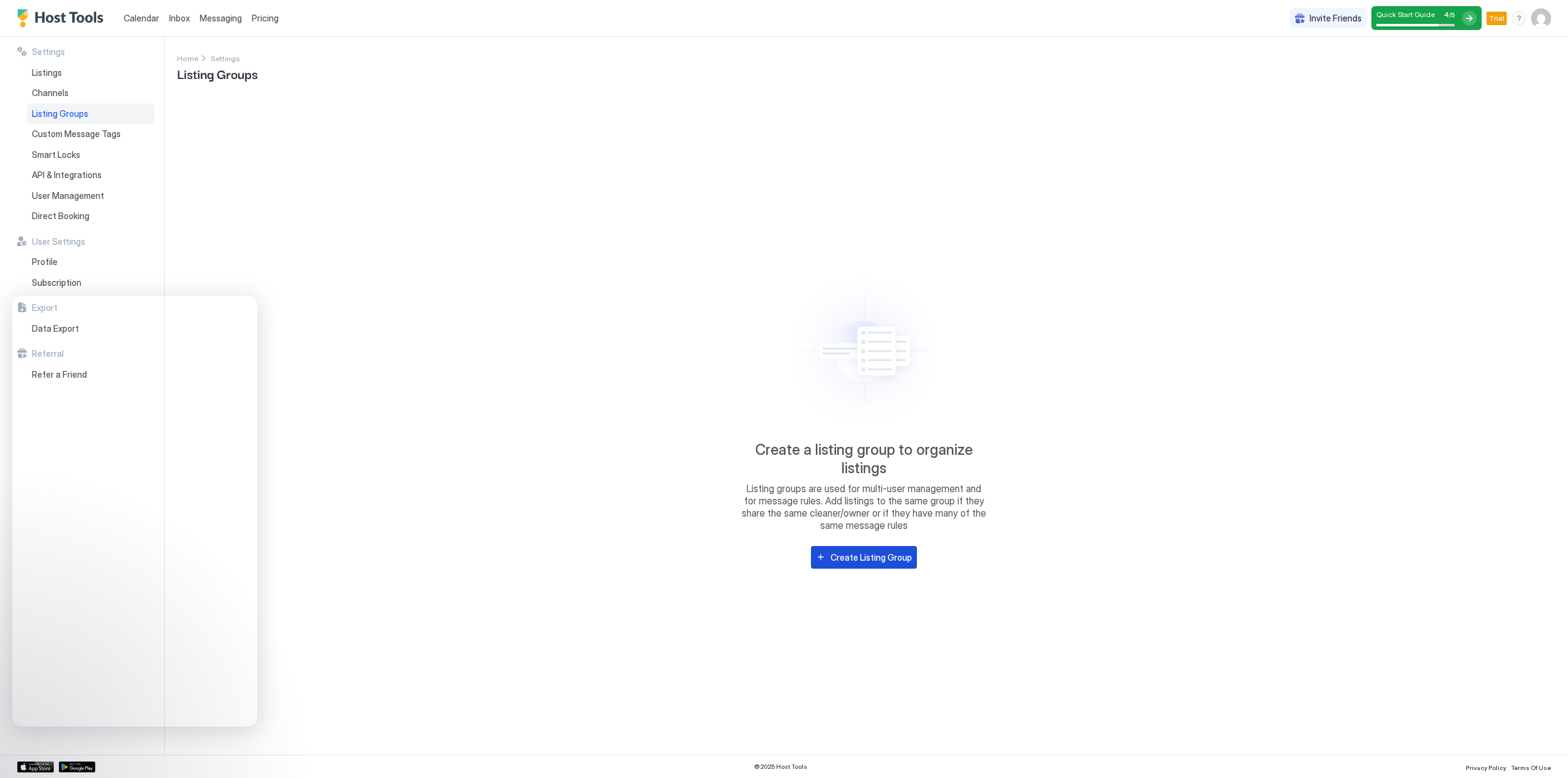
click at [874, 559] on div "Create Listing Group" at bounding box center [871, 557] width 81 height 13
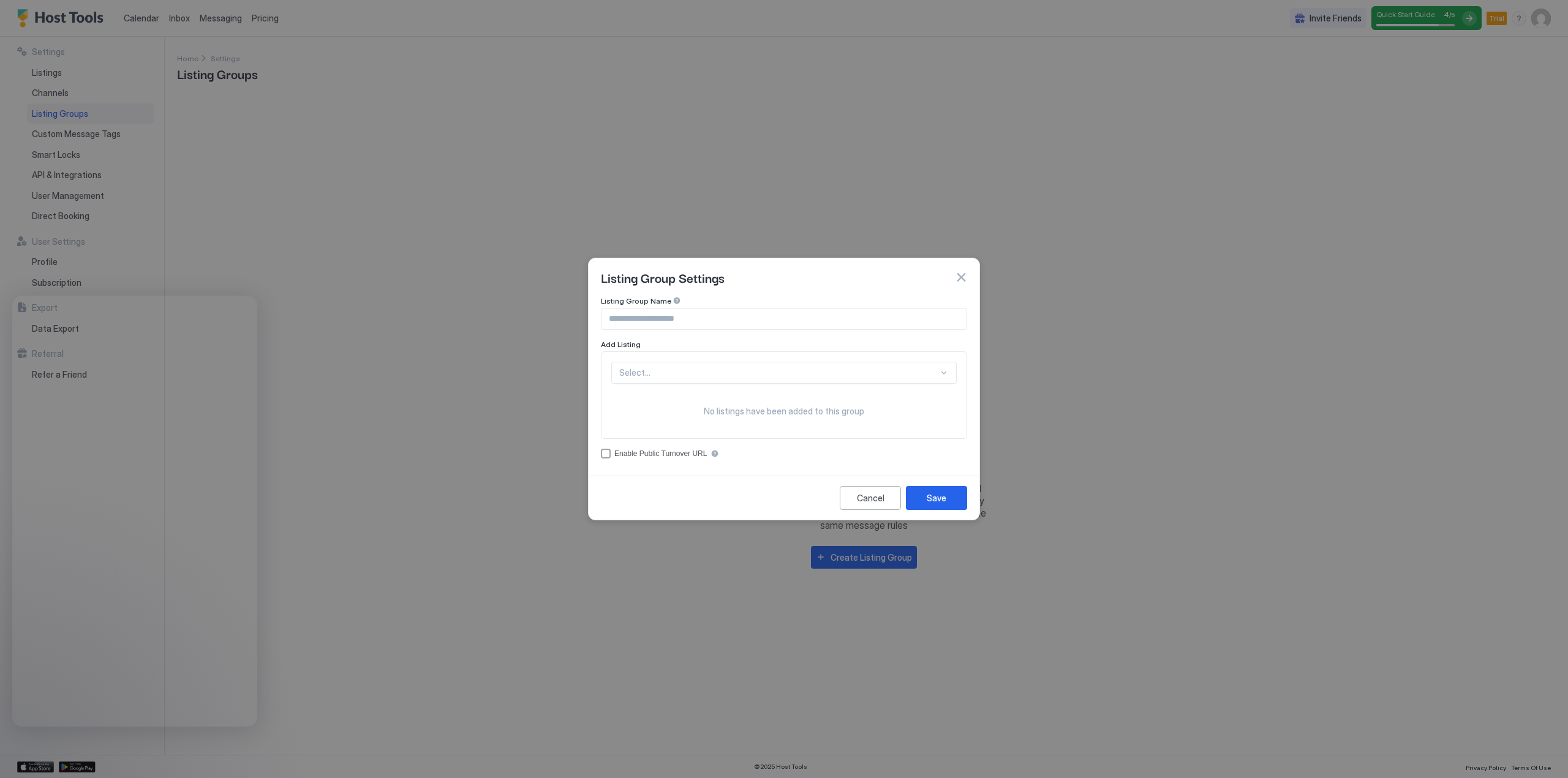
click at [684, 373] on div at bounding box center [778, 372] width 319 height 11
click at [665, 399] on span "Rummu Holiday Home" at bounding box center [659, 402] width 79 height 9
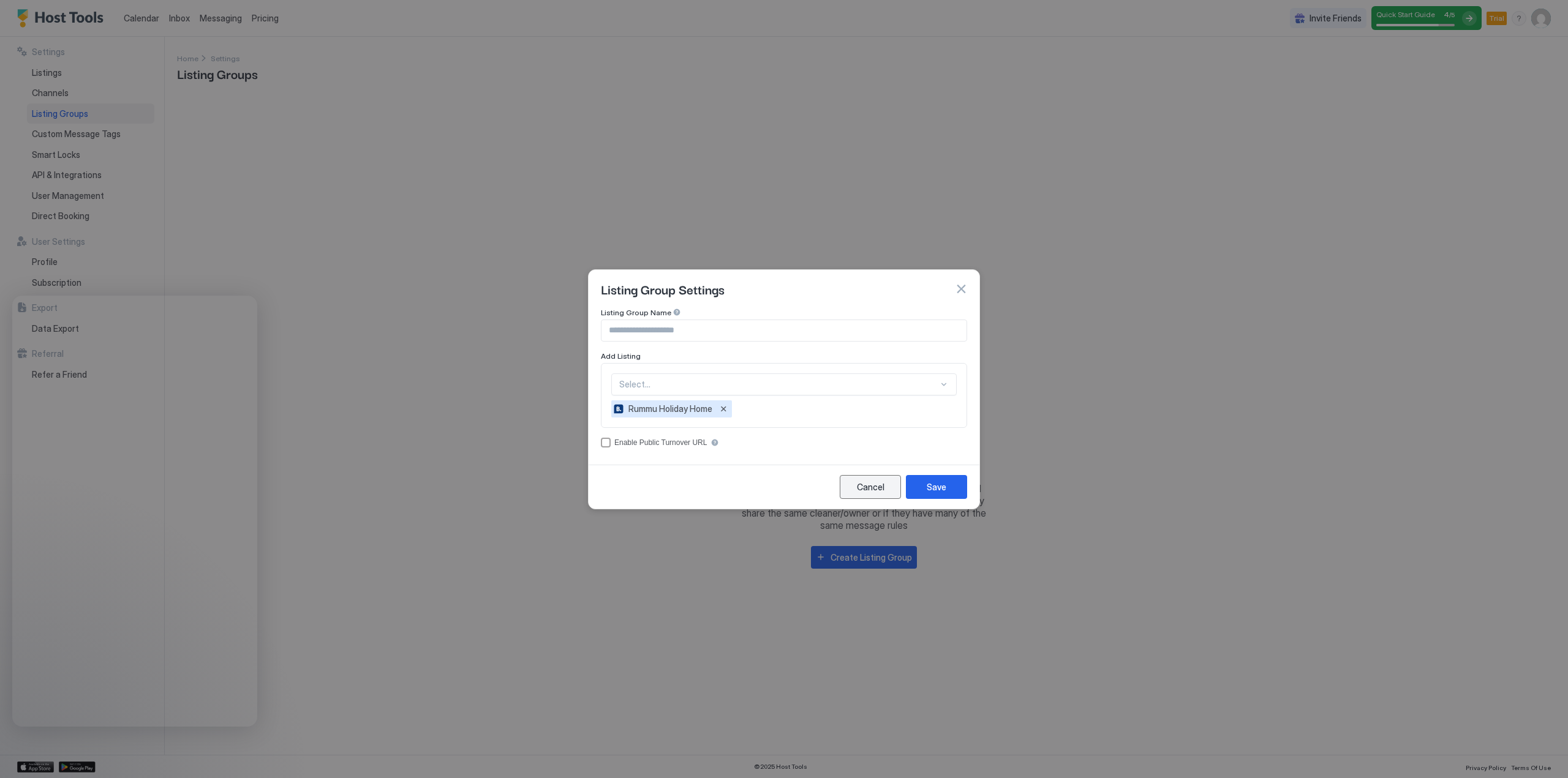
click at [865, 481] on div "Cancel" at bounding box center [870, 487] width 28 height 13
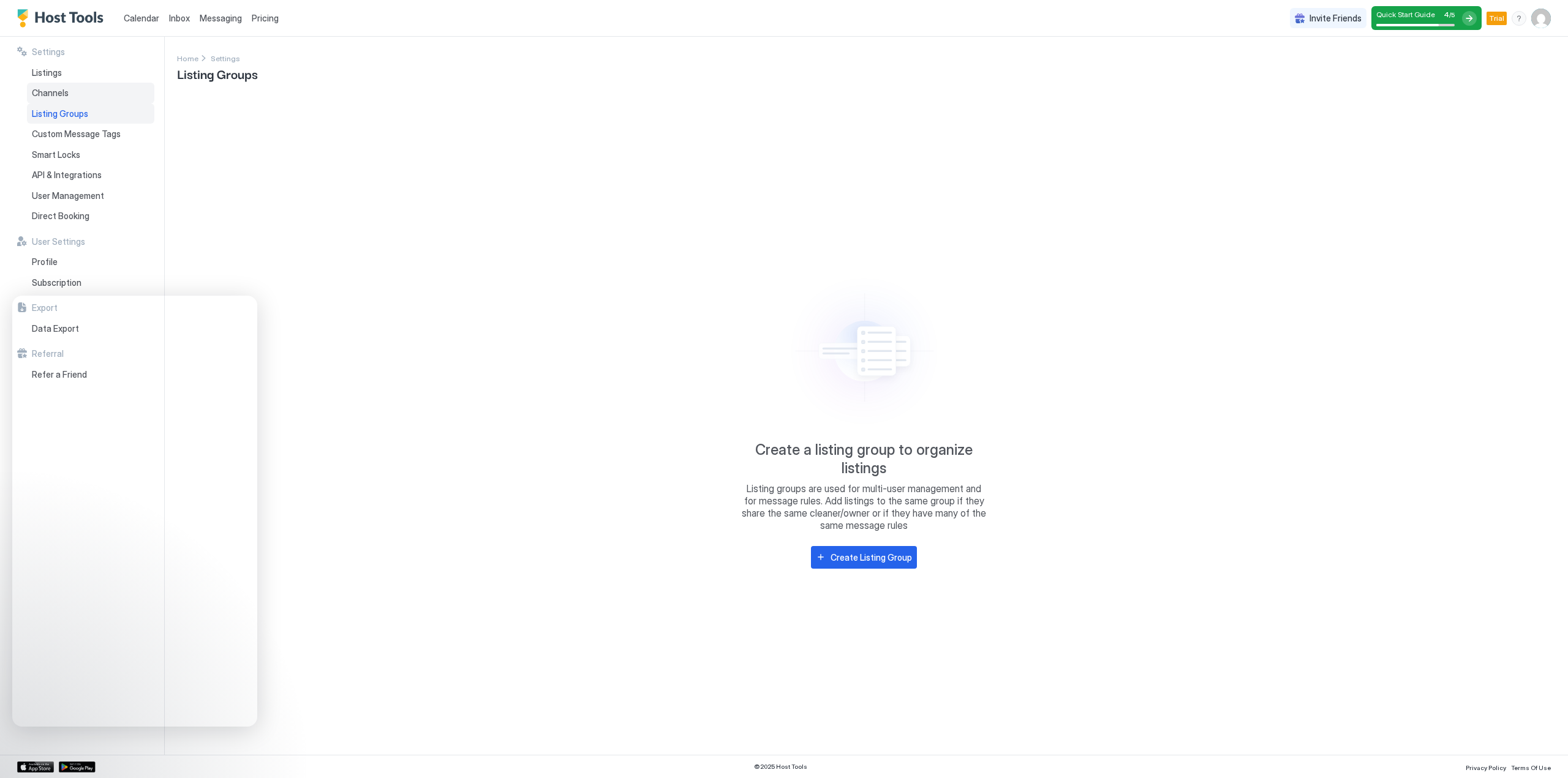
click at [47, 96] on span "Channels" at bounding box center [50, 93] width 37 height 11
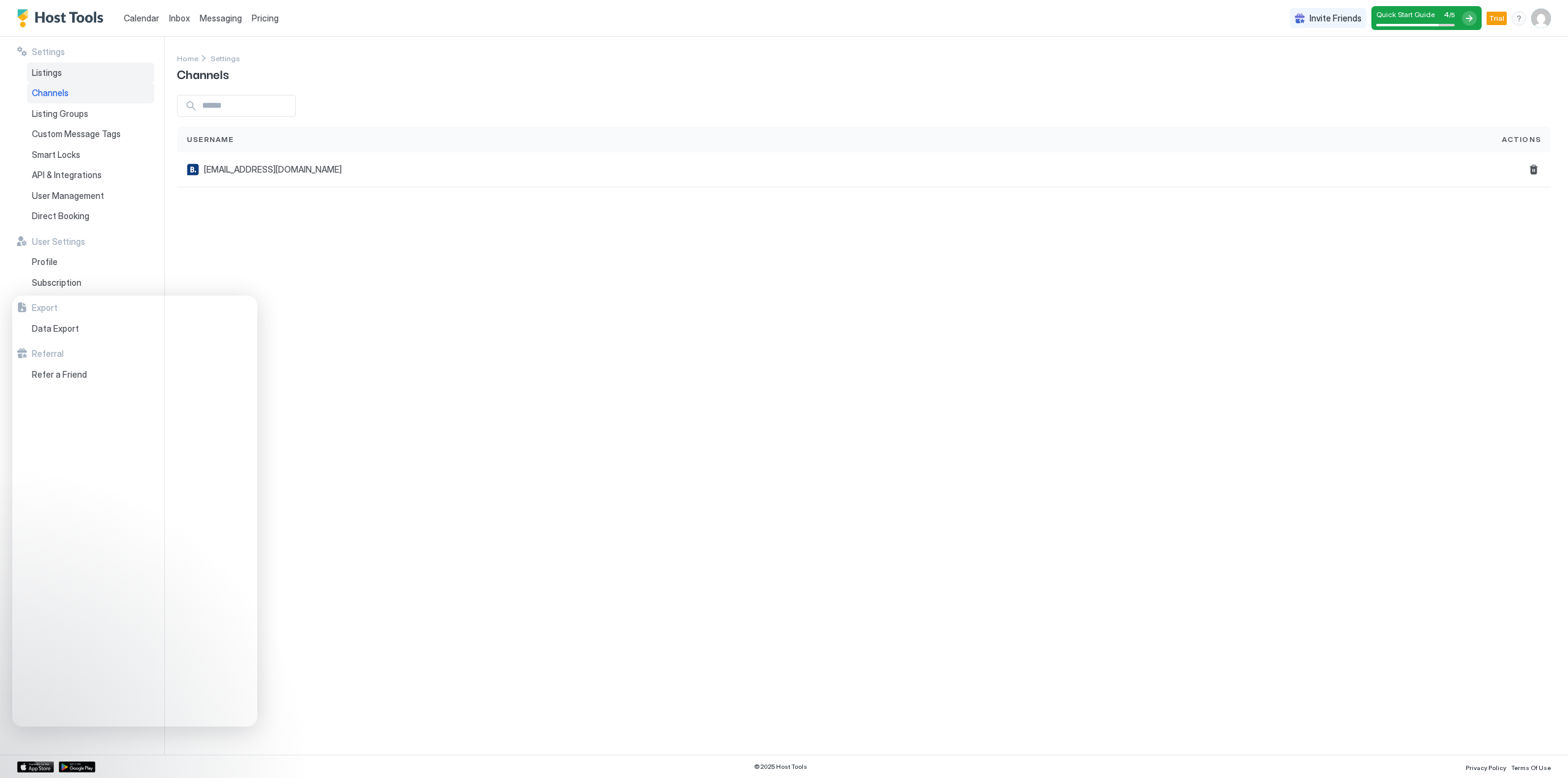
click at [54, 70] on span "Listings" at bounding box center [47, 72] width 30 height 11
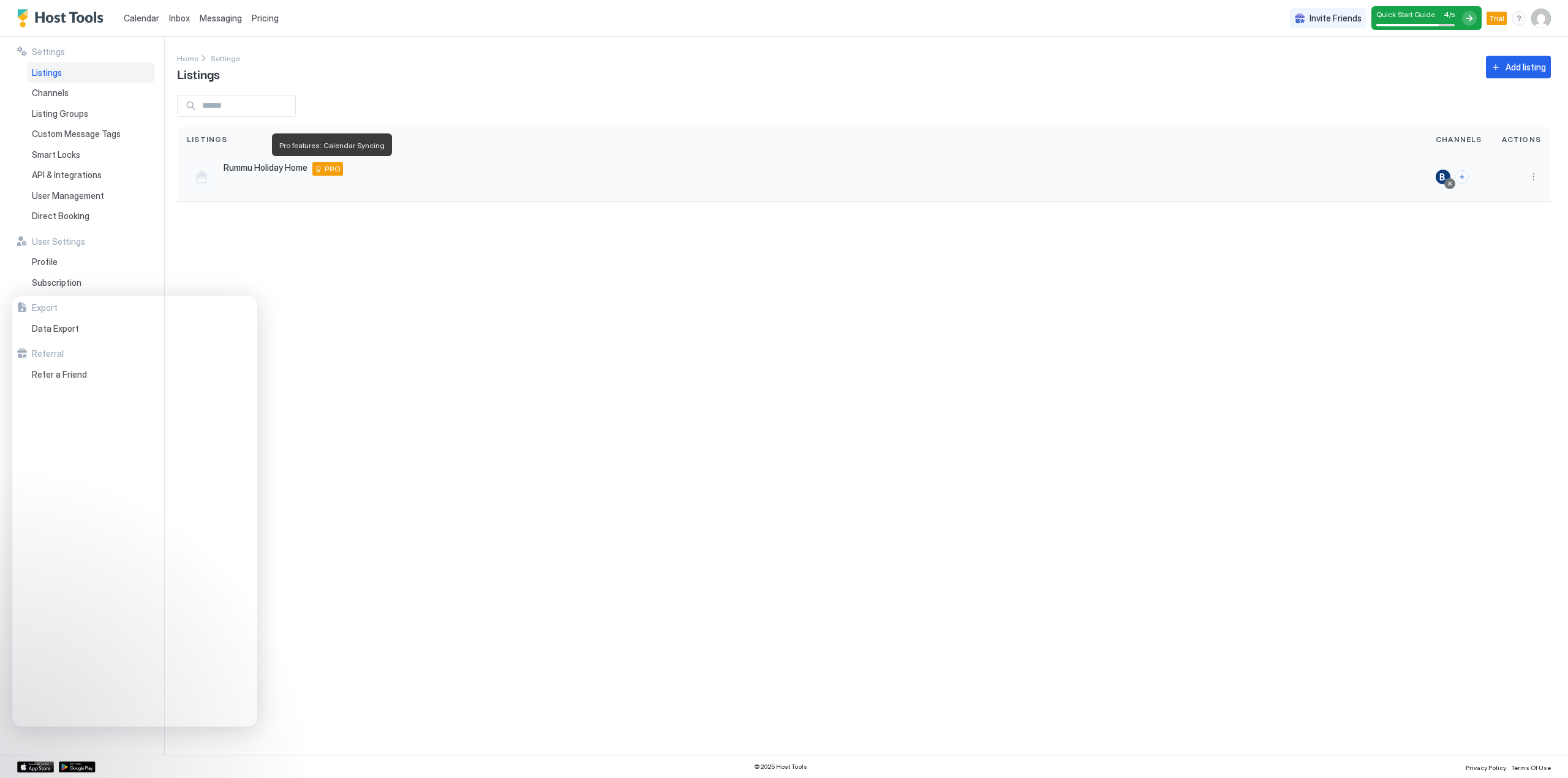
click at [329, 168] on span "PRO" at bounding box center [333, 169] width 16 height 11
click at [1453, 183] on div at bounding box center [1449, 183] width 6 height 6
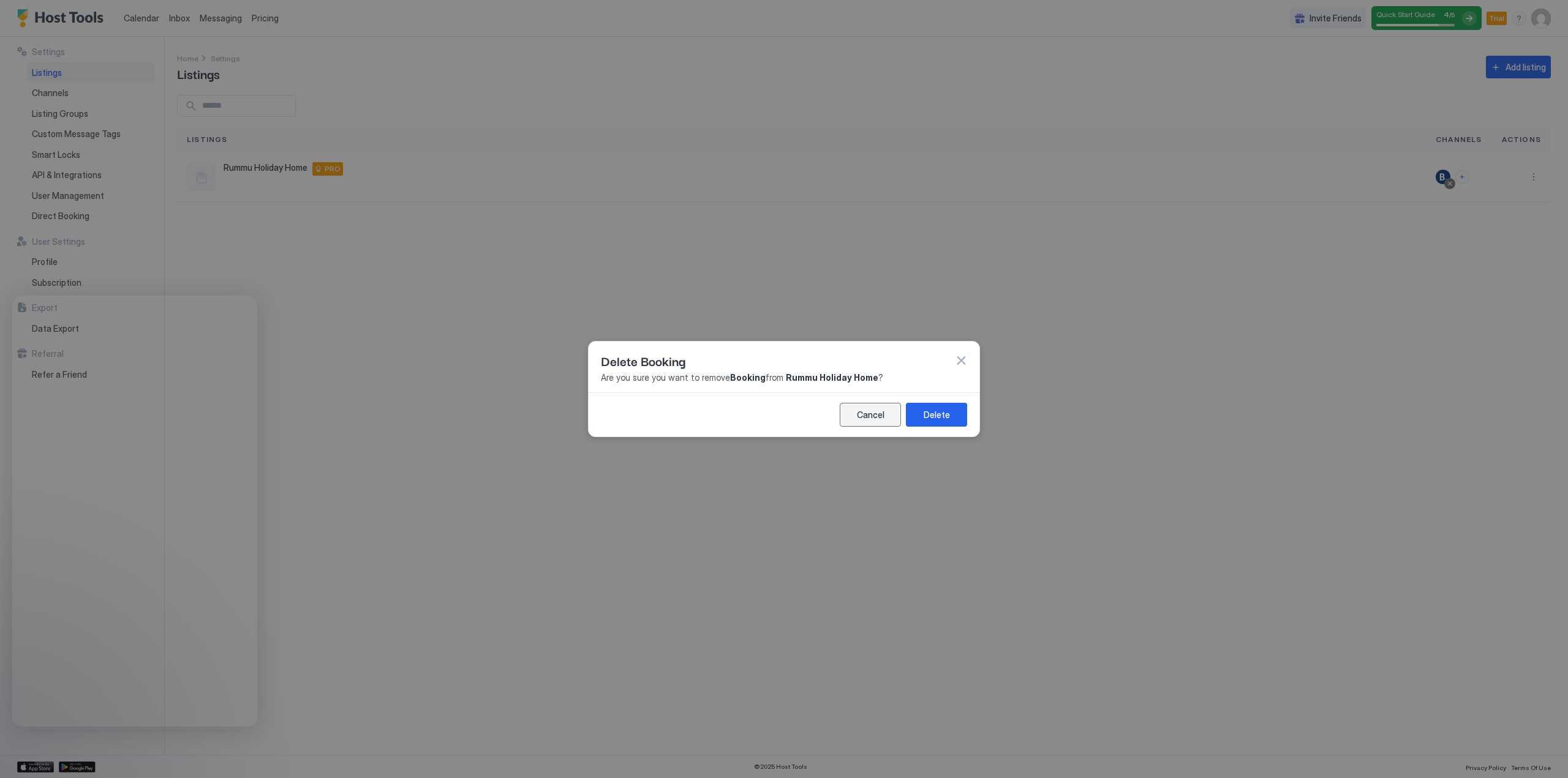
click at [872, 420] on div "Cancel" at bounding box center [870, 414] width 28 height 13
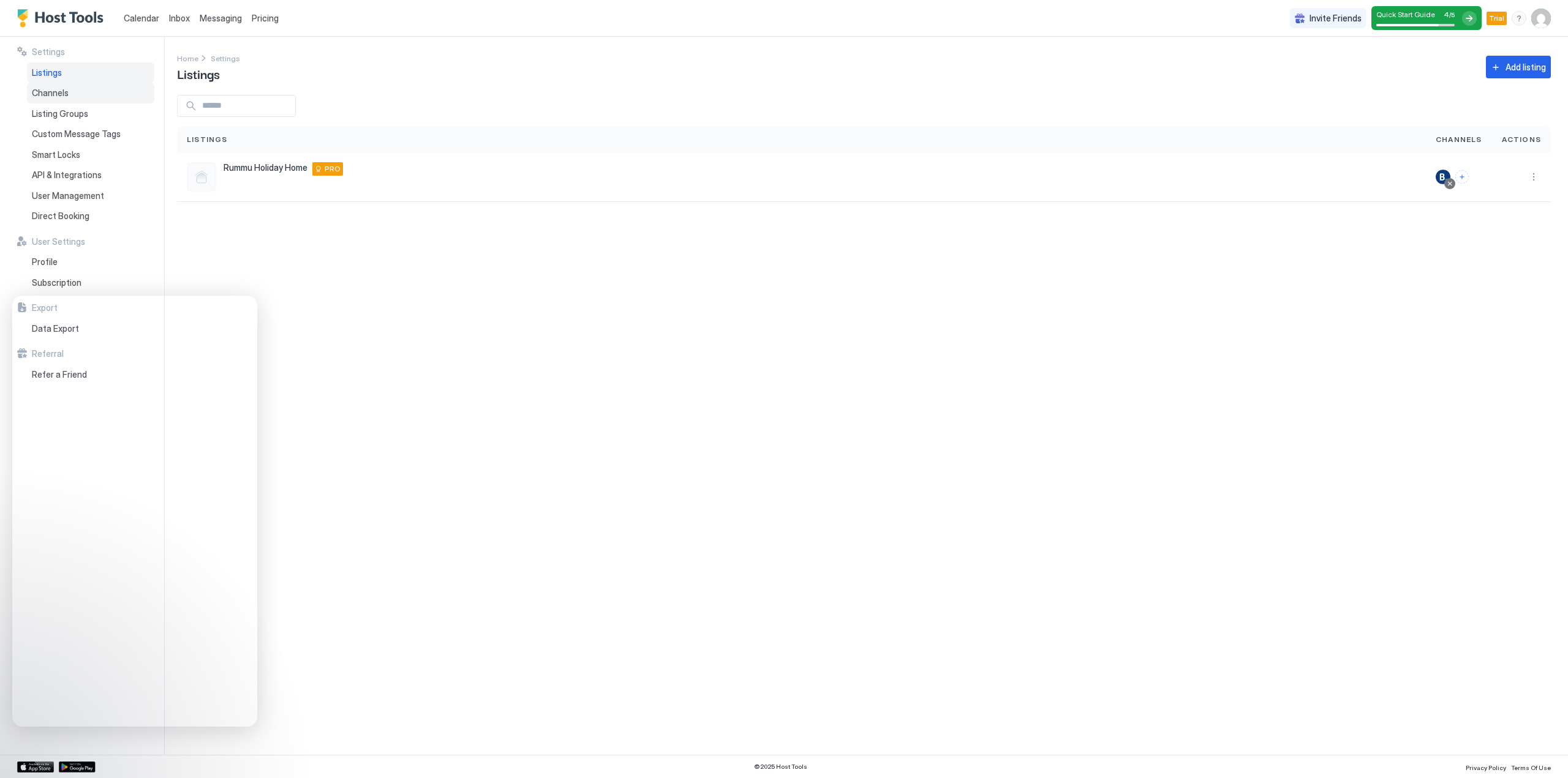
click at [58, 91] on span "Channels" at bounding box center [50, 93] width 37 height 11
click at [1535, 170] on button "Delete" at bounding box center [1533, 170] width 15 height 15
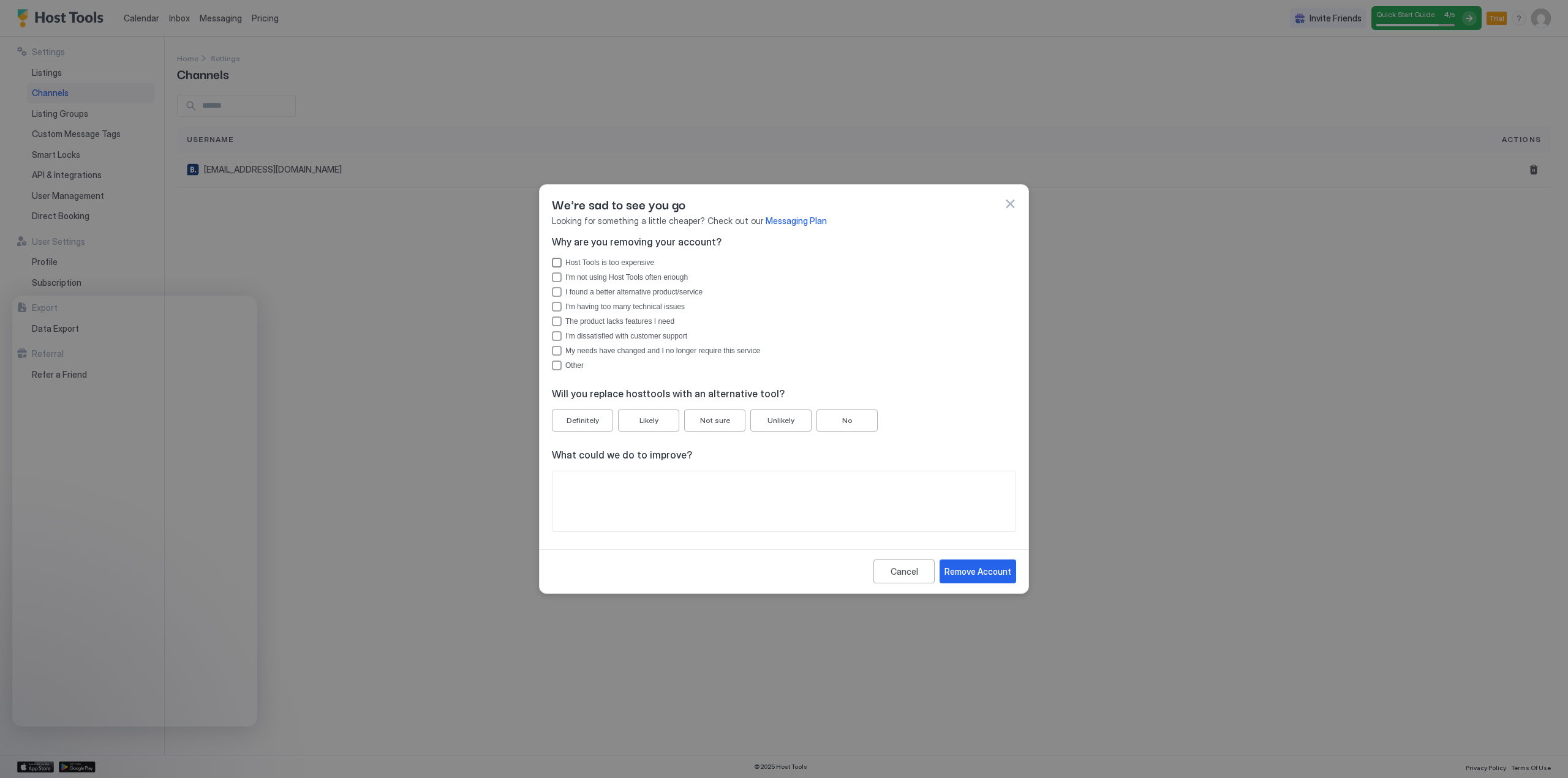
click at [580, 263] on div "Host Tools is too expensive" at bounding box center [610, 263] width 89 height 9
click at [599, 293] on div "I found a better alternative product/service" at bounding box center [634, 292] width 137 height 9
click at [597, 311] on div "I'm having too many technical issues" at bounding box center [625, 307] width 119 height 9
click at [585, 324] on div "The product lacks features I need" at bounding box center [620, 321] width 109 height 9
click at [715, 420] on div "Not sure" at bounding box center [715, 420] width 30 height 11
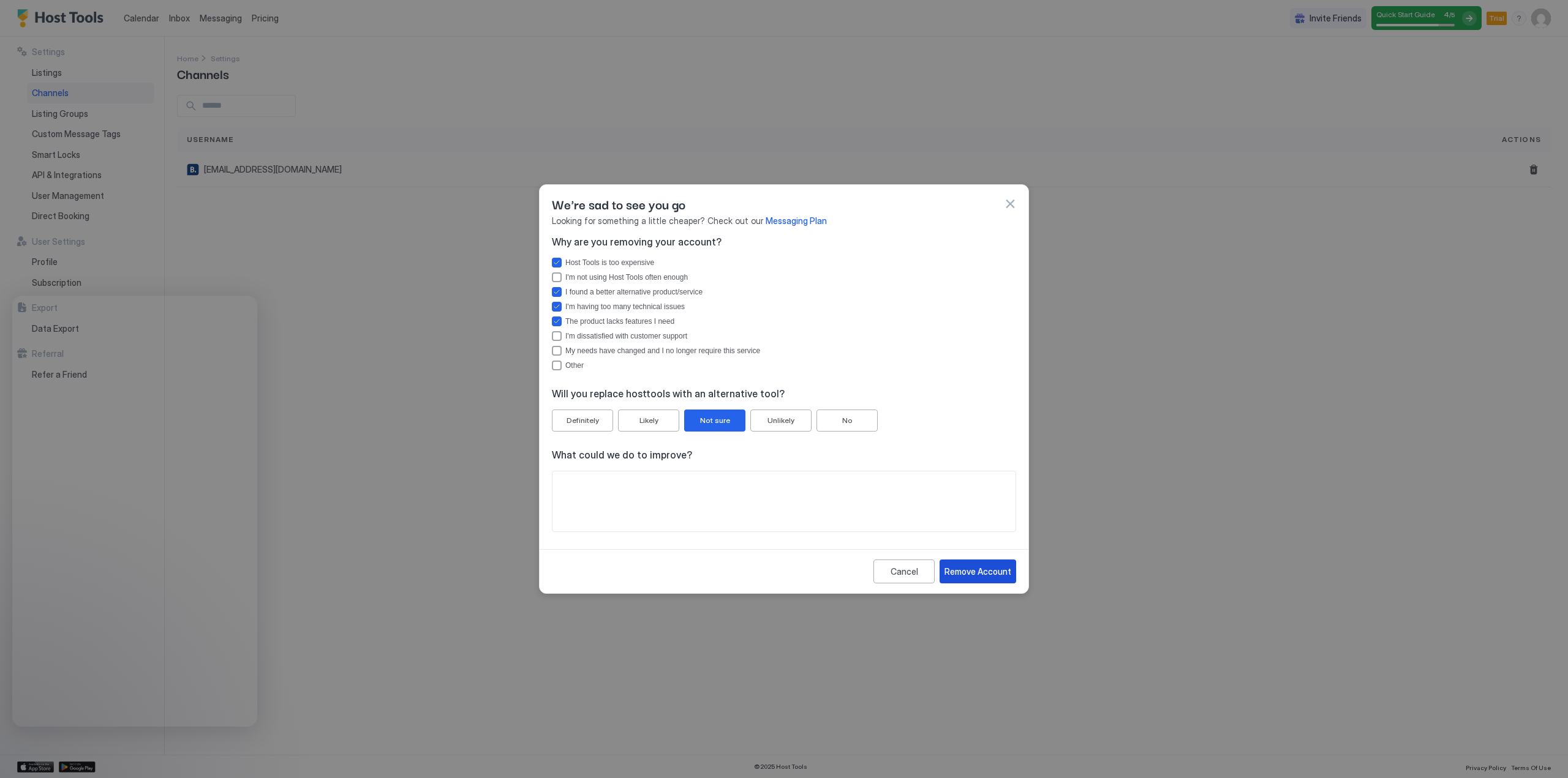
click at [982, 569] on div "Remove Account" at bounding box center [977, 571] width 67 height 13
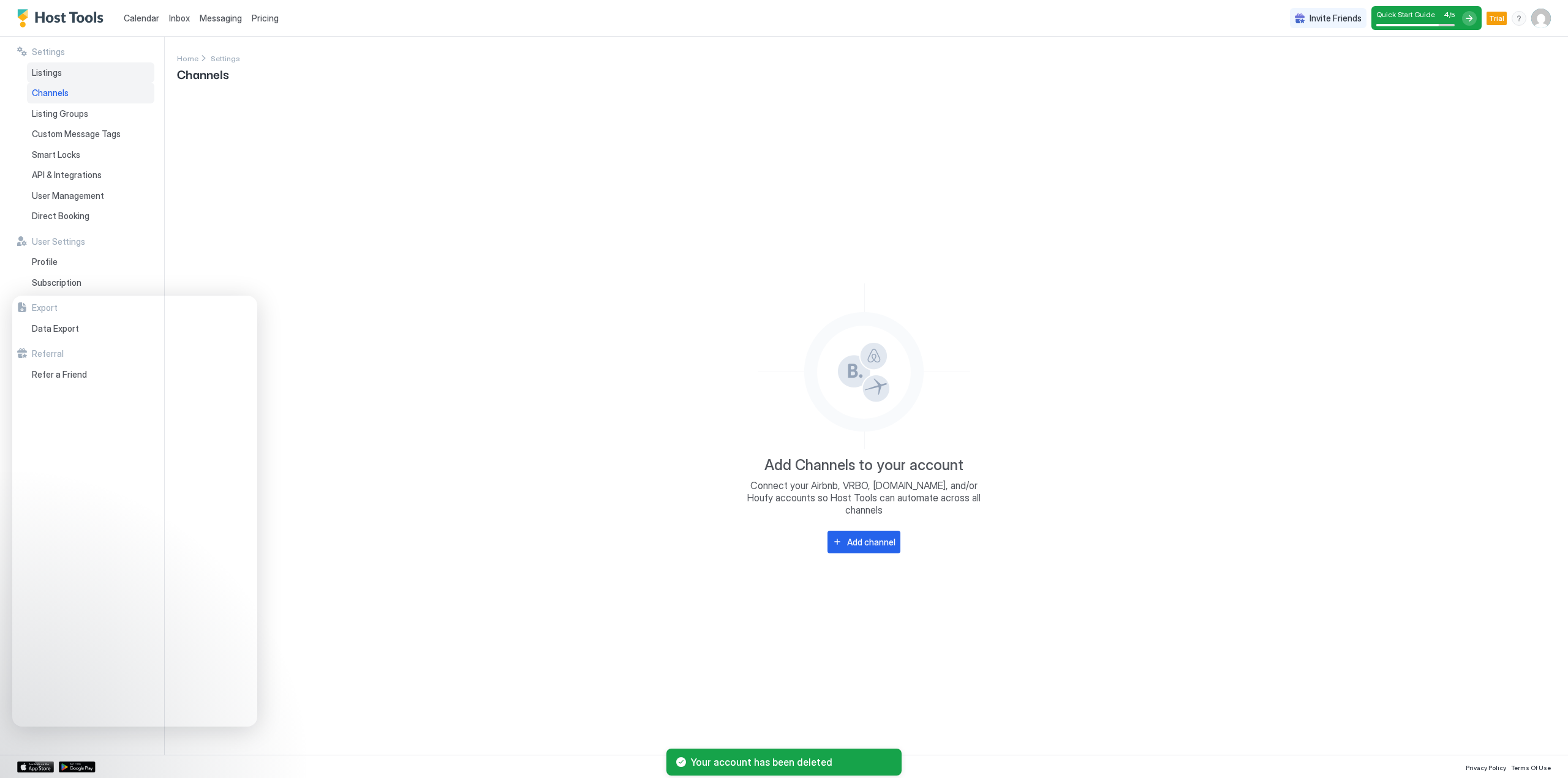
click at [44, 73] on span "Listings" at bounding box center [47, 72] width 30 height 11
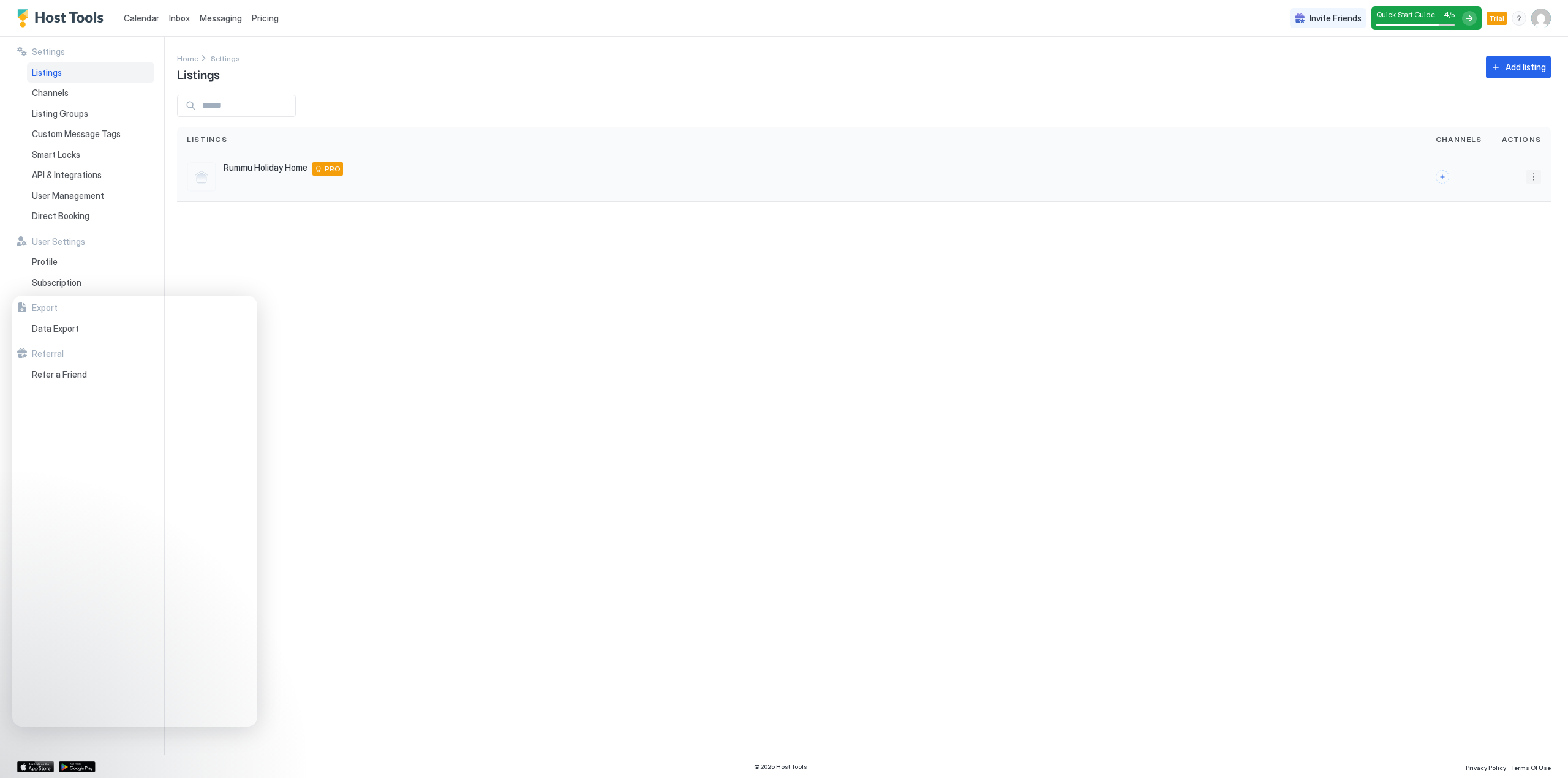
click at [1536, 175] on button "More options" at bounding box center [1533, 177] width 15 height 15
click at [1496, 276] on span "Delete" at bounding box center [1489, 273] width 22 height 9
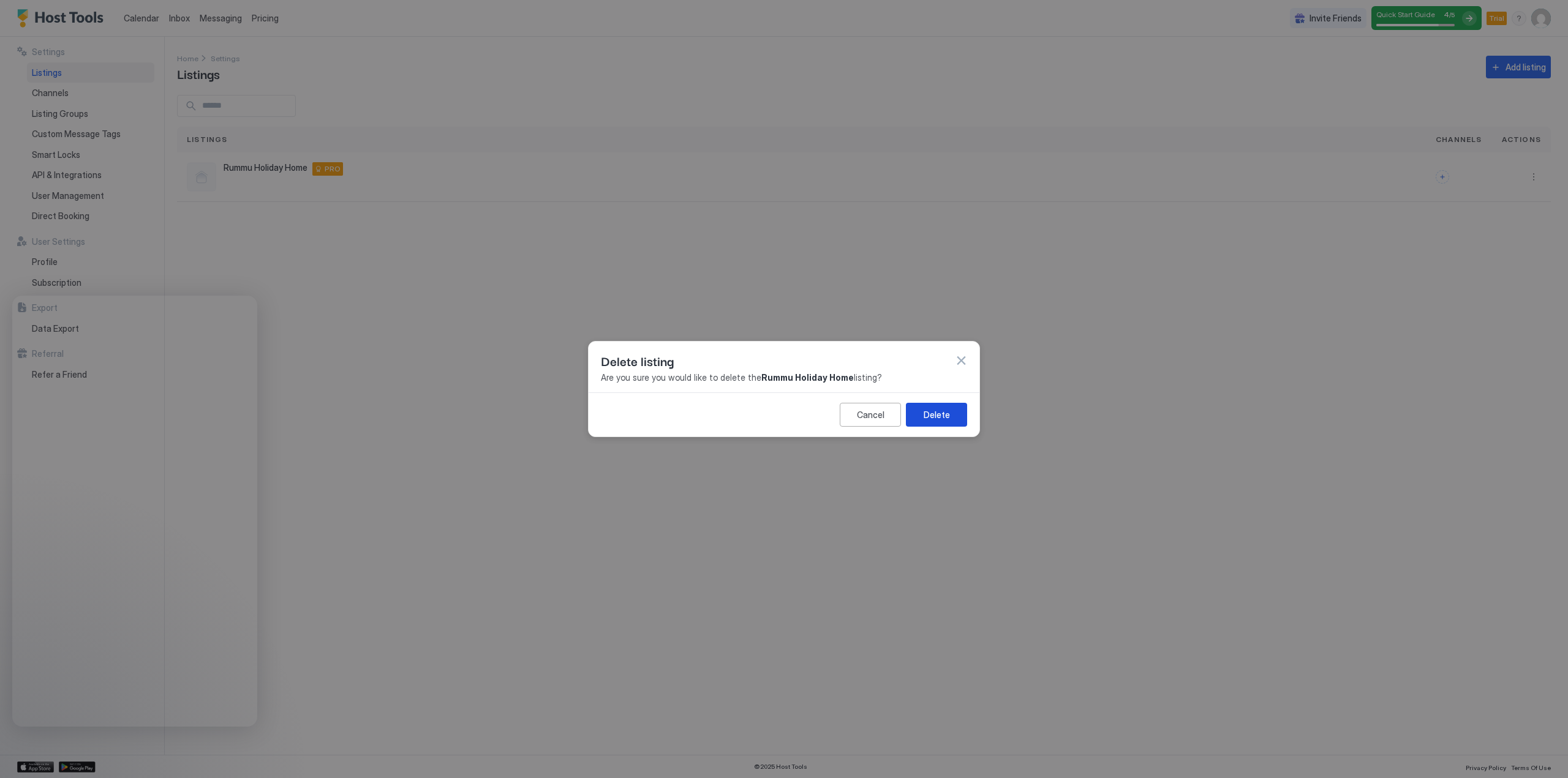
click at [939, 418] on div "Delete" at bounding box center [936, 414] width 26 height 13
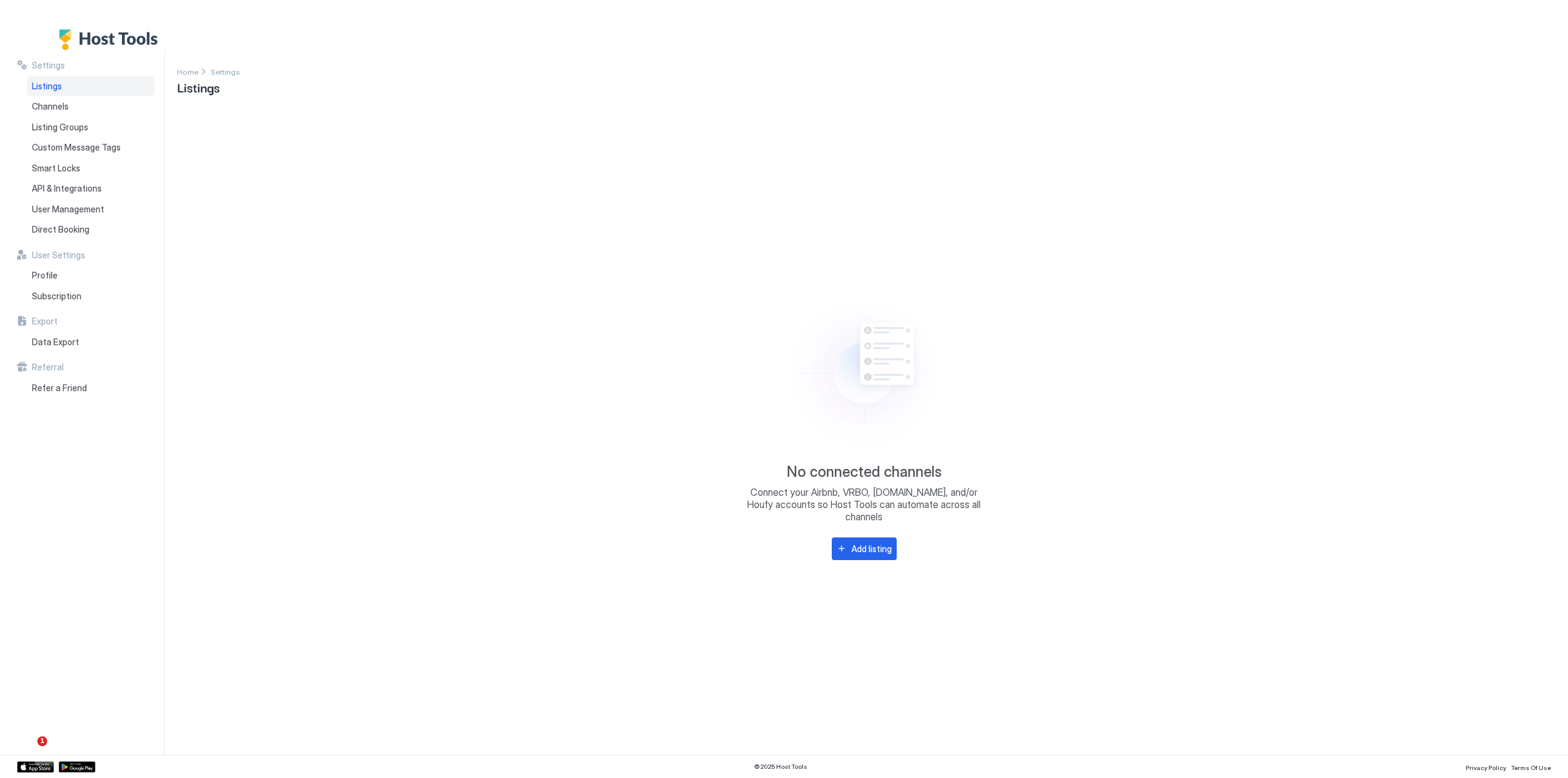
click at [440, 234] on div "No connected channels Connect your Airbnb, VRBO, Booking.com, and/or Houfy acco…" at bounding box center [864, 424] width 1374 height 632
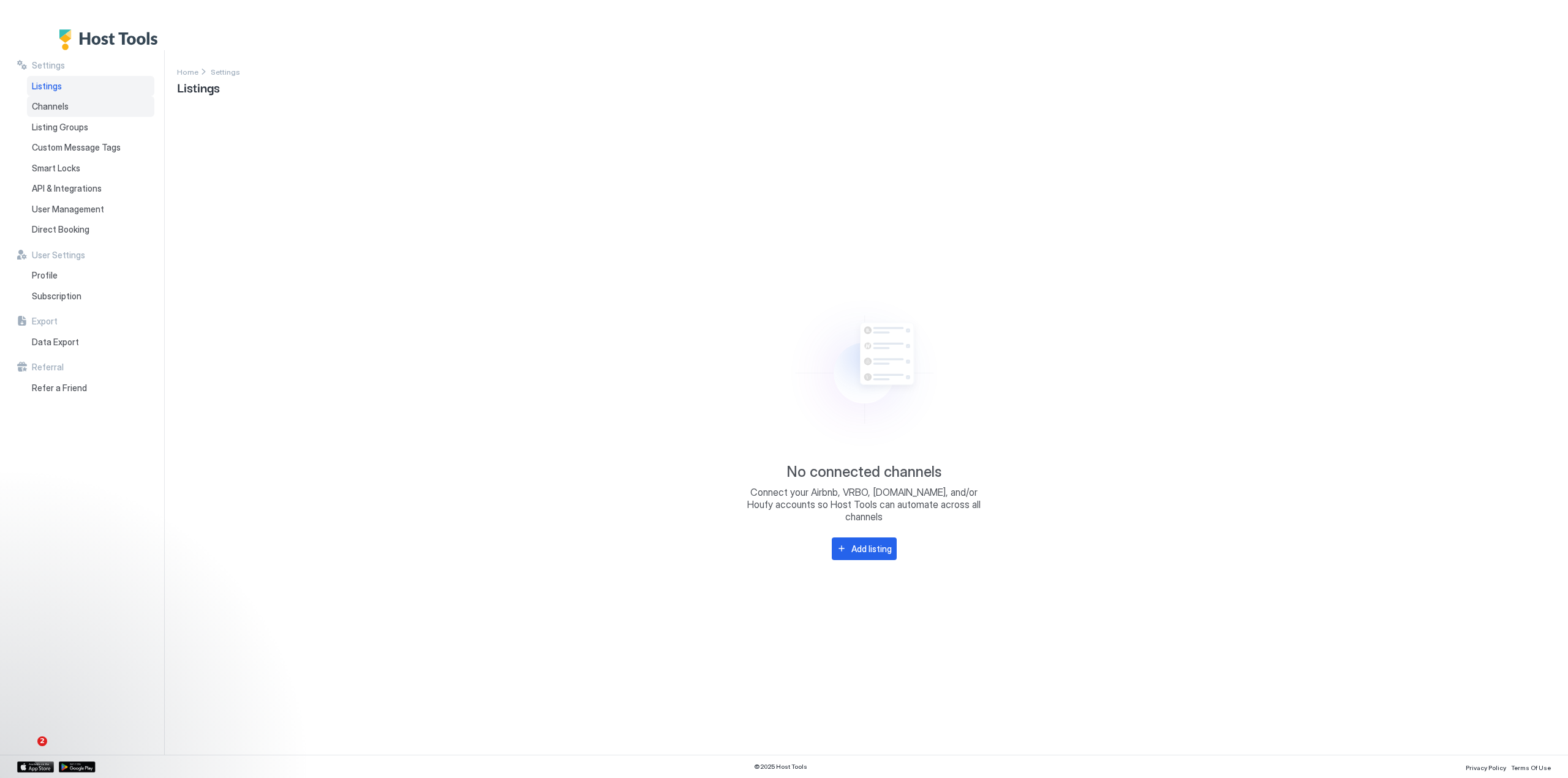
click at [49, 106] on span "Channels" at bounding box center [50, 106] width 37 height 11
click at [75, 127] on span "Listing Groups" at bounding box center [60, 127] width 56 height 11
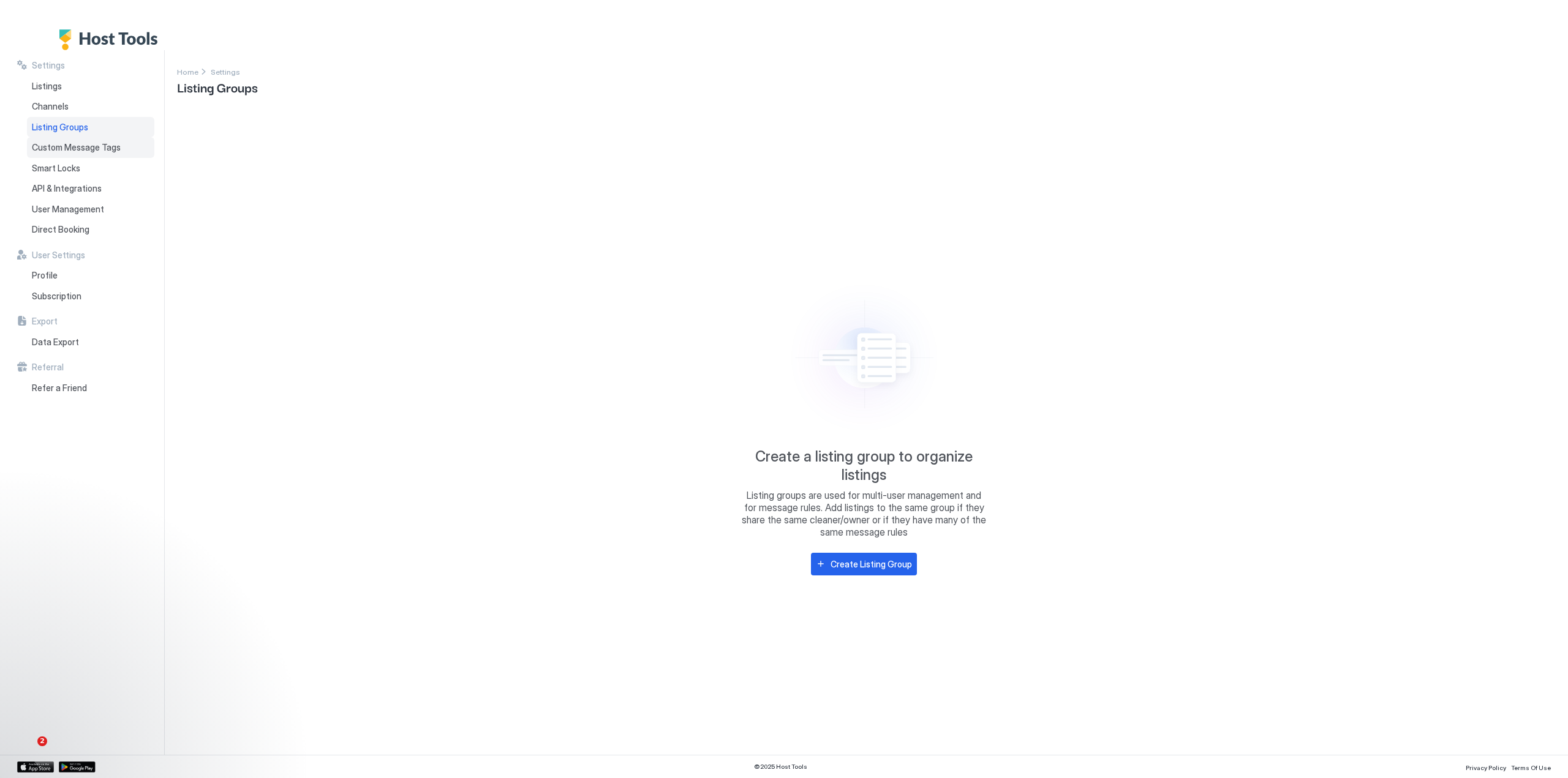
click at [77, 148] on span "Custom Message Tags" at bounding box center [76, 148] width 89 height 11
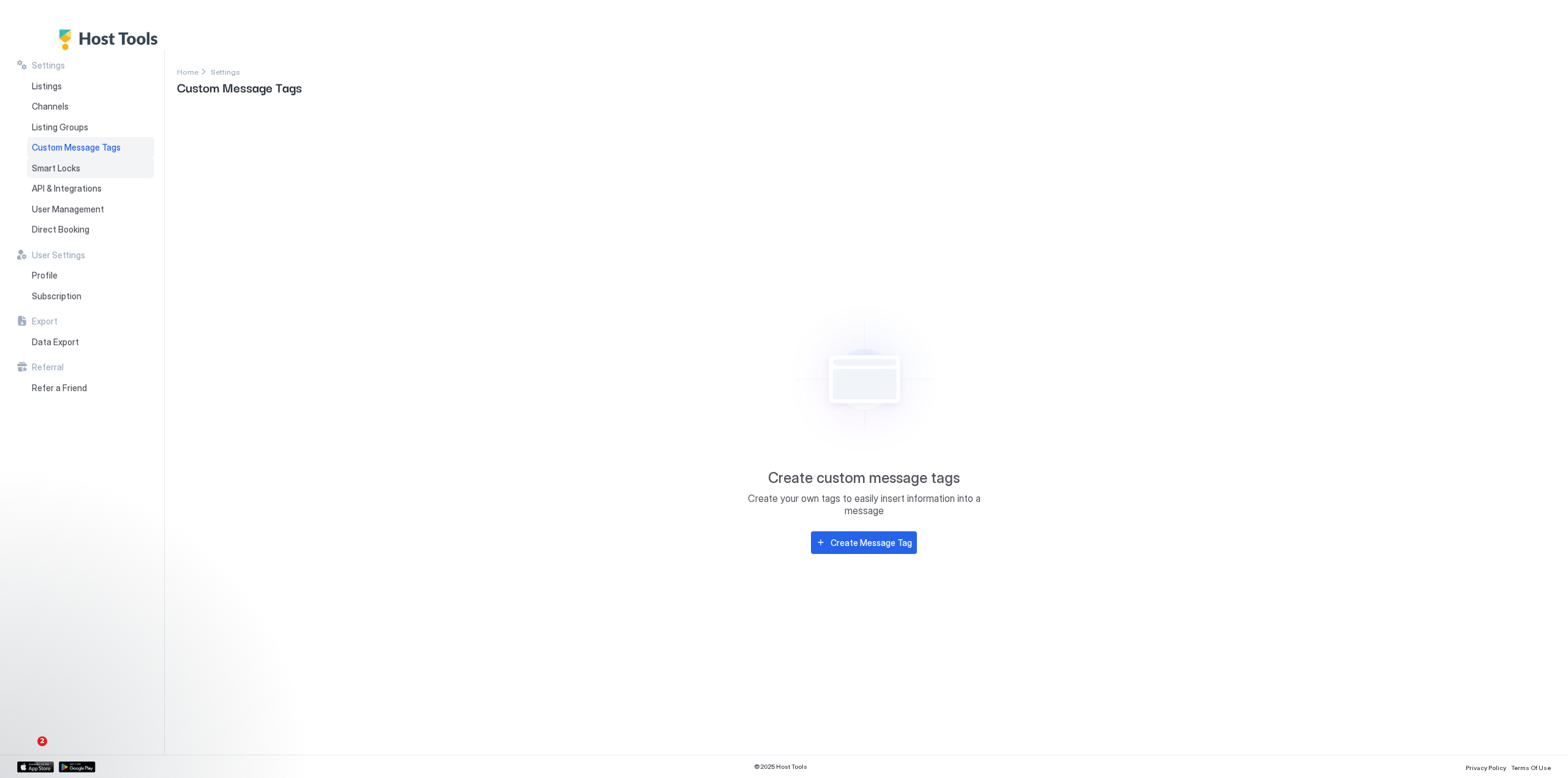
click at [55, 167] on span "Smart Locks" at bounding box center [56, 168] width 48 height 11
click at [64, 188] on span "API & Integrations" at bounding box center [66, 188] width 70 height 11
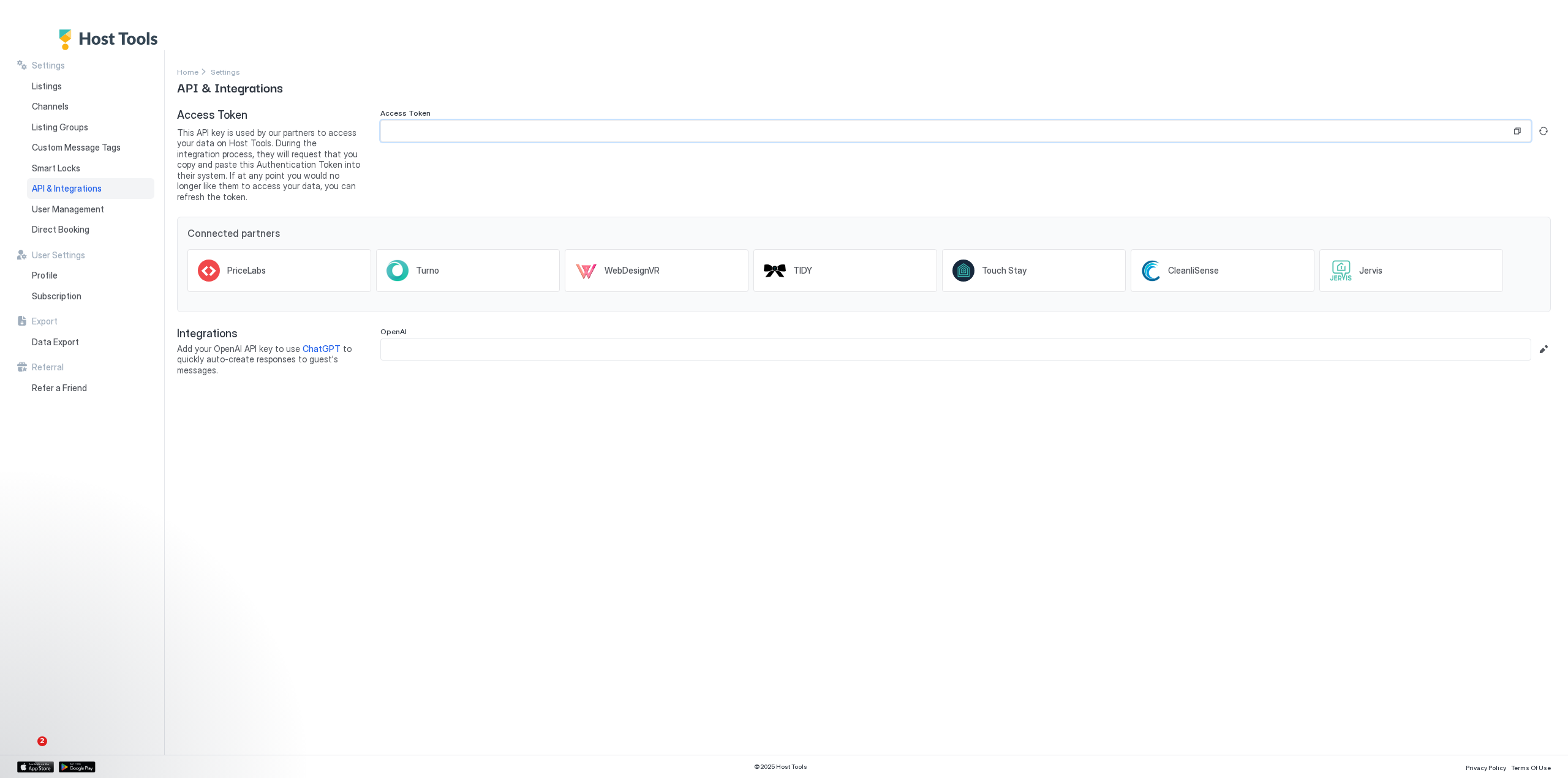
click at [1435, 127] on input "Input Field" at bounding box center [946, 131] width 1130 height 21
click at [50, 278] on span "Profile" at bounding box center [45, 276] width 26 height 11
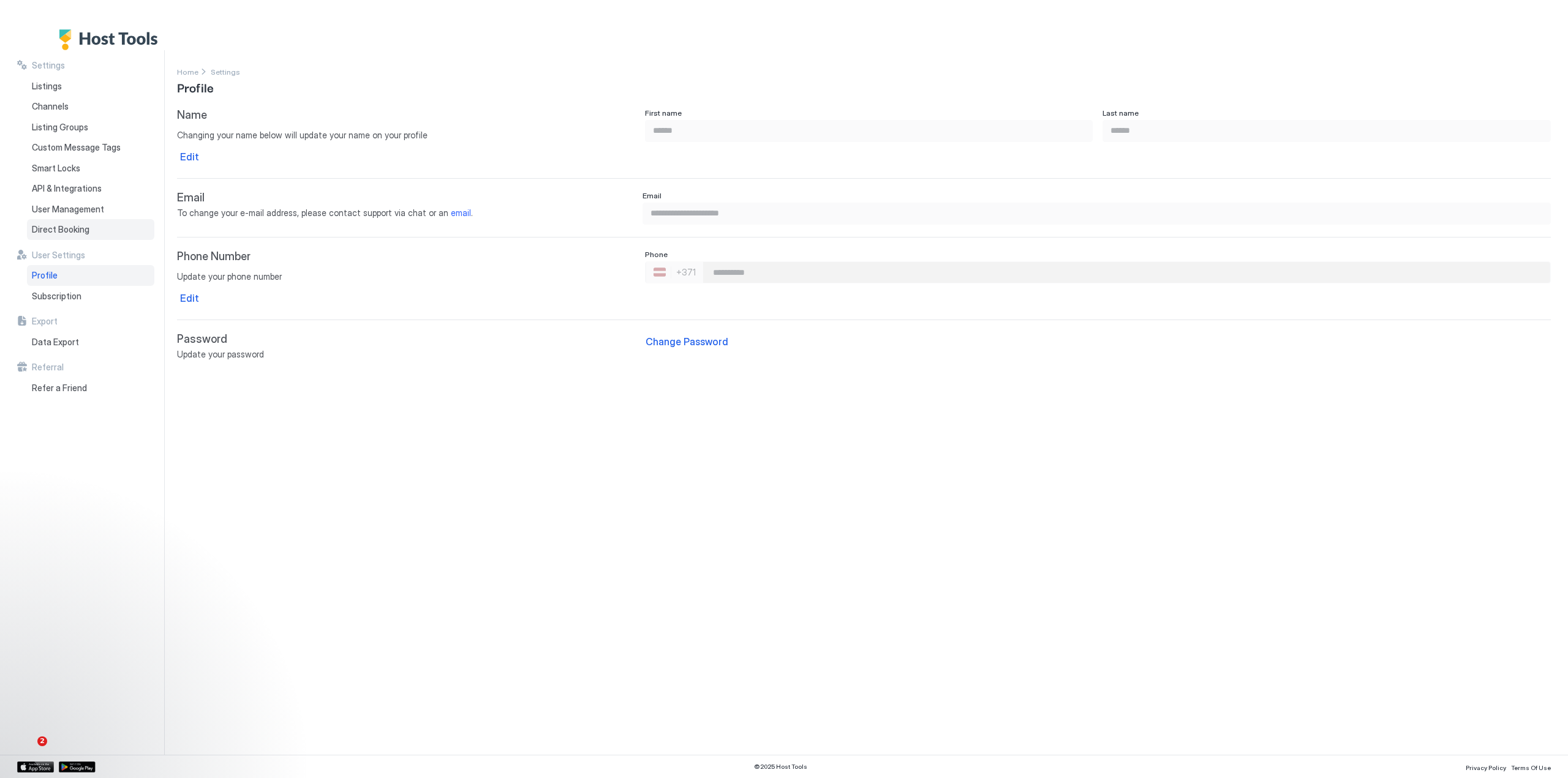
click at [51, 228] on span "Direct Booking" at bounding box center [60, 230] width 58 height 11
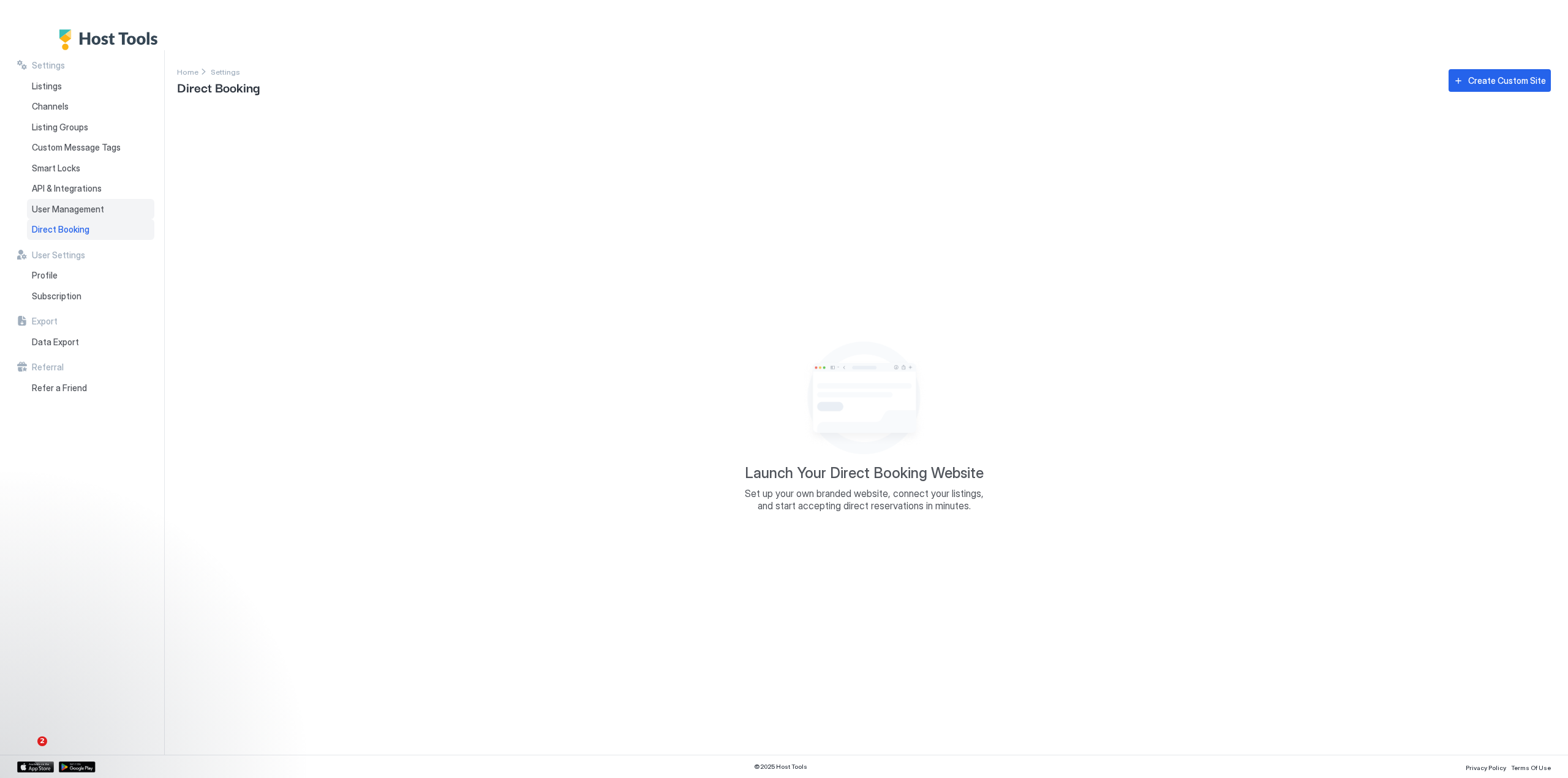
click at [56, 211] on span "User Management" at bounding box center [68, 209] width 72 height 11
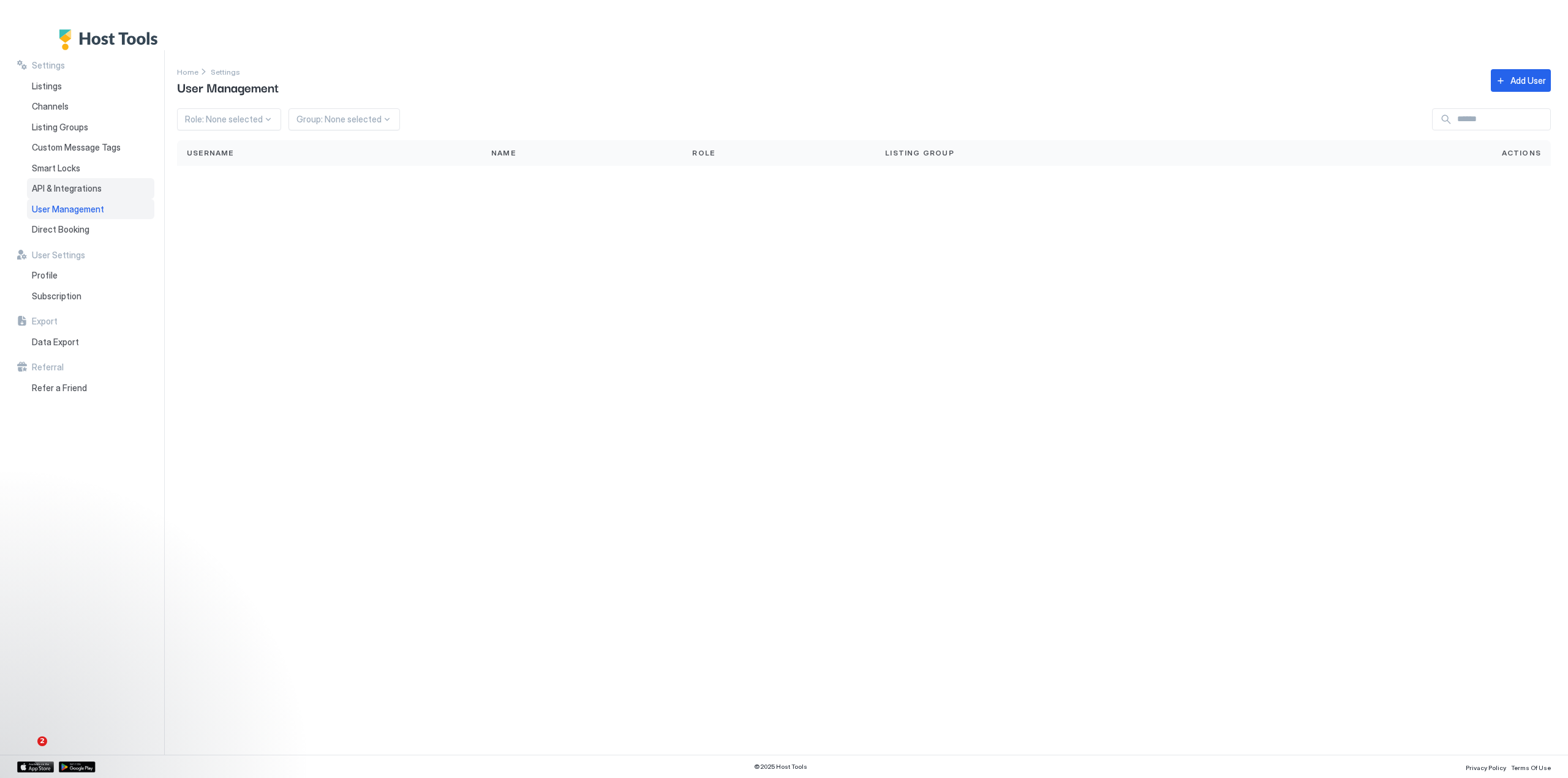
click at [71, 184] on span "API & Integrations" at bounding box center [66, 188] width 70 height 11
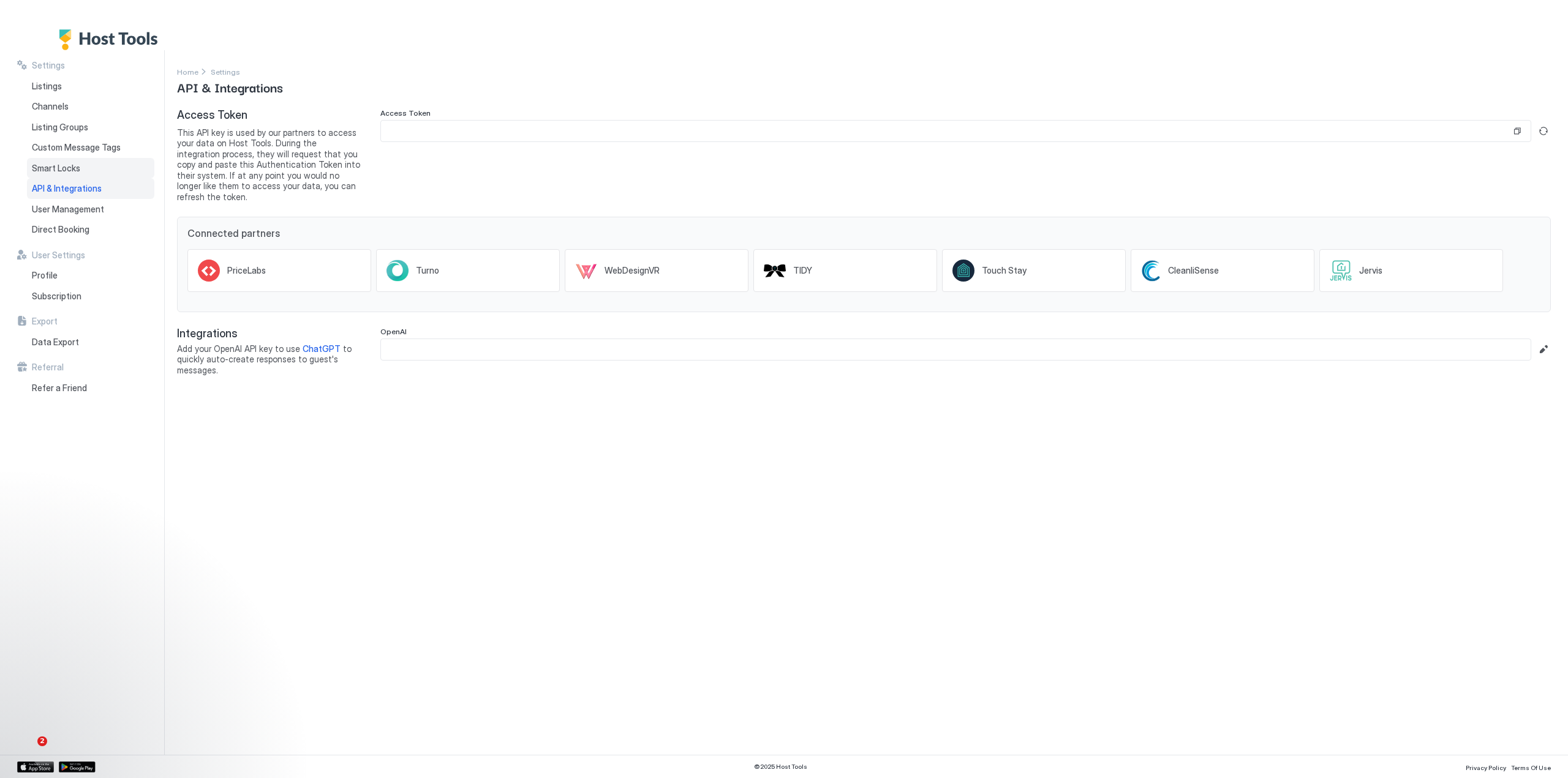
click at [44, 165] on span "Smart Locks" at bounding box center [56, 168] width 48 height 11
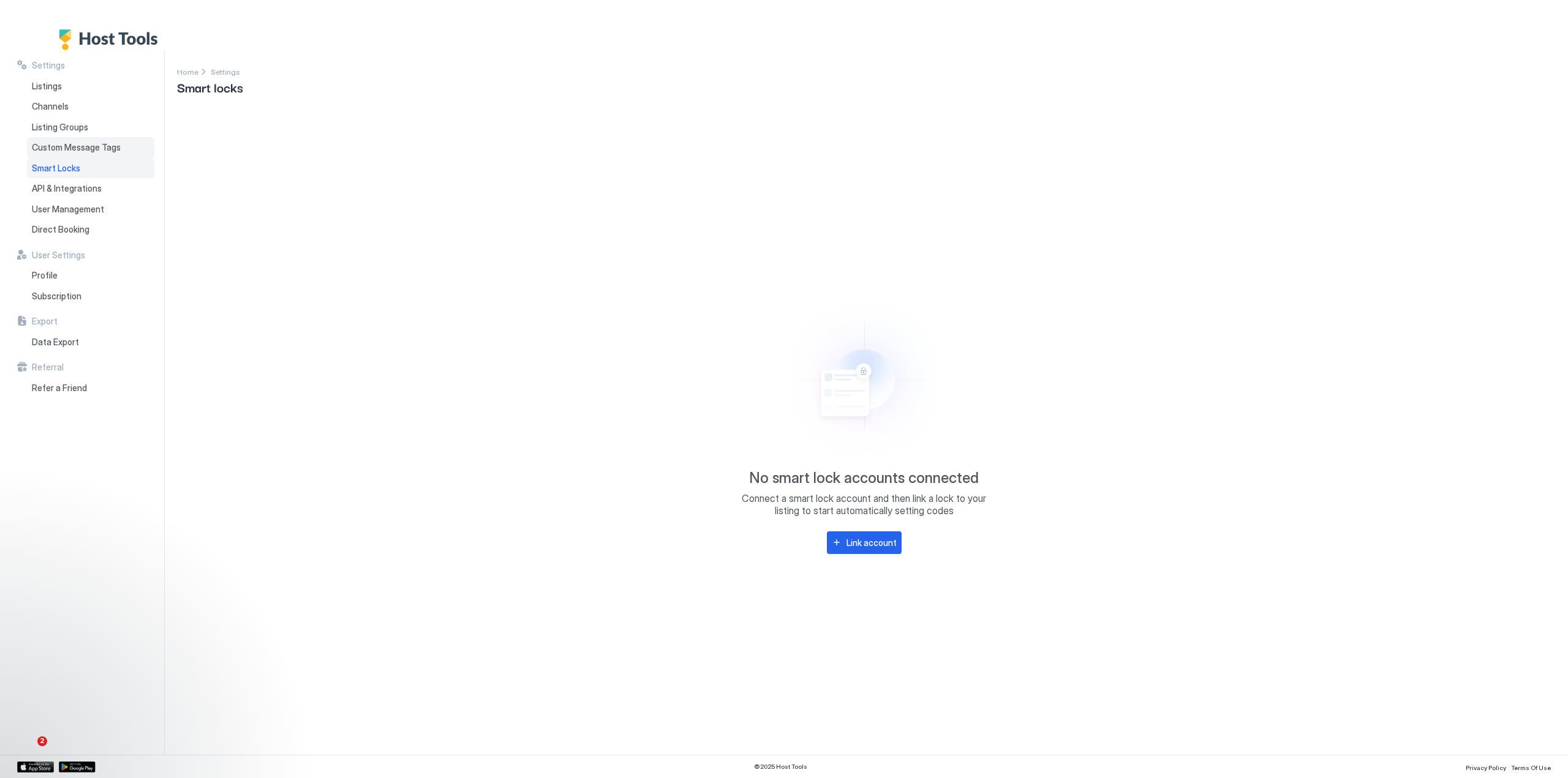
click at [45, 144] on span "Custom Message Tags" at bounding box center [76, 148] width 89 height 11
click at [44, 127] on span "Listing Groups" at bounding box center [60, 127] width 56 height 11
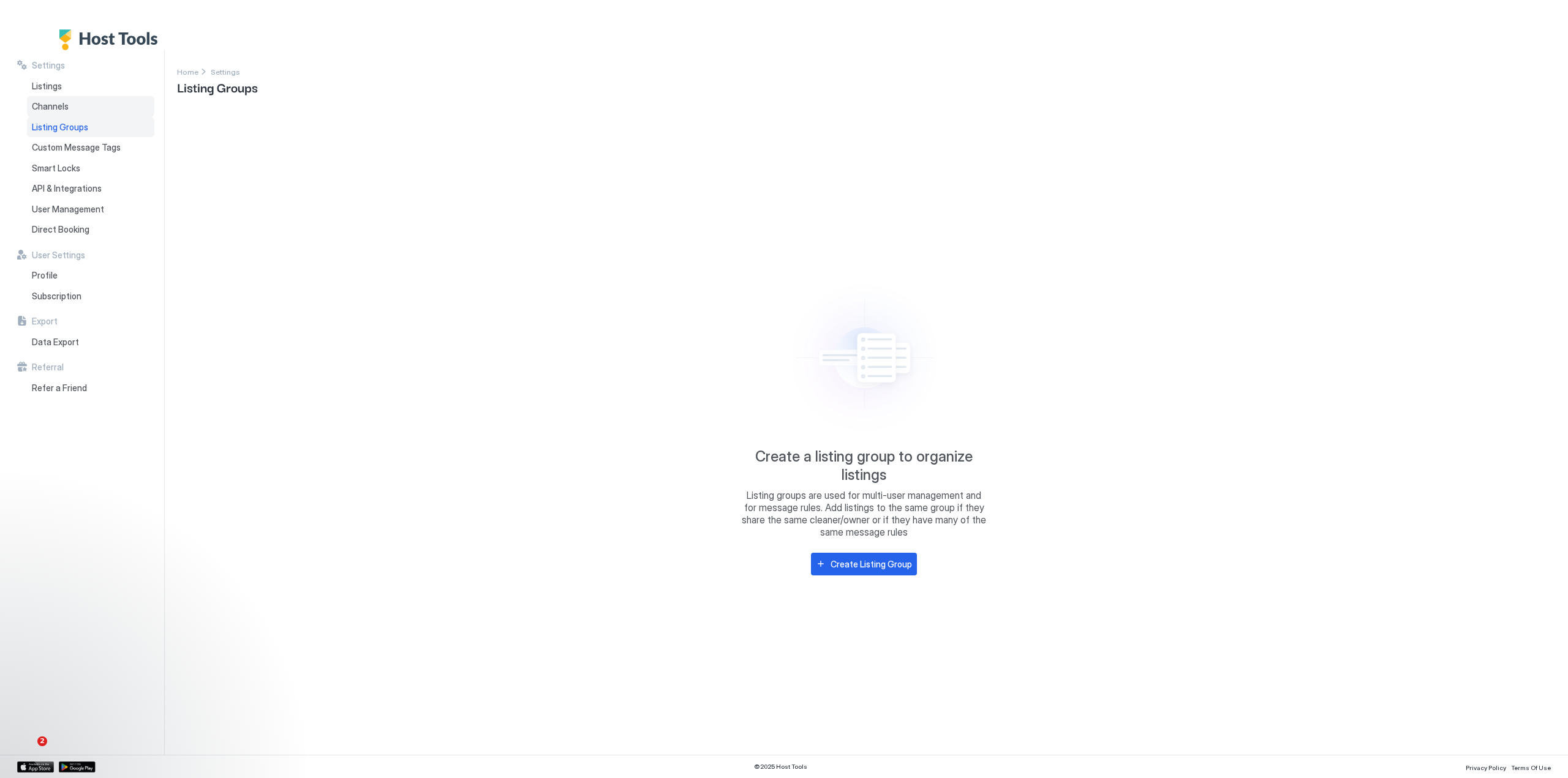
click at [43, 106] on span "Channels" at bounding box center [50, 106] width 37 height 11
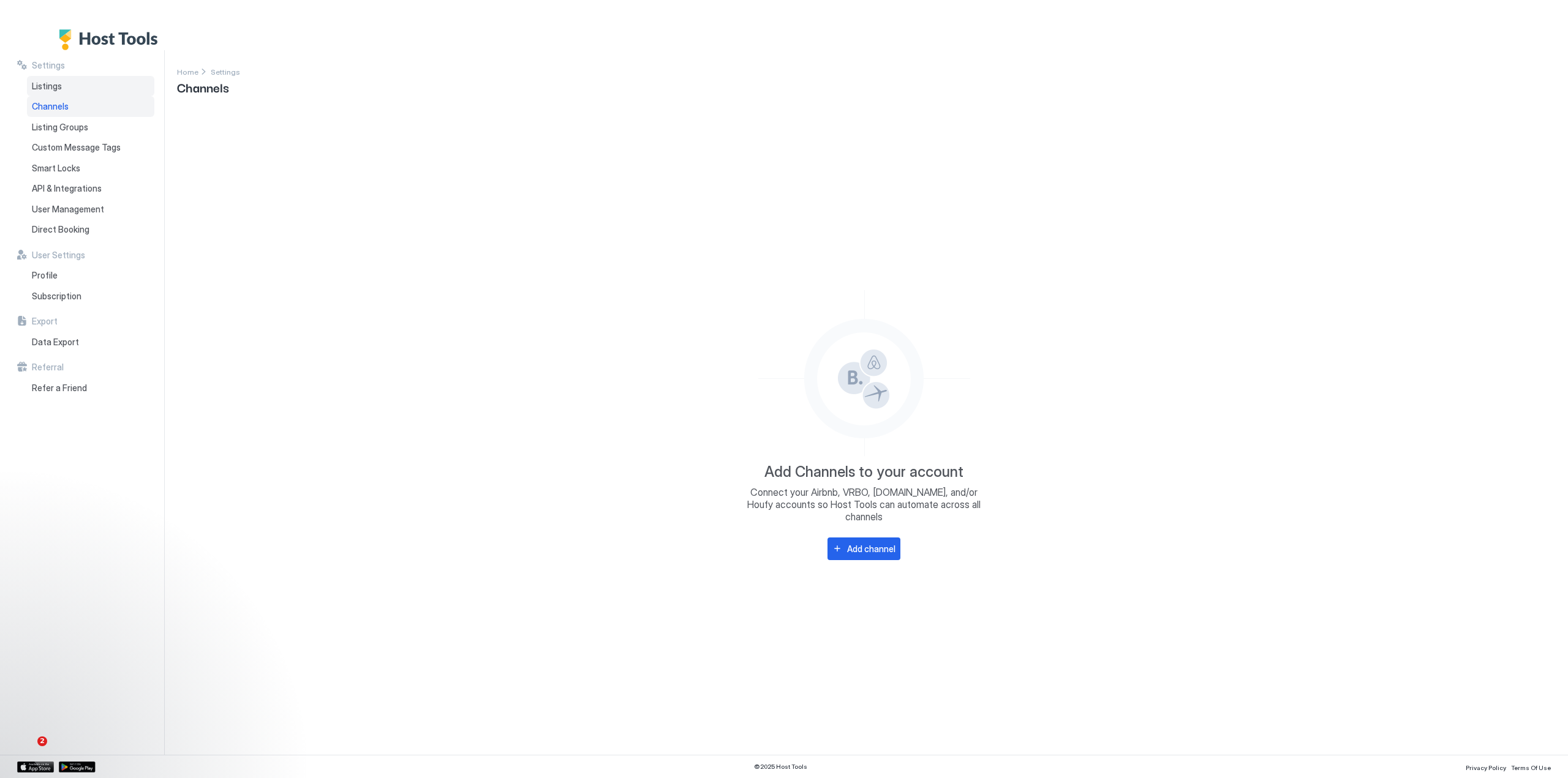
click at [41, 86] on span "Listings" at bounding box center [47, 86] width 30 height 11
click at [42, 64] on span "Settings" at bounding box center [48, 66] width 33 height 11
